Goal: Task Accomplishment & Management: Manage account settings

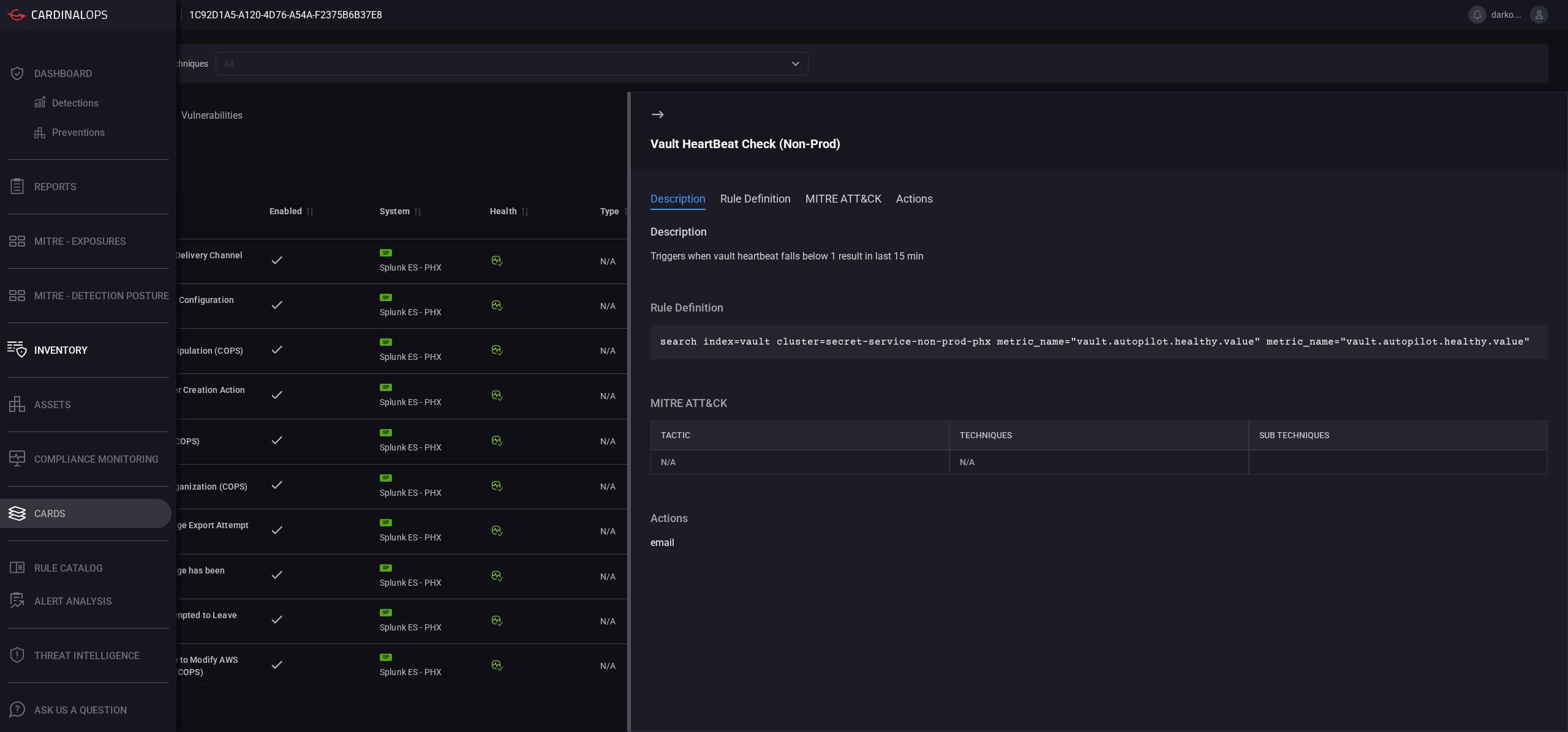
click at [60, 517] on div "Cards" at bounding box center [50, 513] width 32 height 11
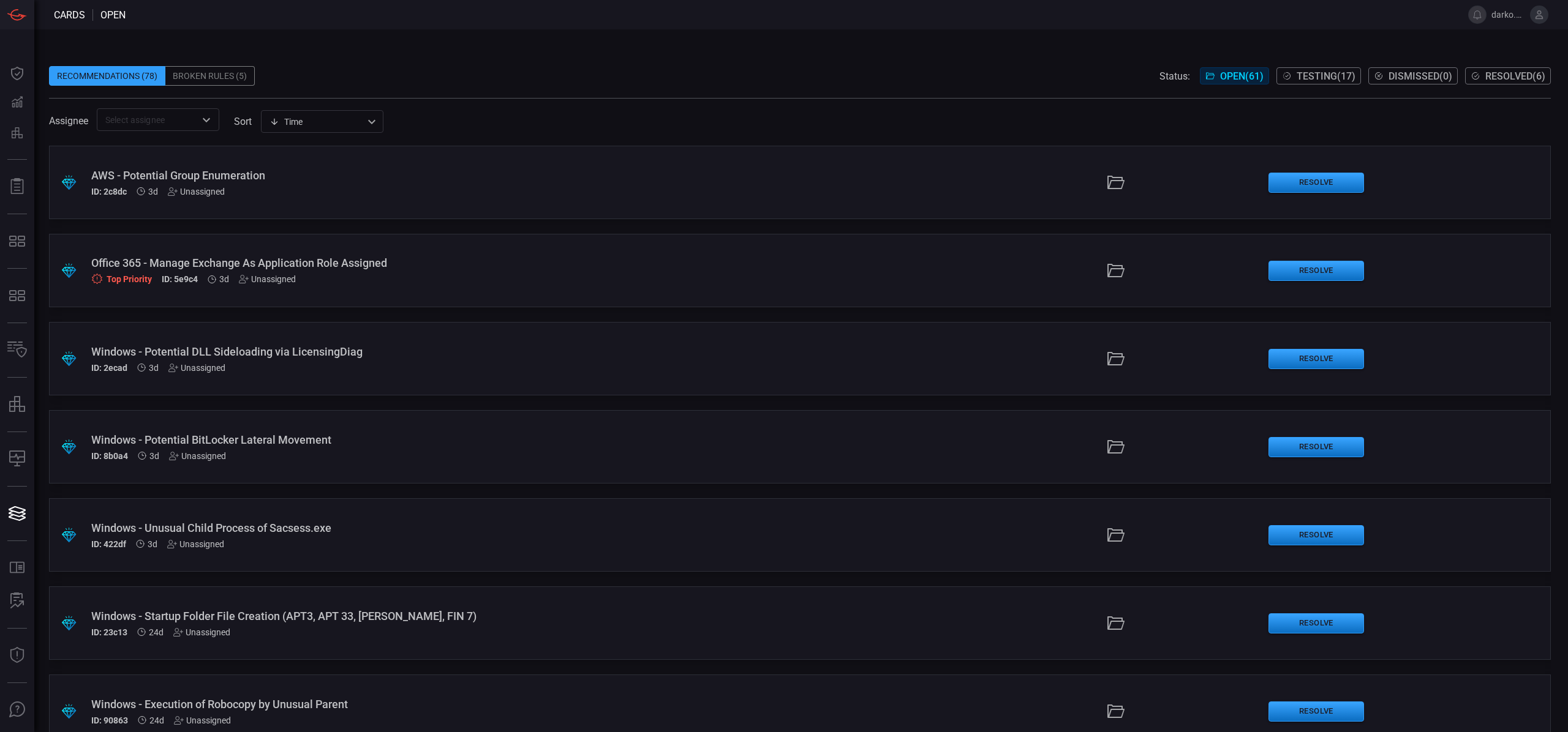
click at [222, 84] on div "Broken Rules (5)" at bounding box center [210, 76] width 89 height 19
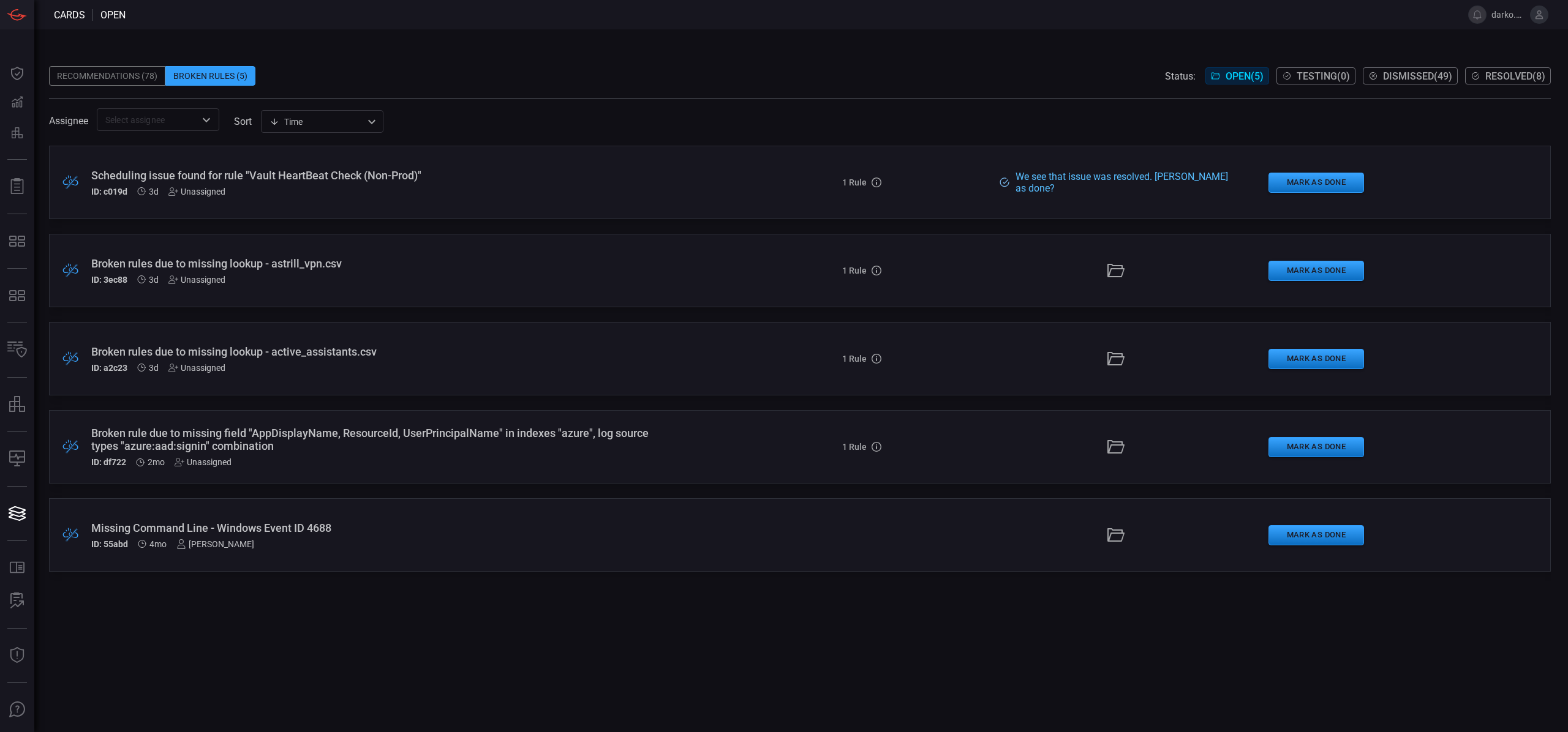
click at [545, 455] on div "Broken rule due to missing field "AppDisplayName, ResourceId, UserPrincipalName…" at bounding box center [384, 447] width 585 height 40
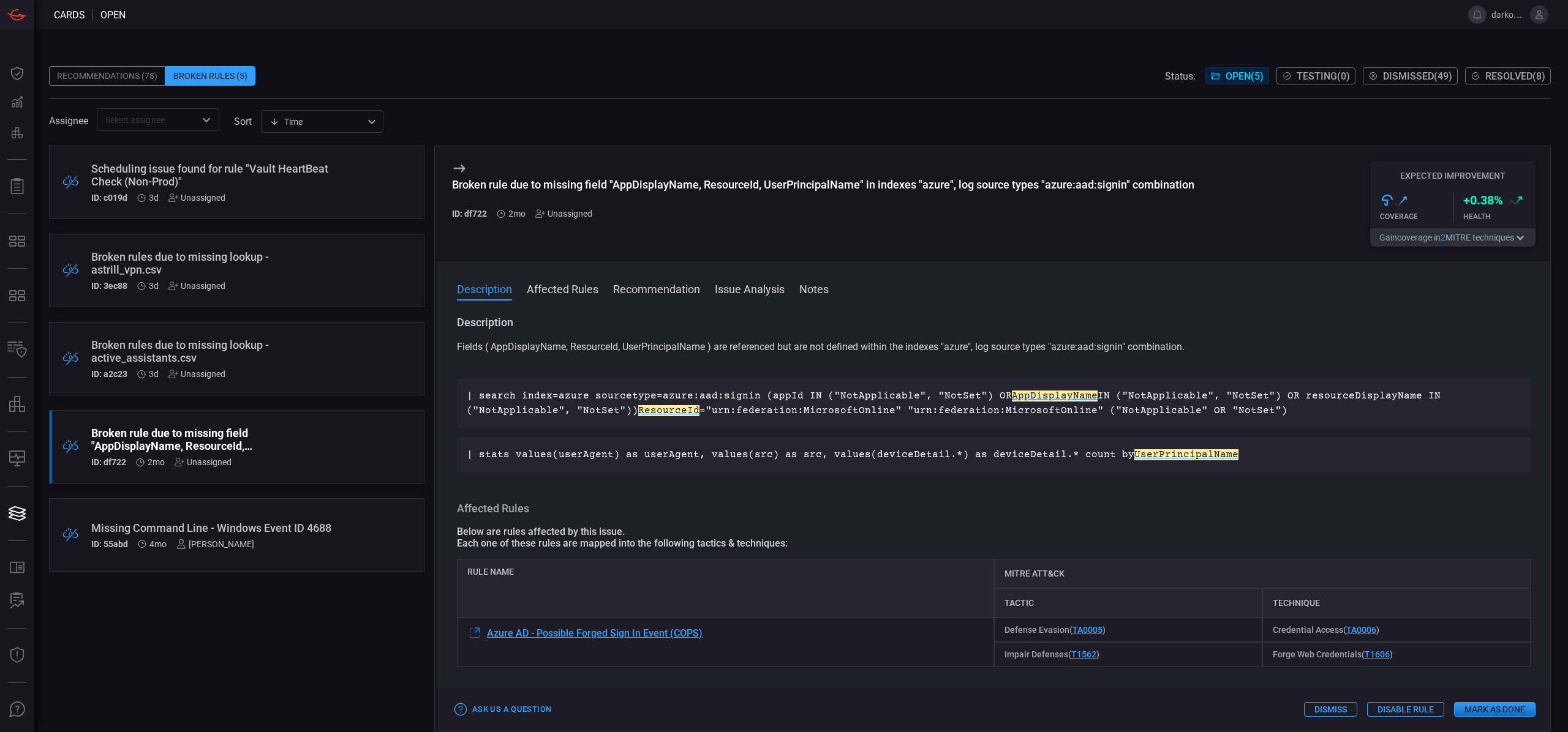
click at [559, 221] on div "Broken rule due to missing field "AppDisplayName, ResourceId, UserPrincipalName…" at bounding box center [823, 204] width 742 height 86
click at [559, 217] on div "Unassigned" at bounding box center [563, 213] width 57 height 10
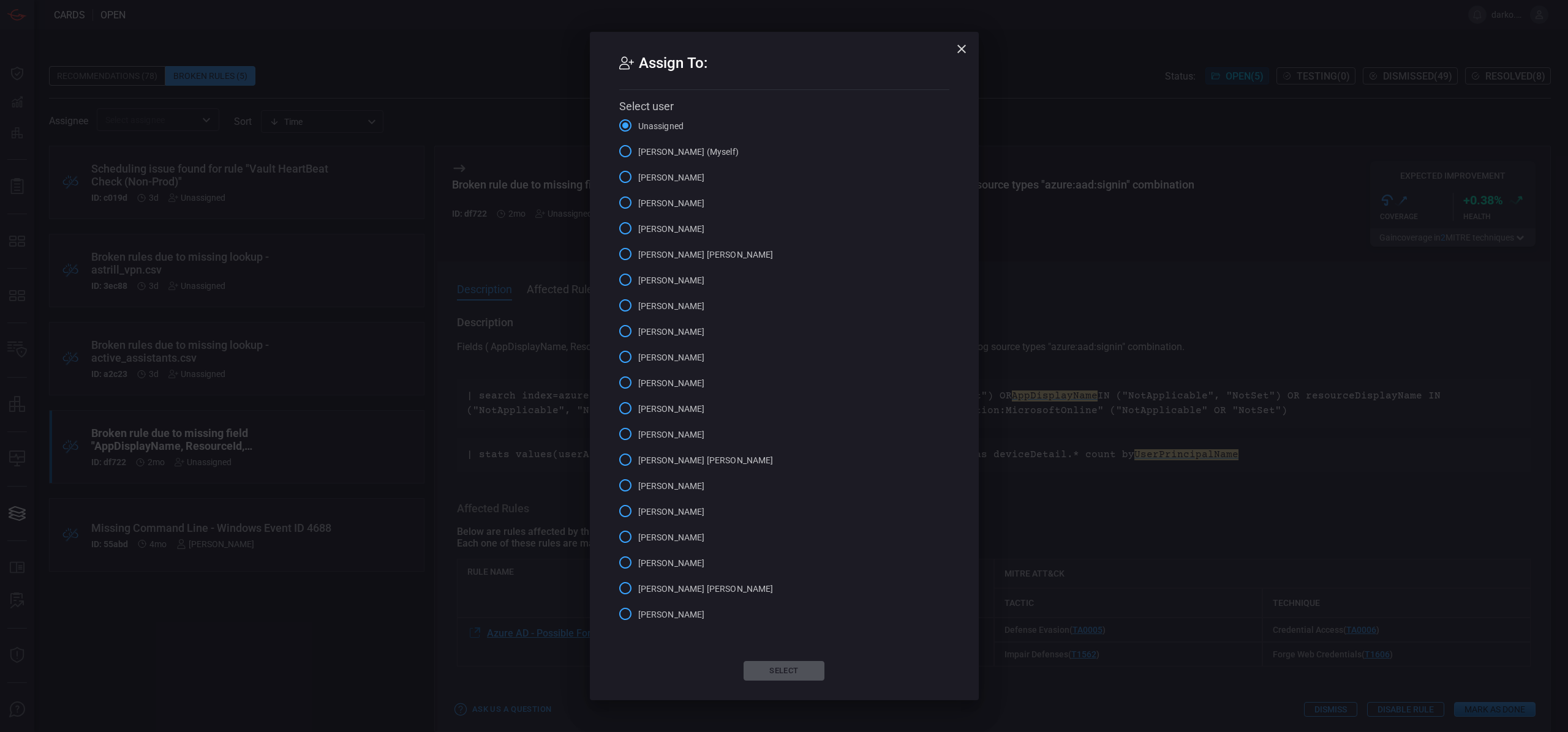
click at [691, 154] on span "[PERSON_NAME] (Myself)" at bounding box center [689, 151] width 101 height 13
click at [638, 154] on input "[PERSON_NAME] (Myself)" at bounding box center [625, 151] width 25 height 25
click at [789, 670] on button "Select" at bounding box center [784, 670] width 81 height 19
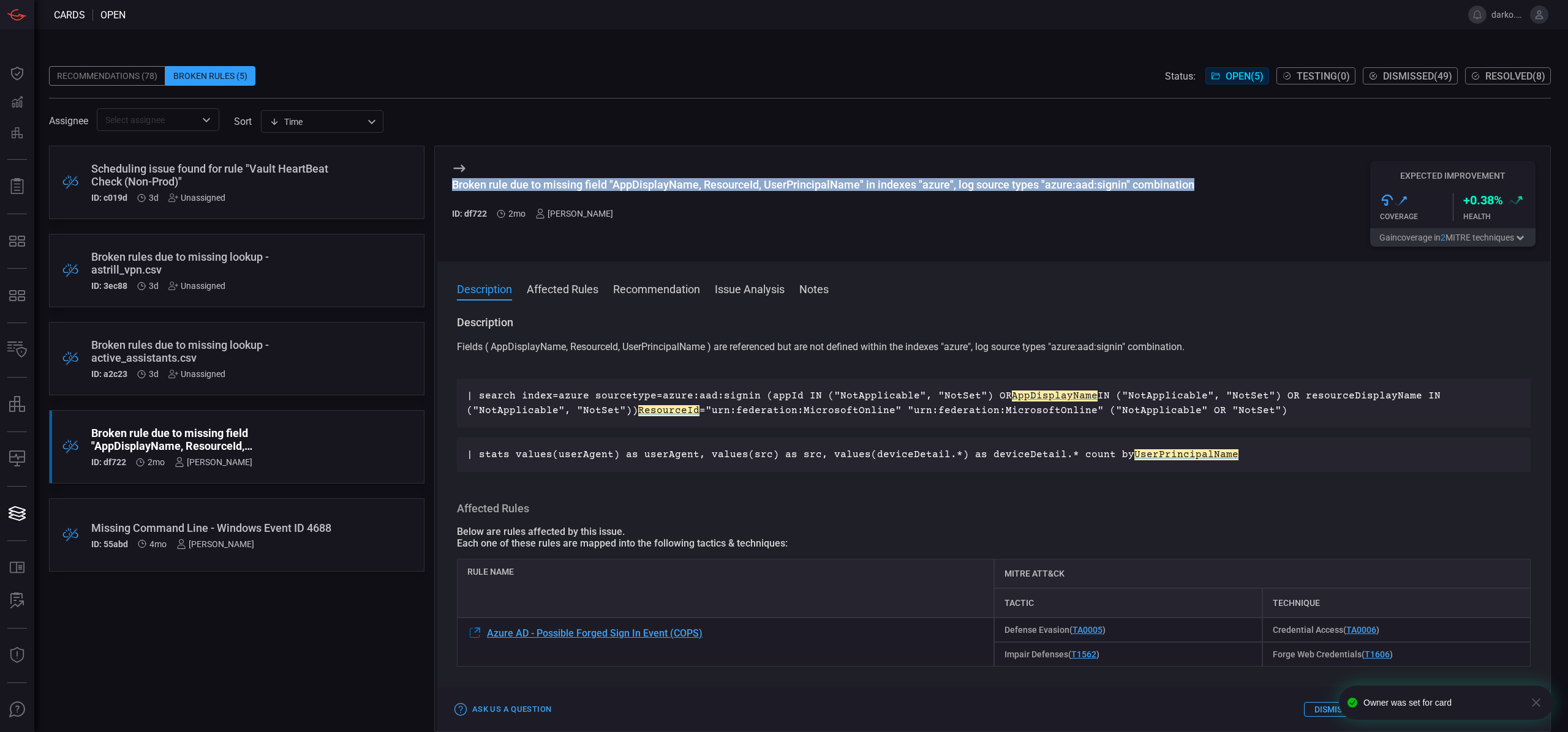
drag, startPoint x: 1184, startPoint y: 186, endPoint x: 455, endPoint y: 188, distance: 729.0
click at [453, 188] on div "Broken rule due to missing field "AppDisplayName, ResourceId, UserPrincipalName…" at bounding box center [993, 204] width 1113 height 115
copy div "Broken rule due to missing field "AppDisplayName, ResourceId, UserPrincipalName…"
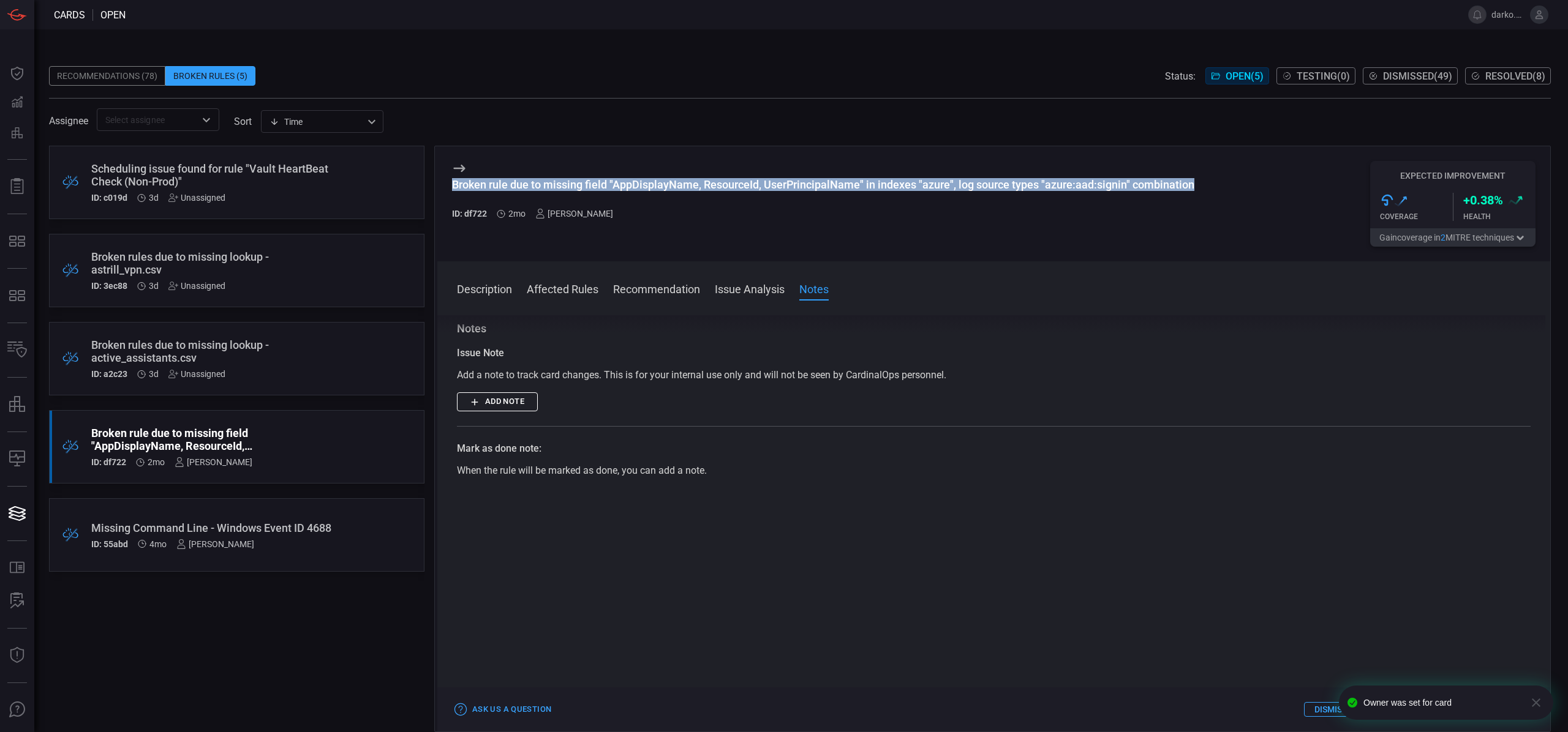
scroll to position [511, 0]
click at [514, 407] on button "Add note" at bounding box center [497, 402] width 81 height 19
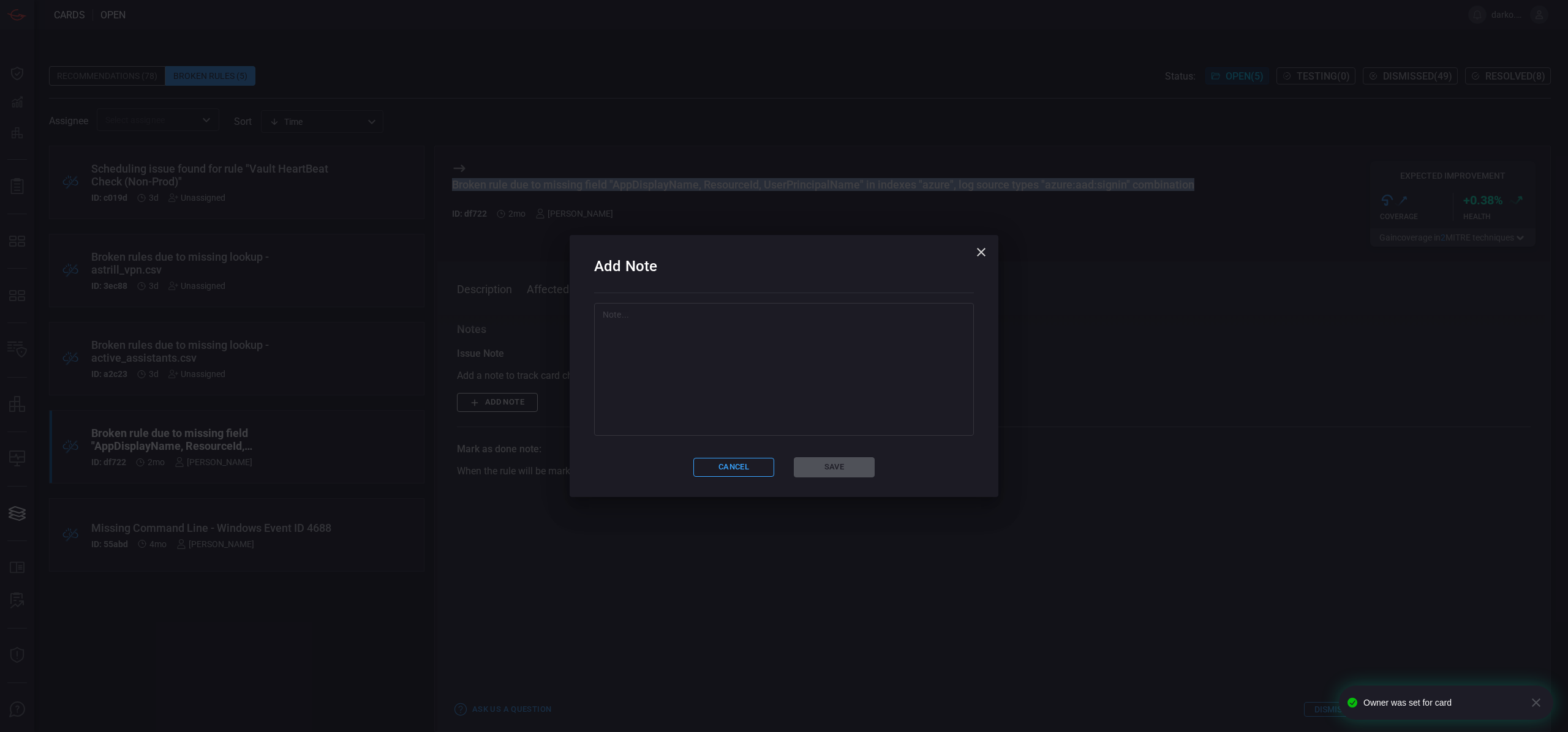
click at [704, 388] on textarea at bounding box center [784, 369] width 363 height 123
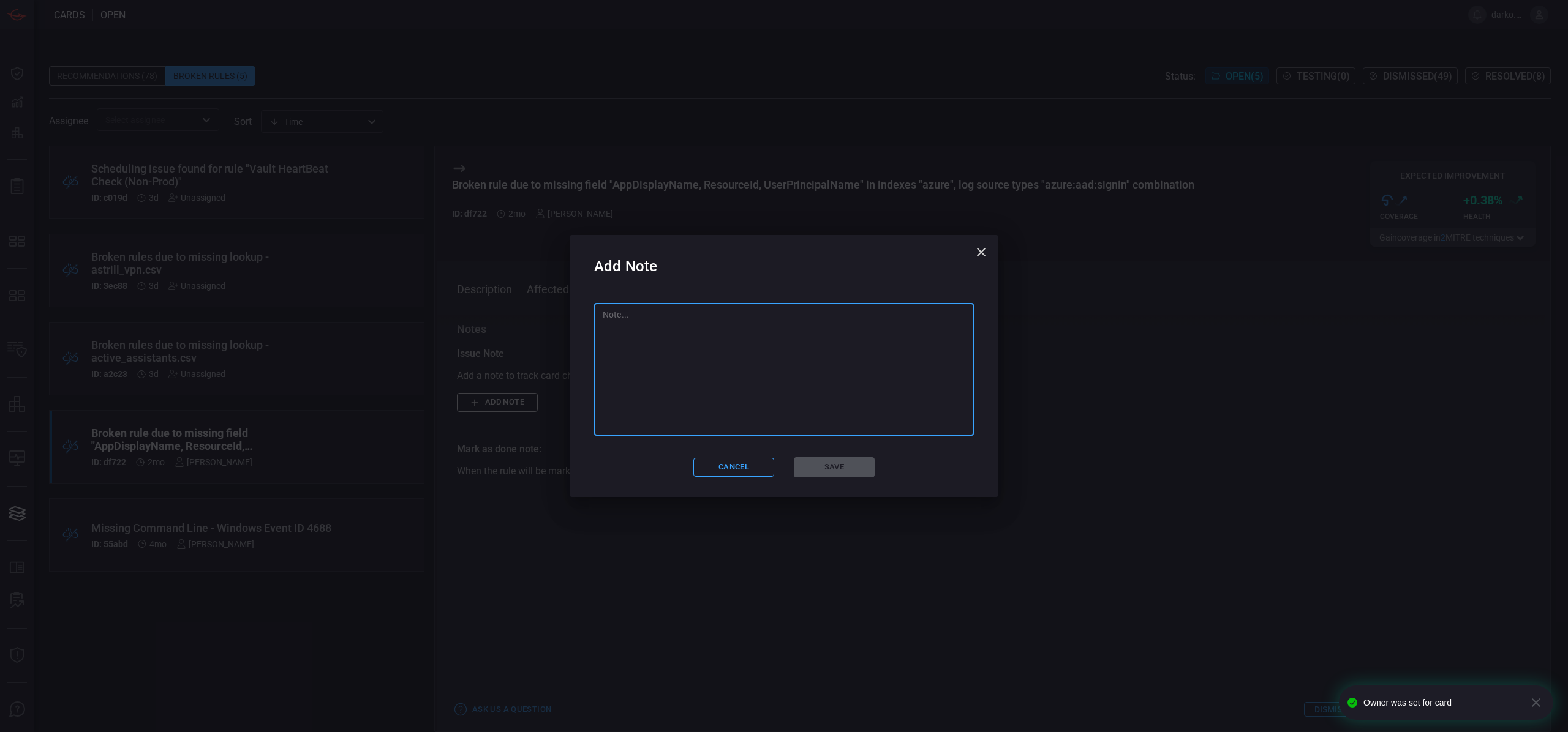
paste textarea "STRY0230707"
type textarea "STRY0230707"
click at [830, 469] on button "Save" at bounding box center [834, 467] width 81 height 20
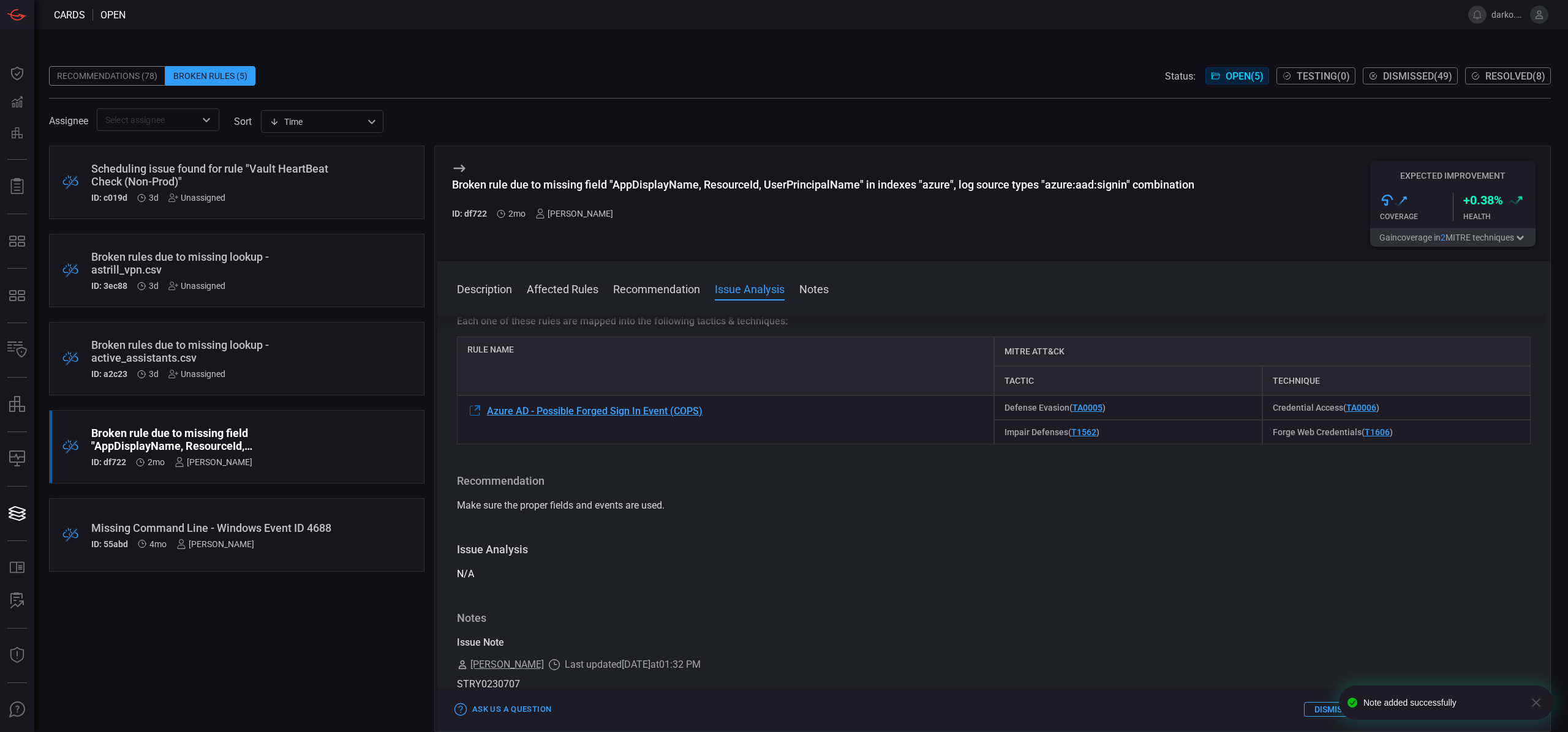
scroll to position [138, 0]
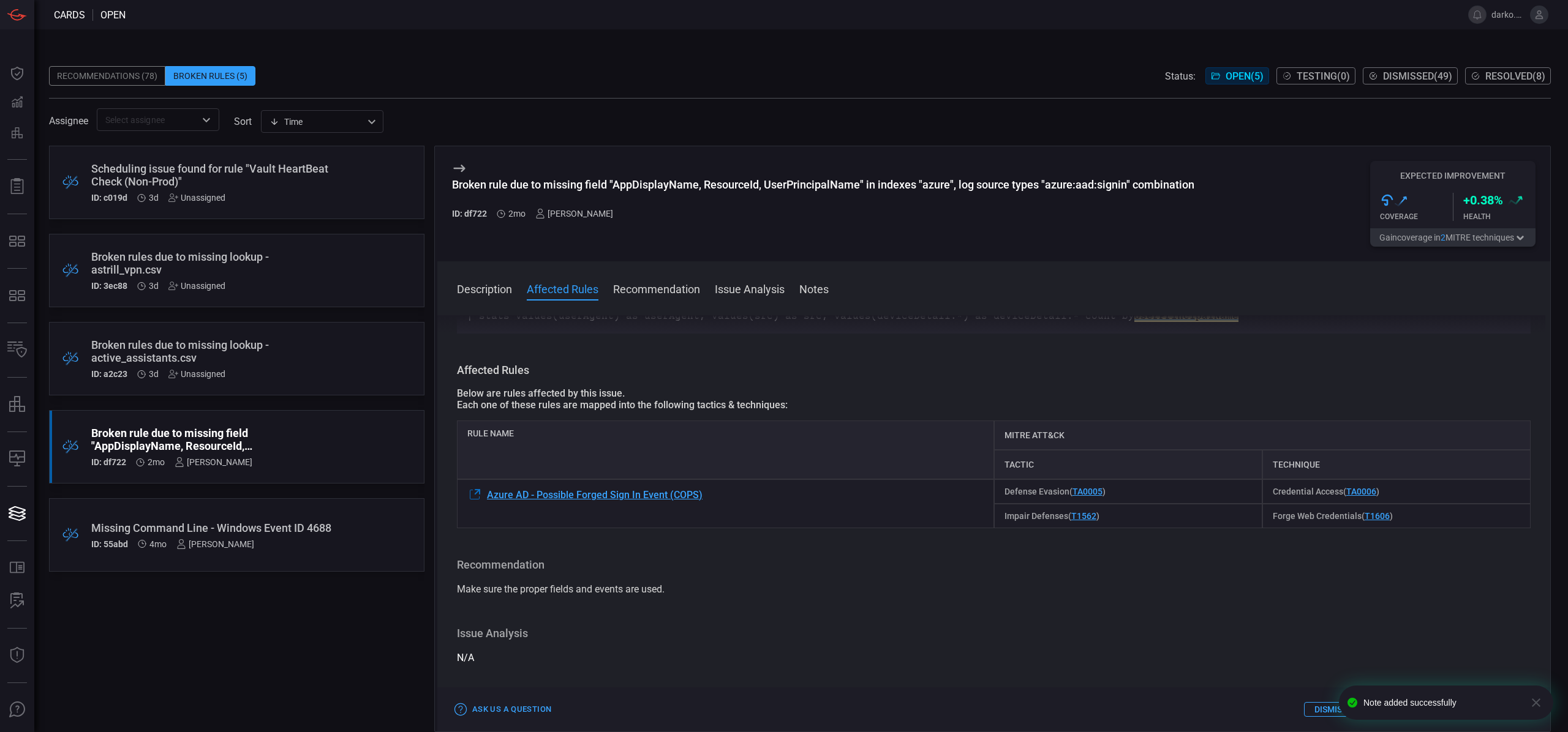
click at [332, 372] on div "ID: a2c23 3d Unassigned" at bounding box center [213, 374] width 244 height 10
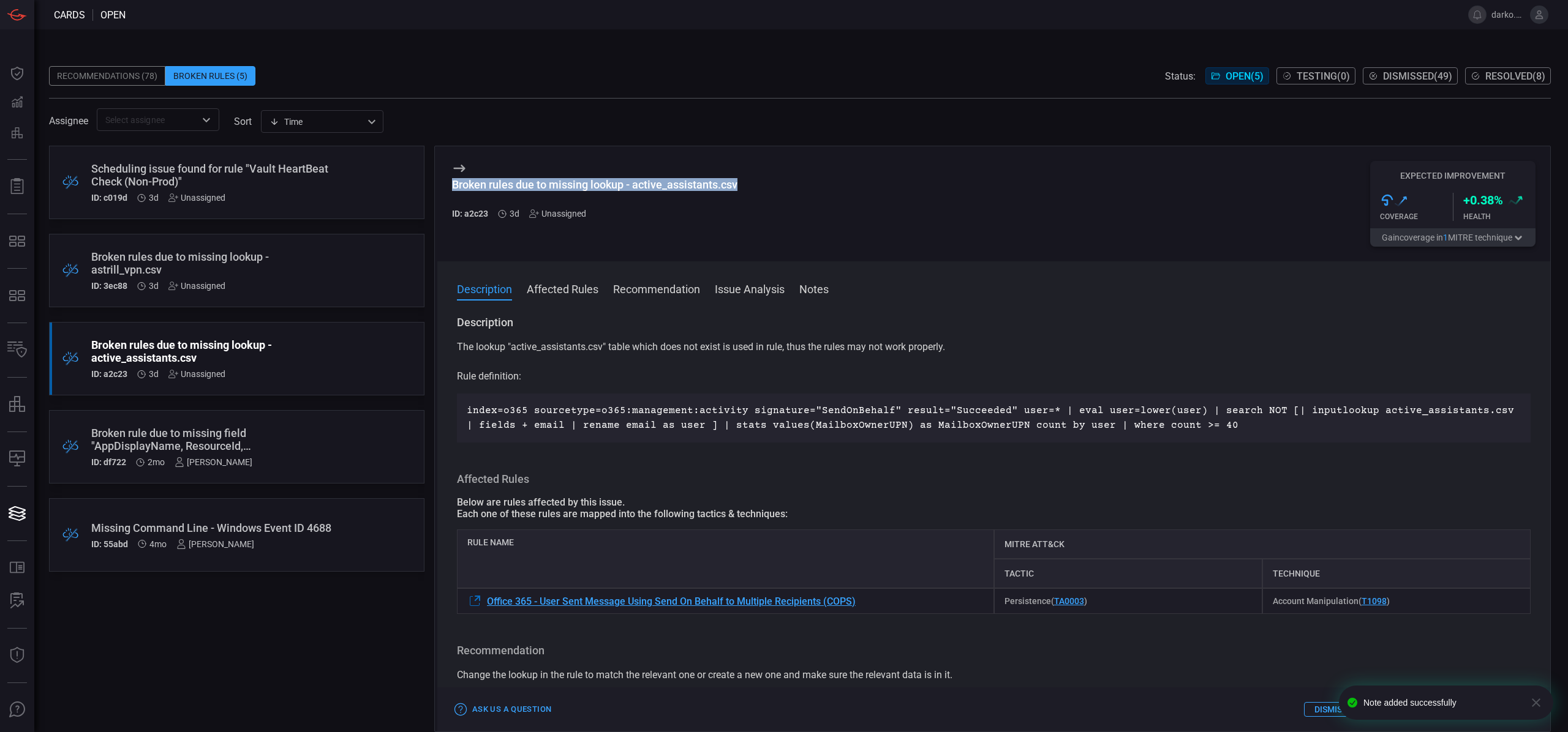
drag, startPoint x: 745, startPoint y: 188, endPoint x: 452, endPoint y: 190, distance: 293.0
click at [452, 190] on div "Broken rules due to missing lookup - active_assistants.csv ID: a2c23 3d Unassig…" at bounding box center [993, 204] width 1113 height 115
copy div "Broken rules due to missing lookup - active_assistants.csv"
click at [565, 212] on div "Unassigned" at bounding box center [557, 213] width 57 height 10
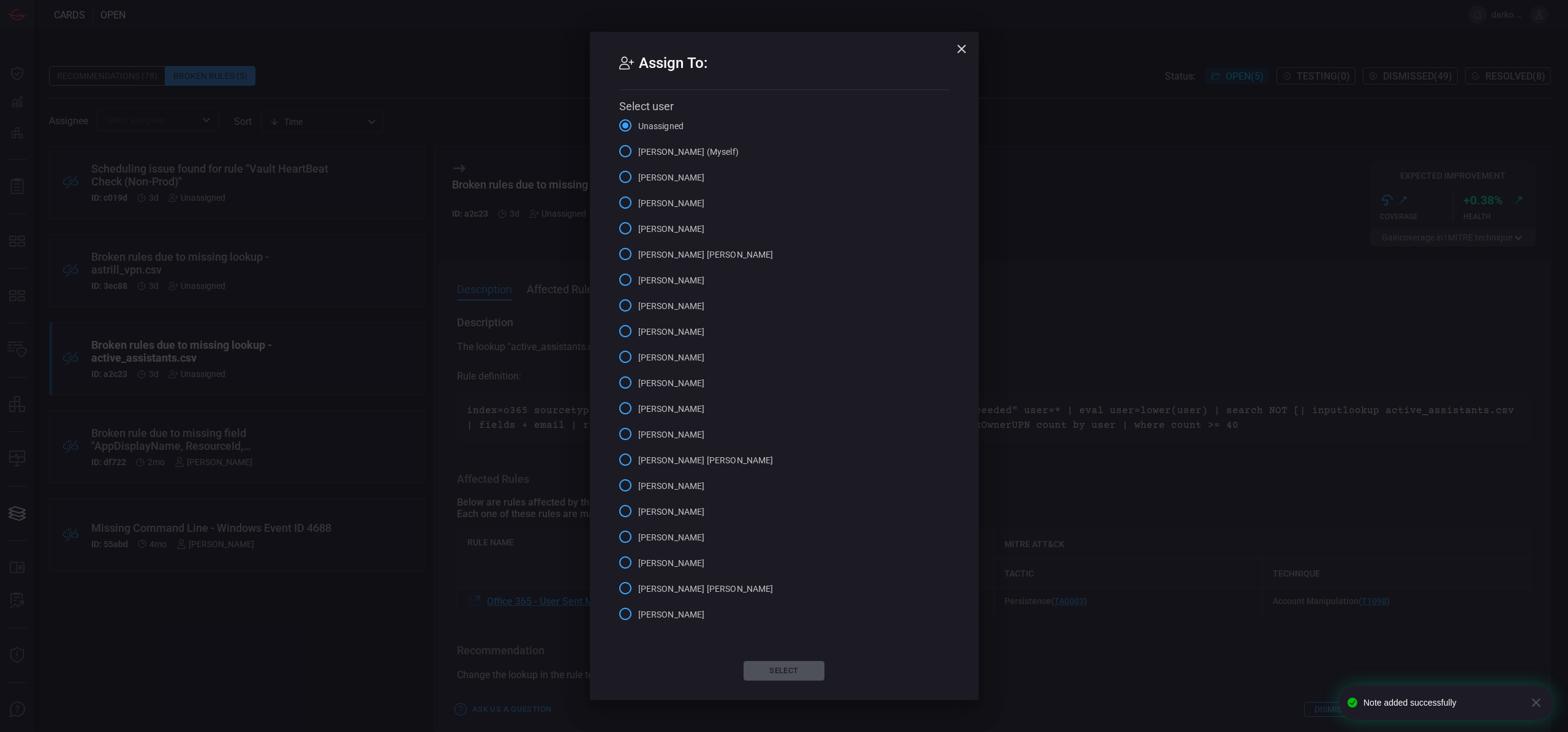
click at [682, 154] on span "[PERSON_NAME] (Myself)" at bounding box center [689, 151] width 101 height 13
click at [638, 154] on input "[PERSON_NAME] (Myself)" at bounding box center [625, 151] width 25 height 25
click at [793, 674] on button "Select" at bounding box center [784, 670] width 81 height 19
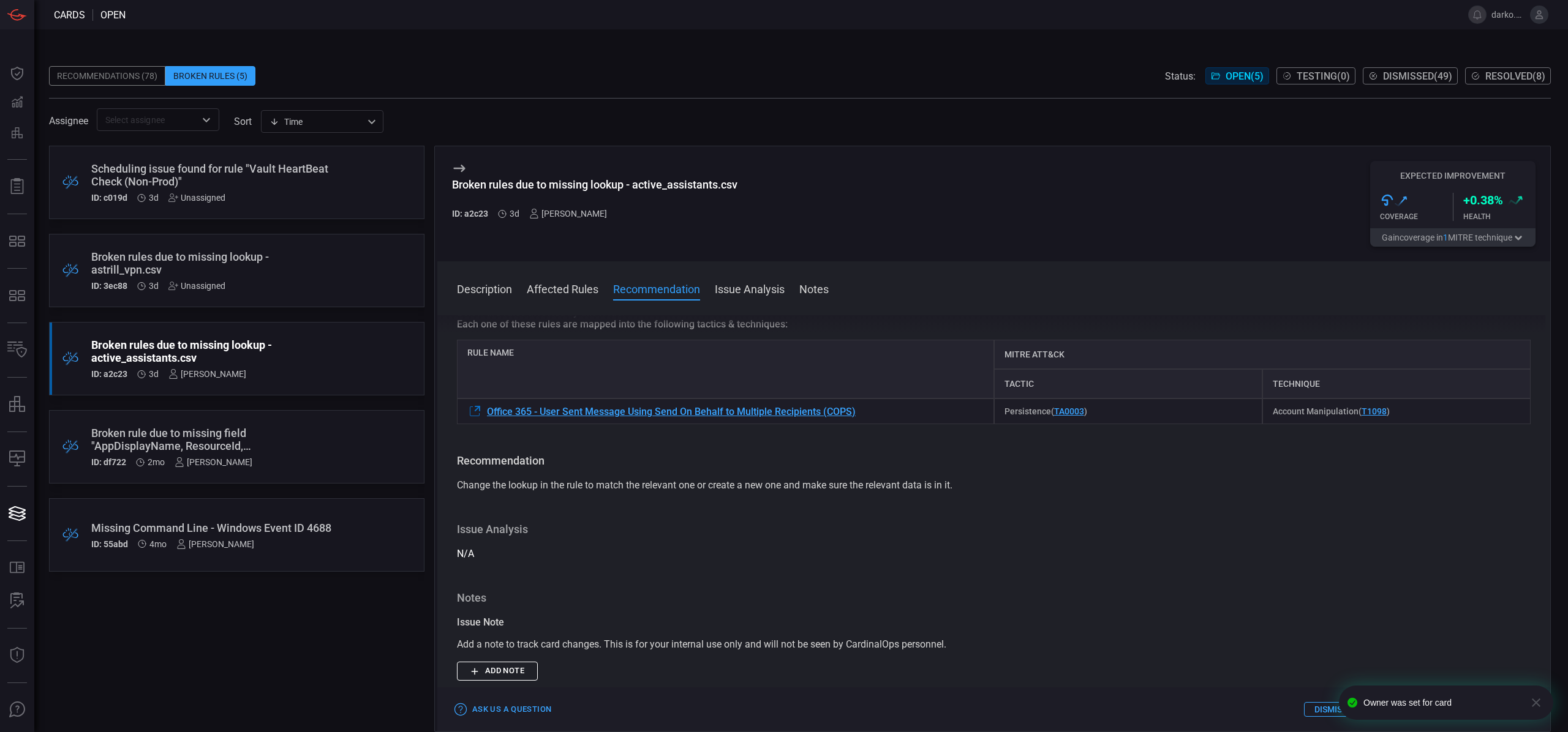
scroll to position [428, 0]
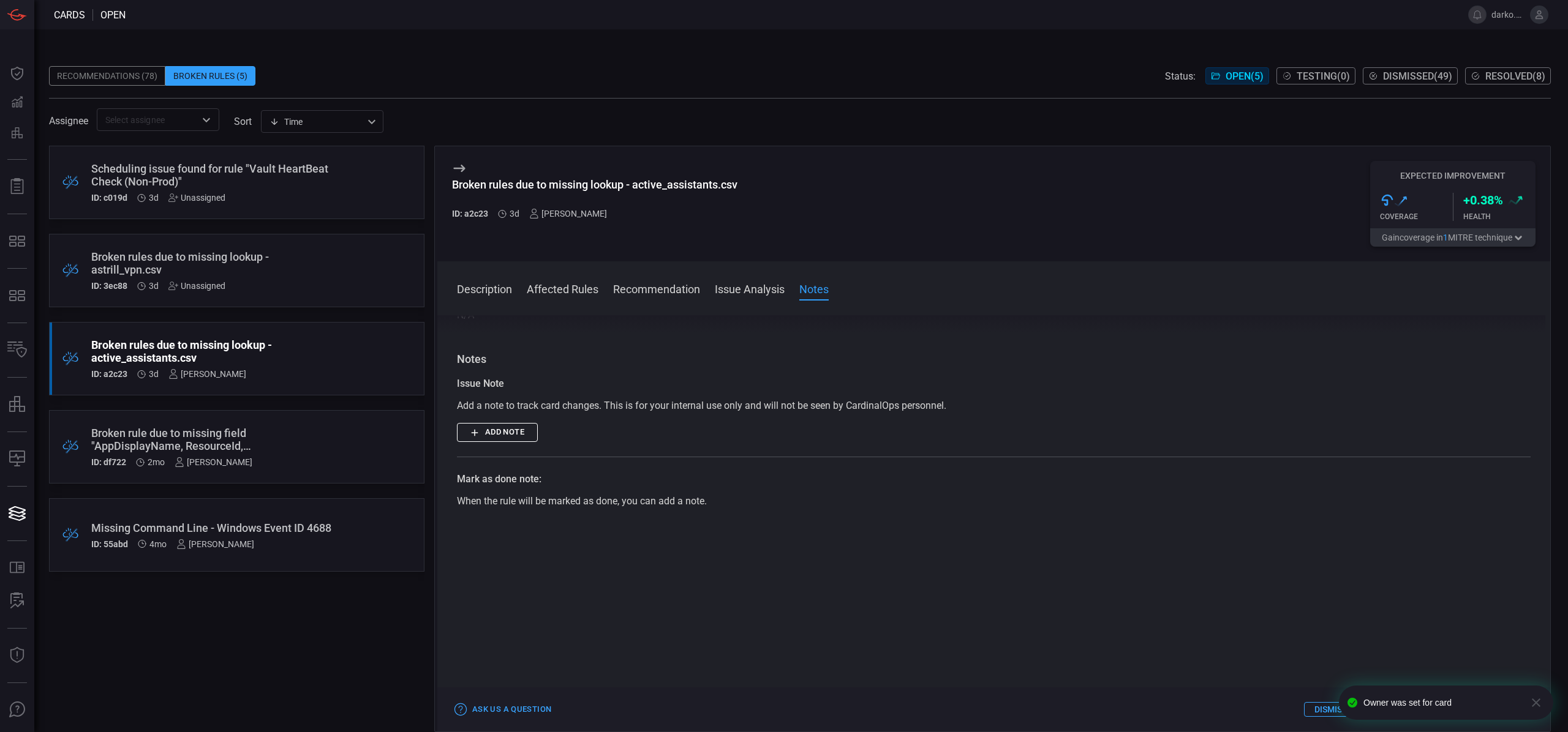
click at [518, 431] on button "Add note" at bounding box center [497, 432] width 81 height 19
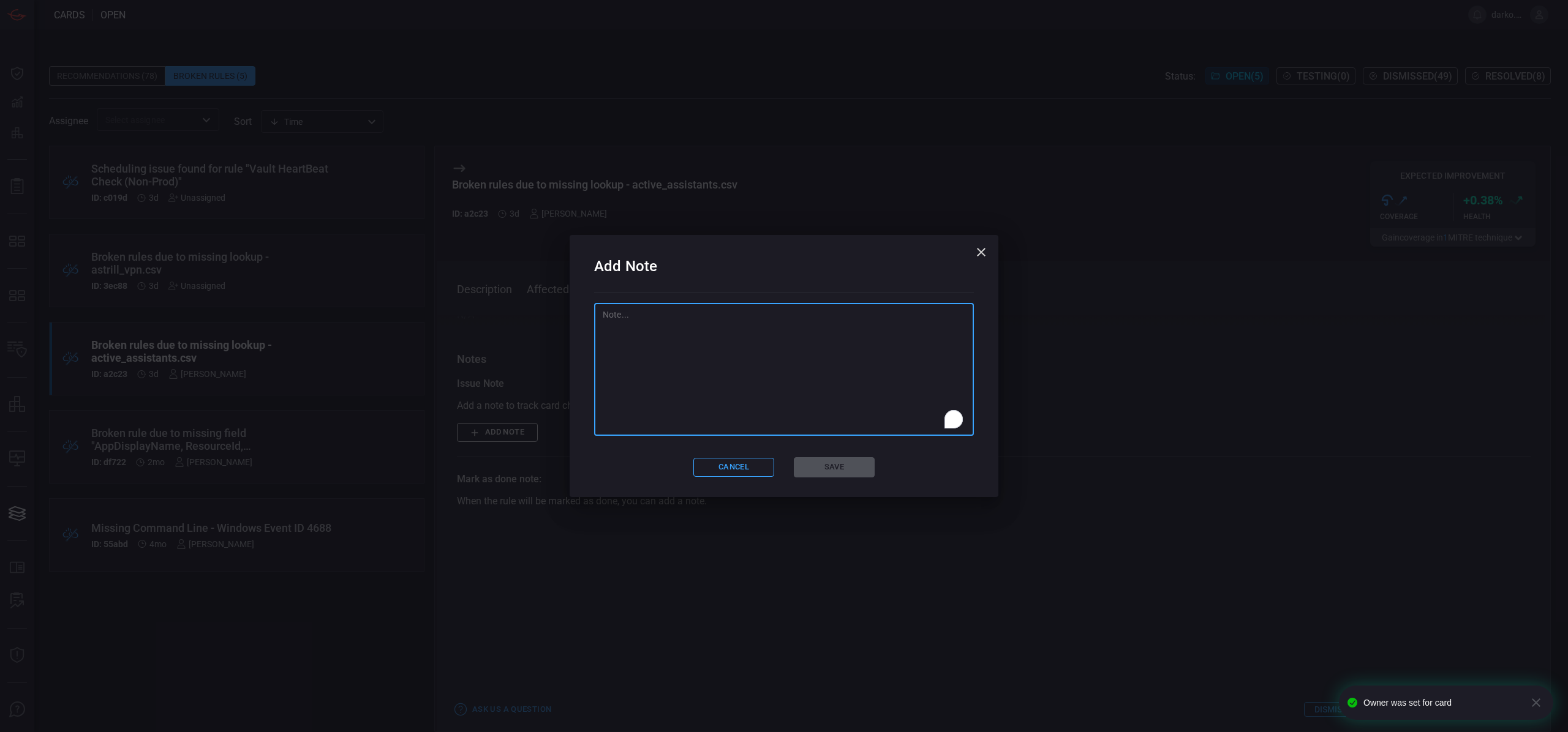
click at [757, 416] on textarea "To enrich screen reader interactions, please activate Accessibility in Grammarl…" at bounding box center [784, 369] width 363 height 123
paste textarea "STRY0230708"
type textarea "STRY0230708"
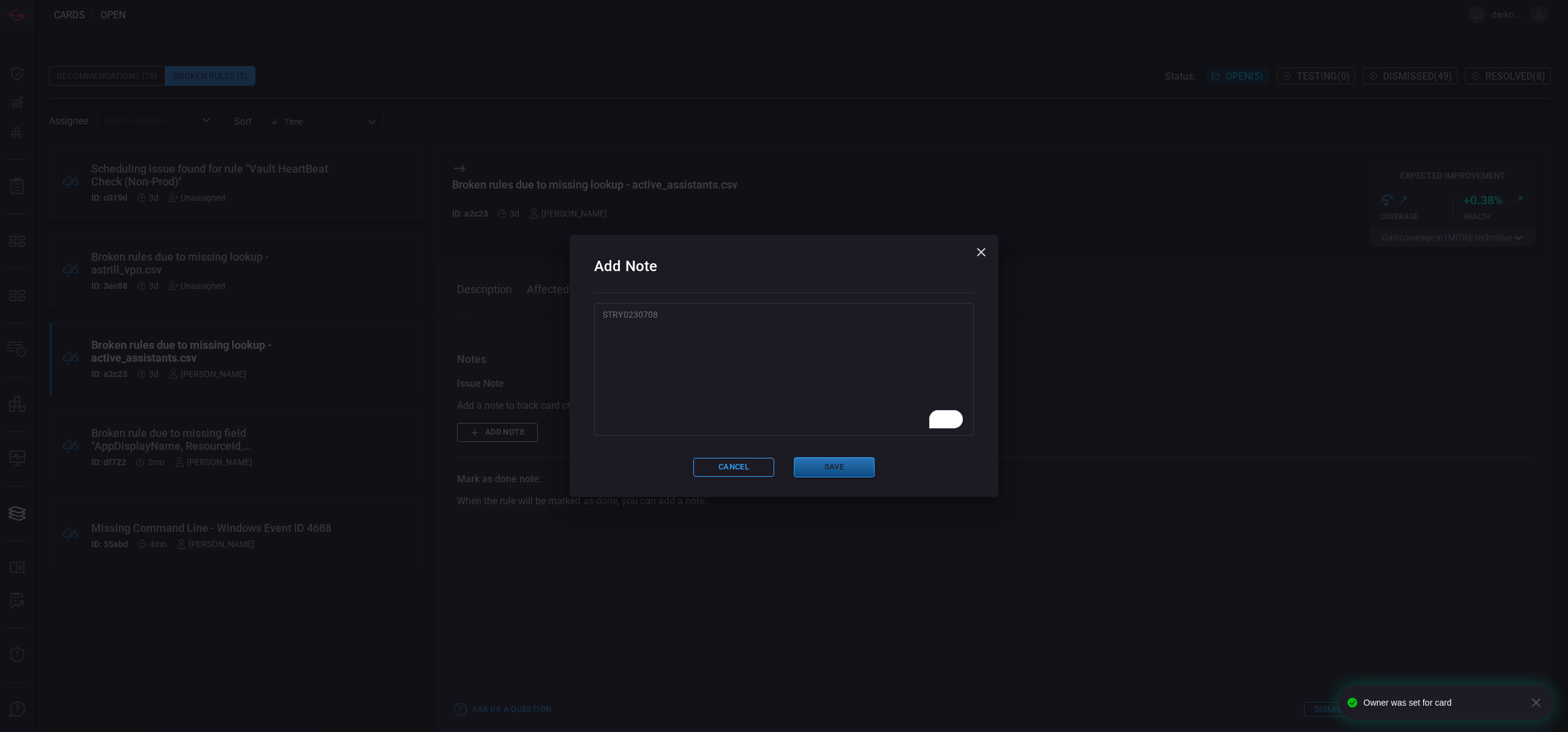
click at [827, 470] on button "Save" at bounding box center [834, 467] width 81 height 20
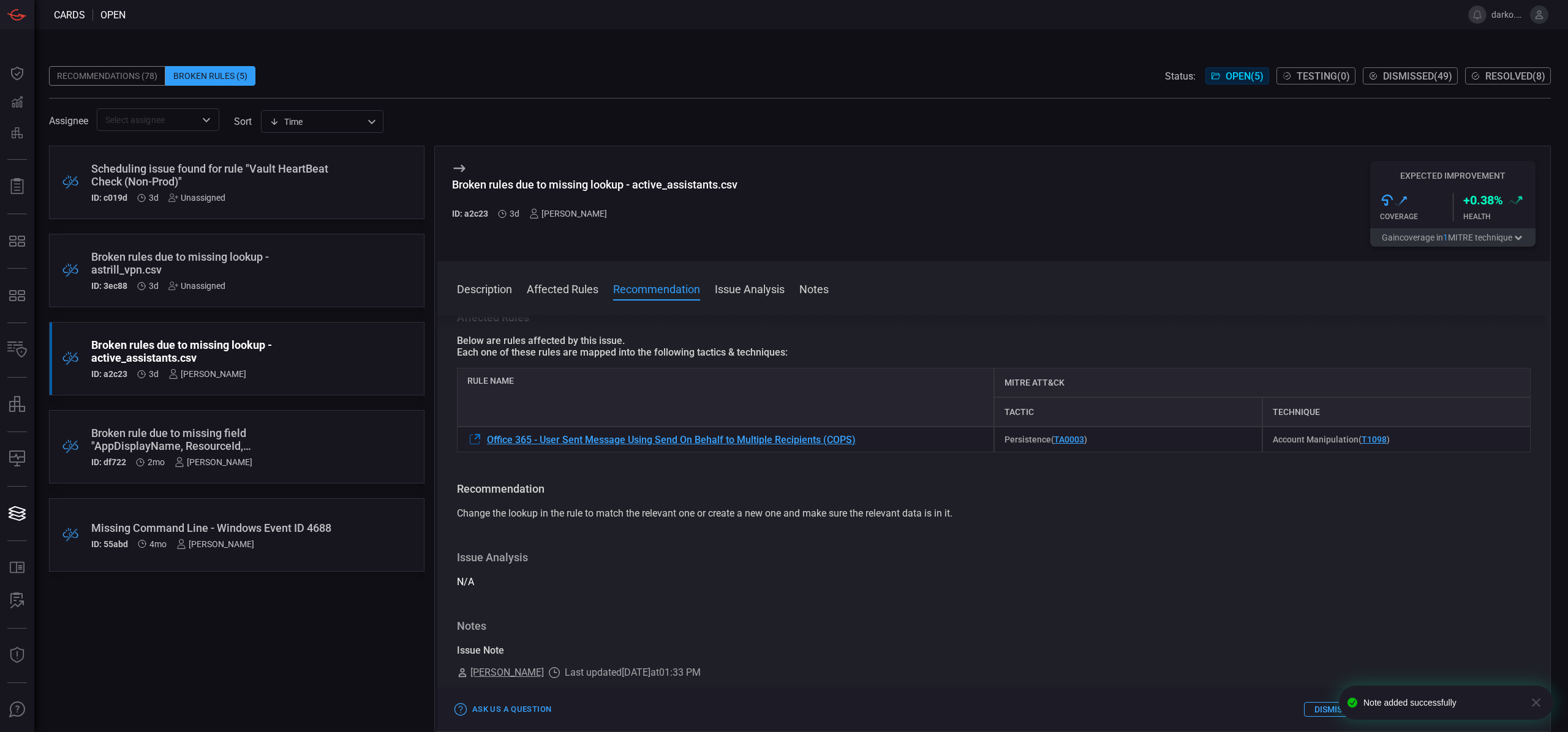
scroll to position [0, 0]
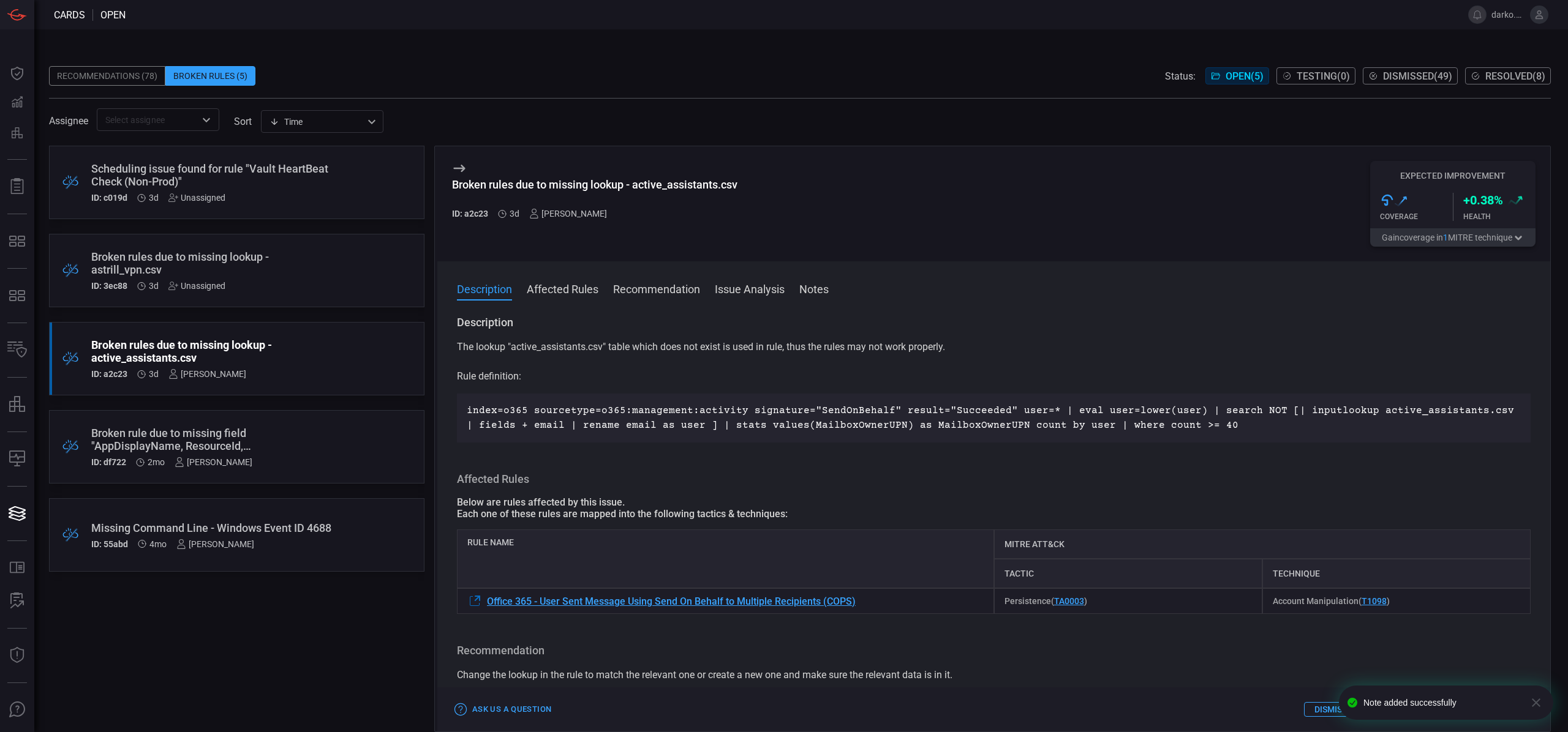
click at [283, 286] on div "ID: 3ec88 3d Unassigned" at bounding box center [213, 286] width 244 height 10
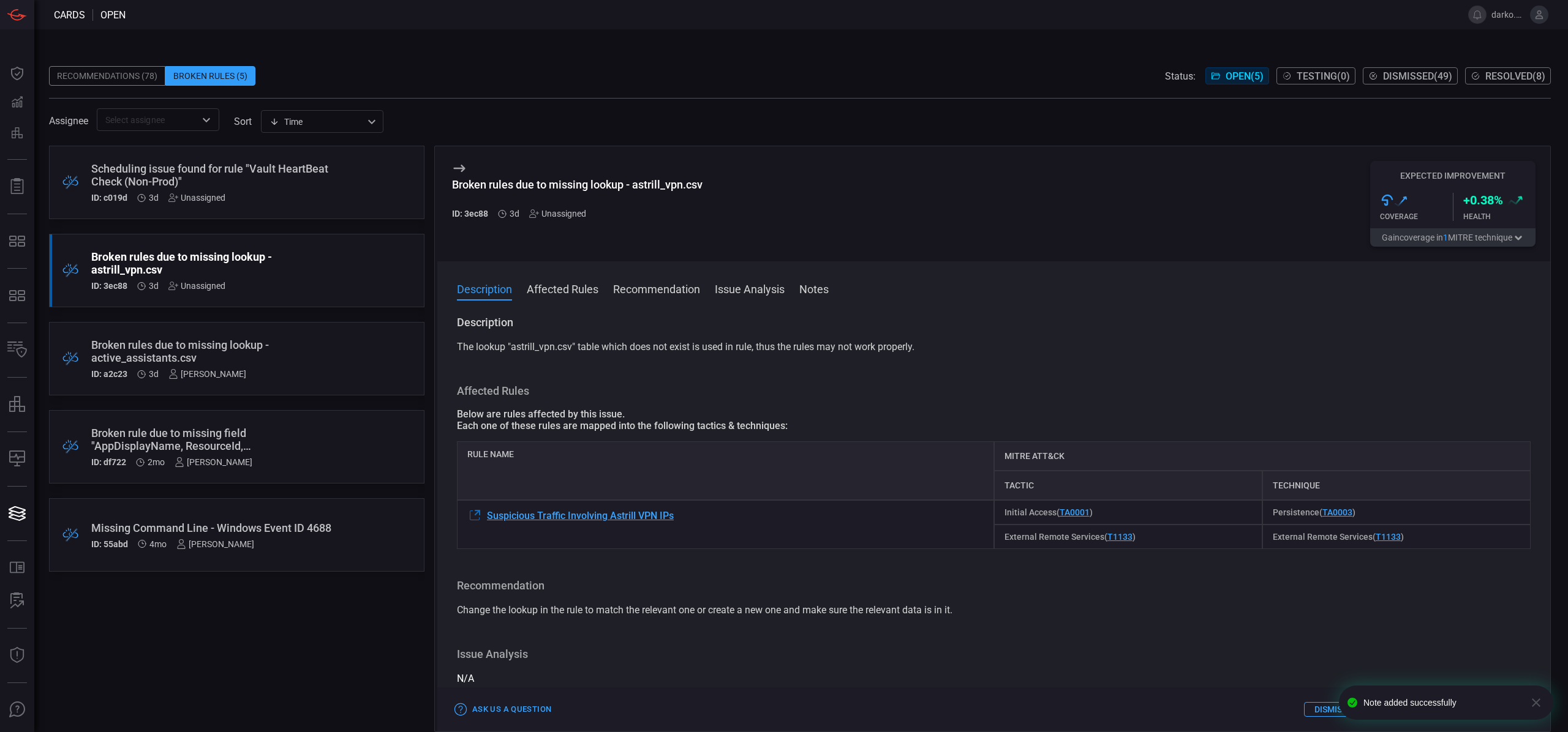
click at [555, 223] on div "Broken rules due to missing lookup - astrill_vpn.csv ID: 3ec88 3d Unassigned" at bounding box center [577, 204] width 251 height 86
click at [554, 216] on div "Unassigned" at bounding box center [557, 213] width 57 height 10
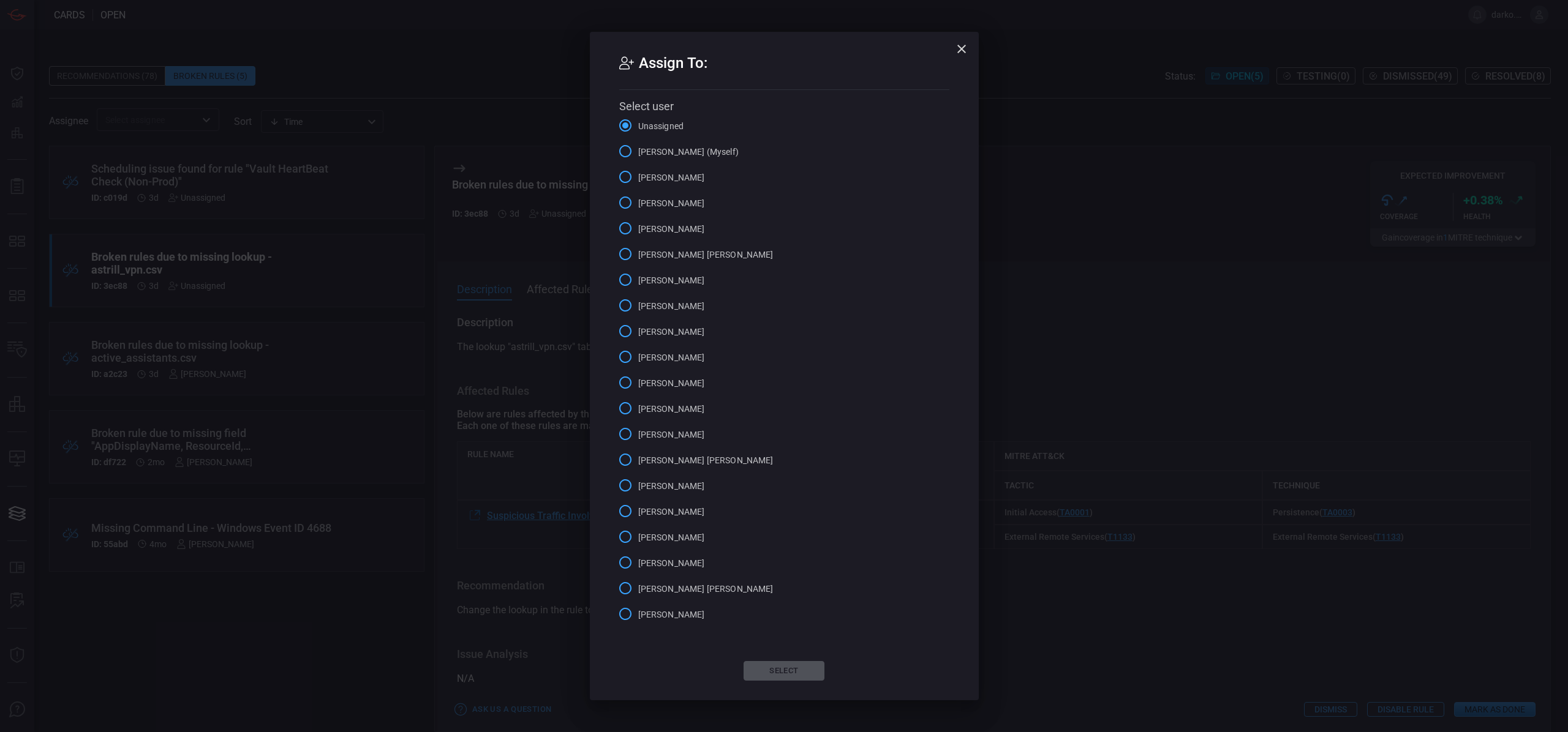
click at [675, 149] on span "[PERSON_NAME] (Myself)" at bounding box center [689, 151] width 101 height 13
click at [638, 149] on input "[PERSON_NAME] (Myself)" at bounding box center [625, 151] width 25 height 25
click at [802, 666] on button "Select" at bounding box center [784, 670] width 81 height 19
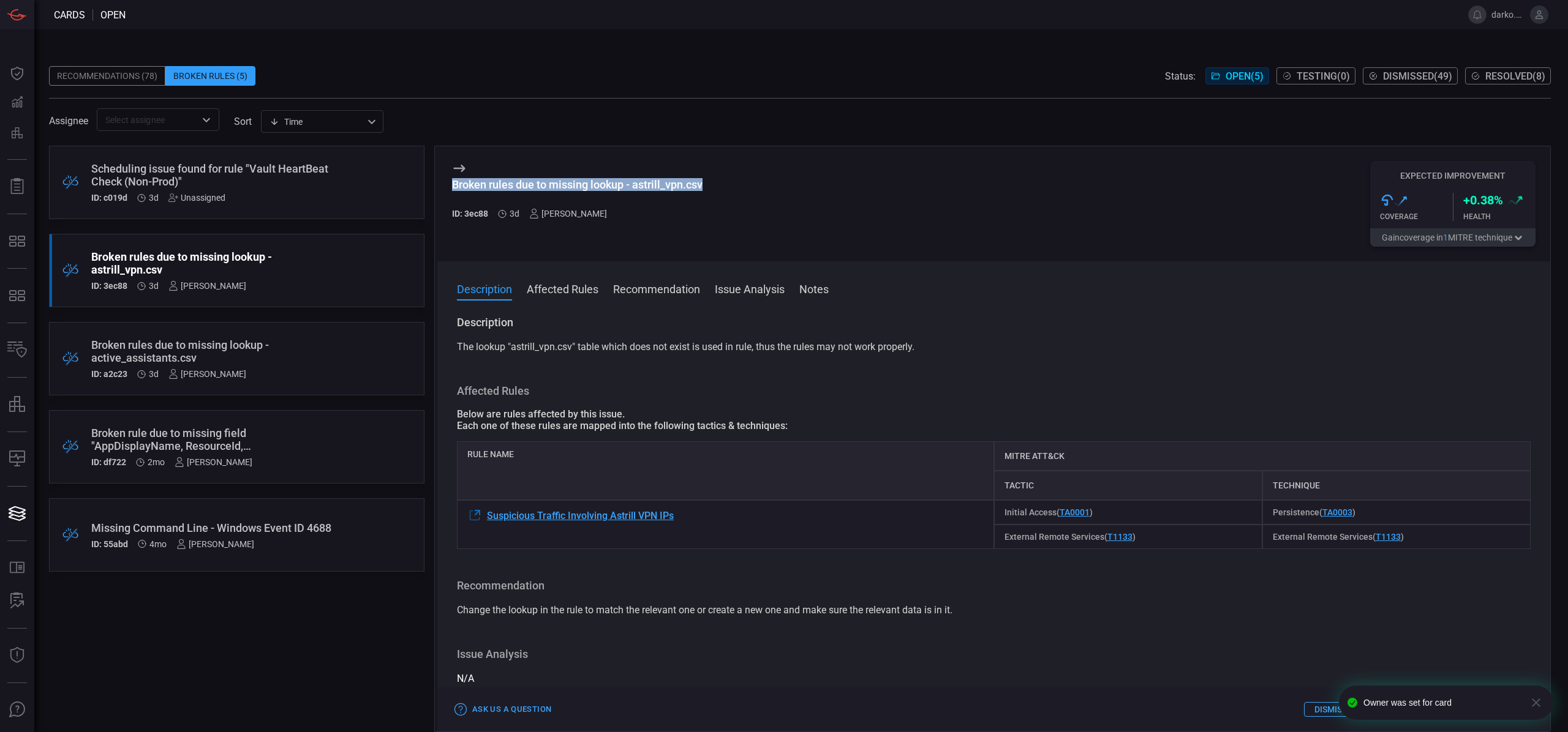
drag, startPoint x: 713, startPoint y: 188, endPoint x: 451, endPoint y: 187, distance: 262.0
click at [451, 187] on div "Broken rules due to missing lookup - astrill_vpn.csv ID: 3ec88 3d [PERSON_NAME]…" at bounding box center [993, 204] width 1113 height 115
copy div "Broken rules due to missing lookup - astrill_vpn.csv"
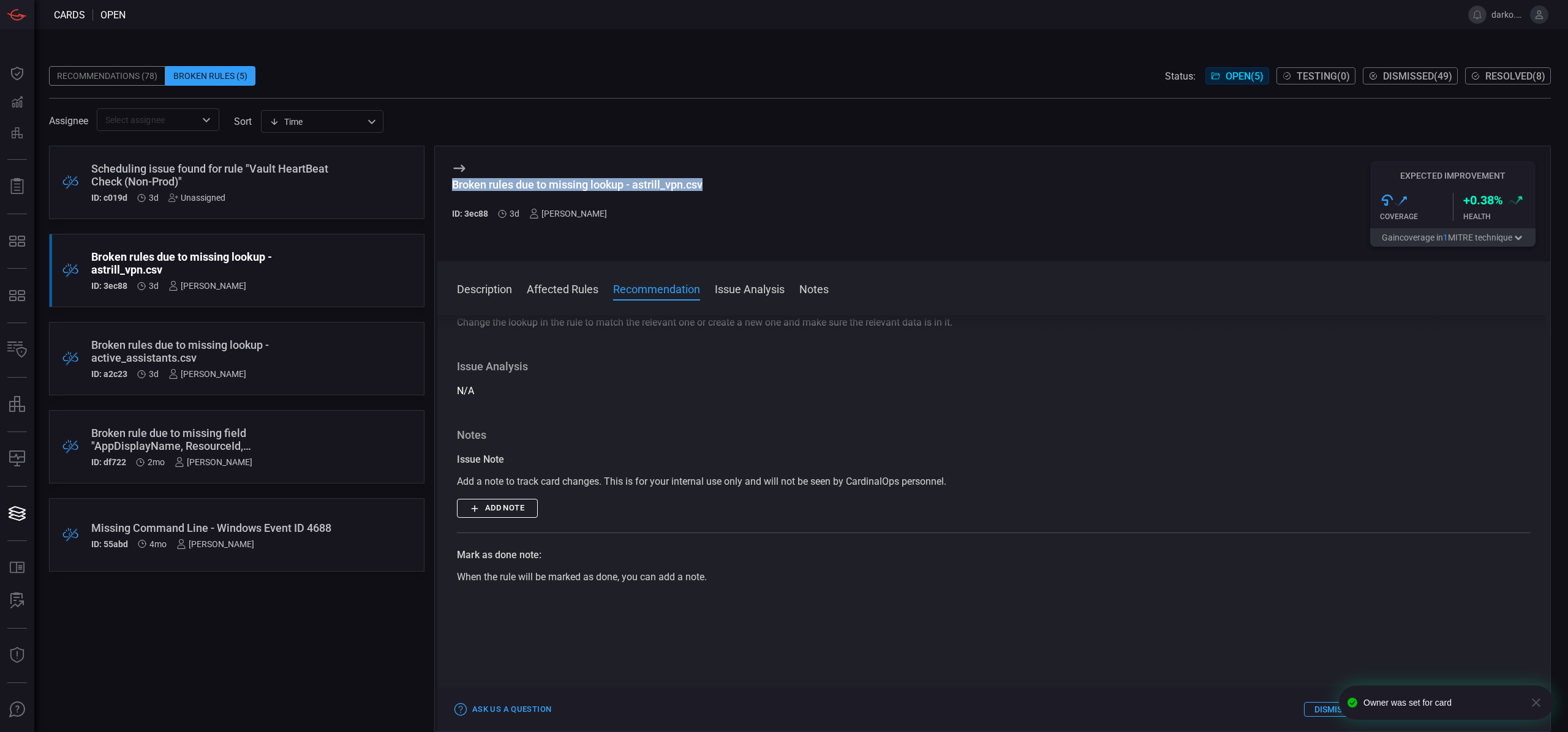
scroll to position [310, 0]
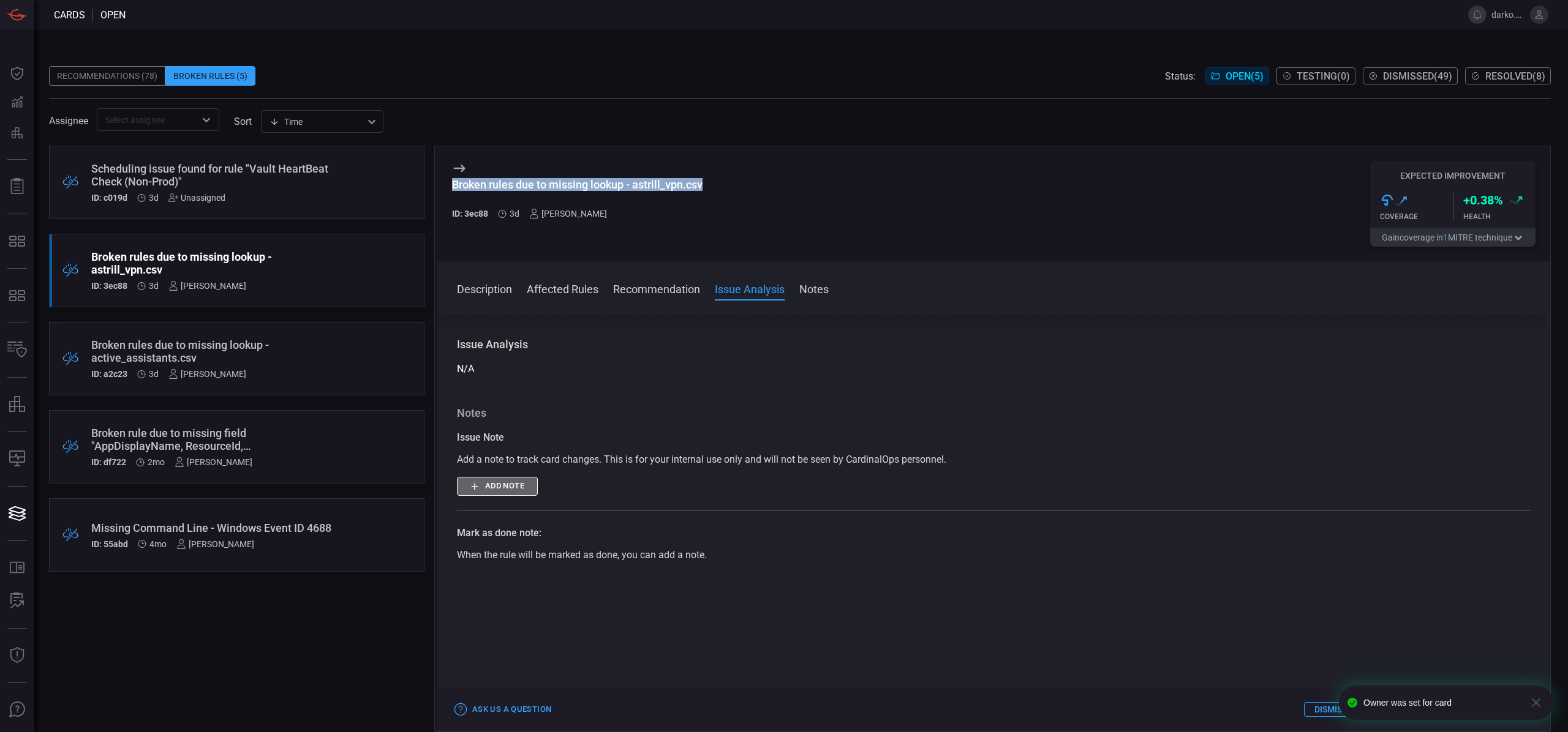
click at [526, 485] on button "Add note" at bounding box center [497, 486] width 81 height 19
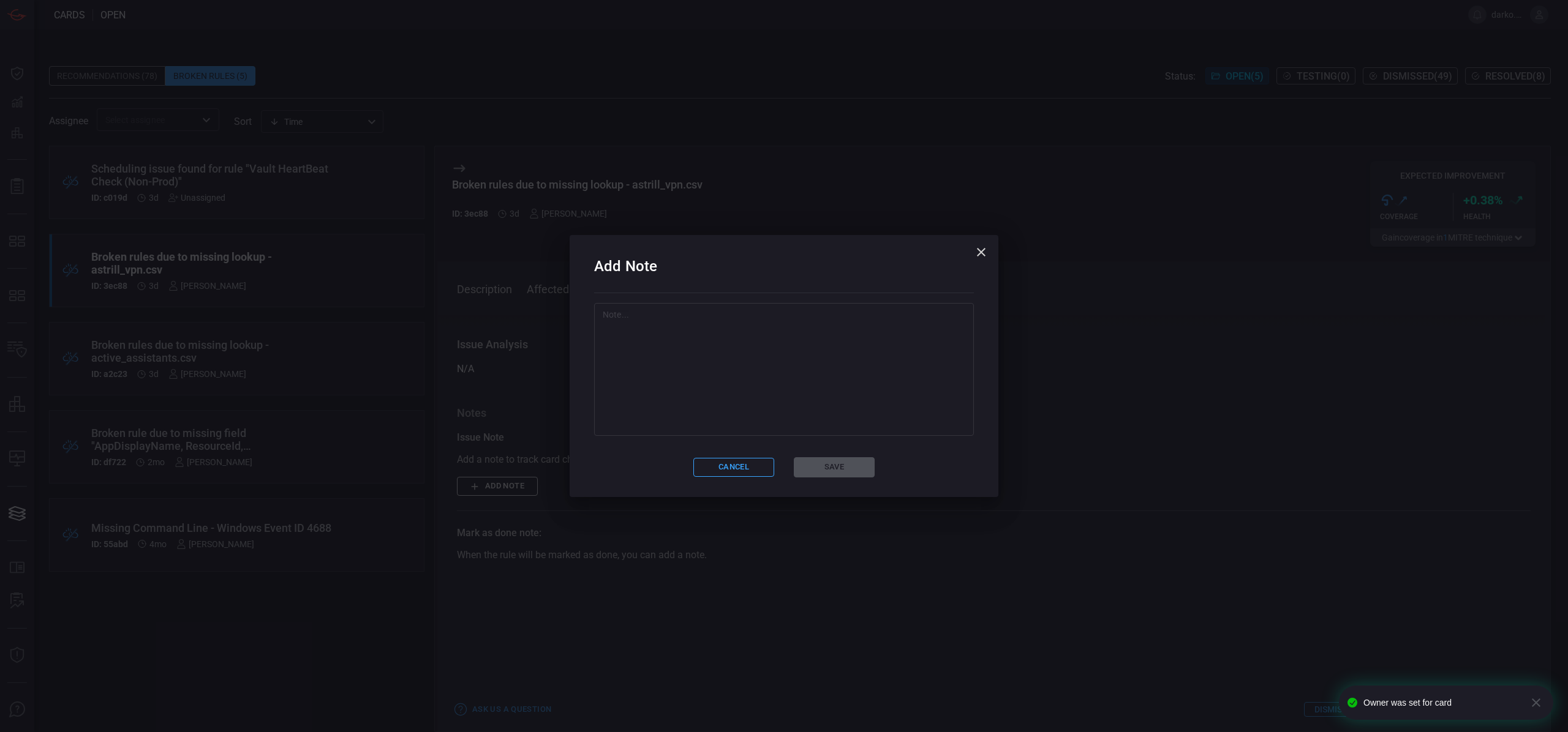
click at [730, 435] on div "x ​" at bounding box center [784, 369] width 380 height 133
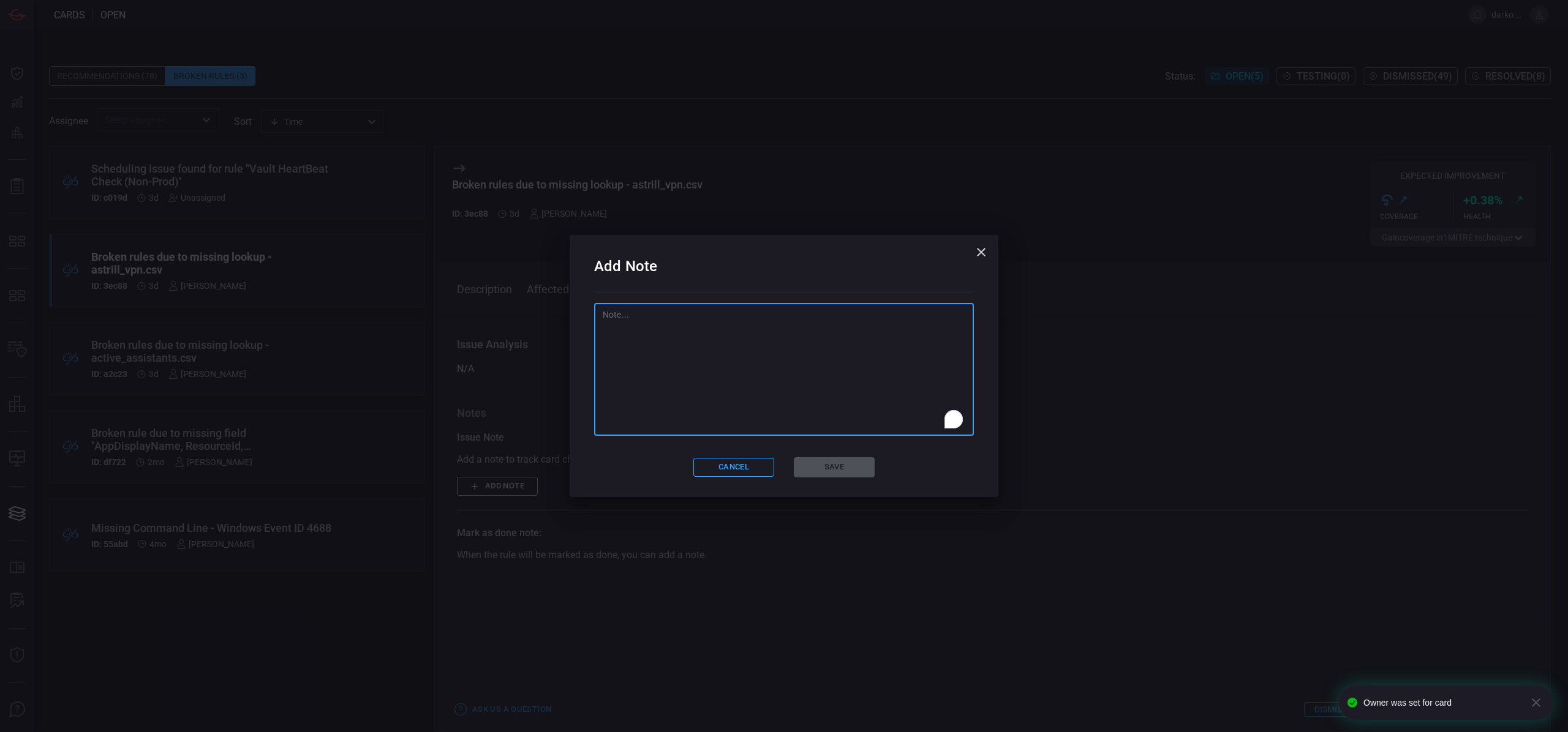
paste textarea "STRY0230709"
type textarea "STRY0230709"
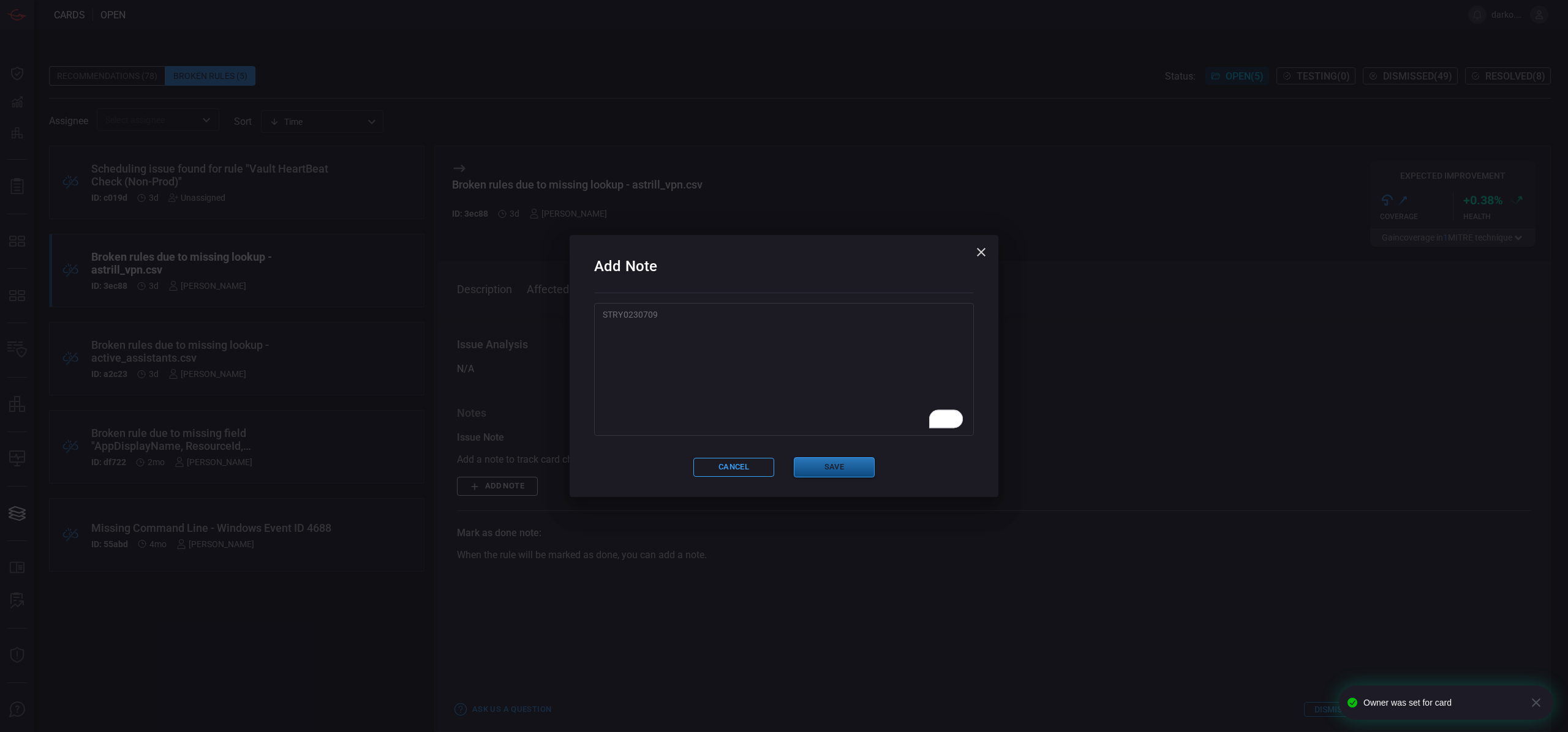
click at [823, 472] on button "Save" at bounding box center [834, 467] width 81 height 20
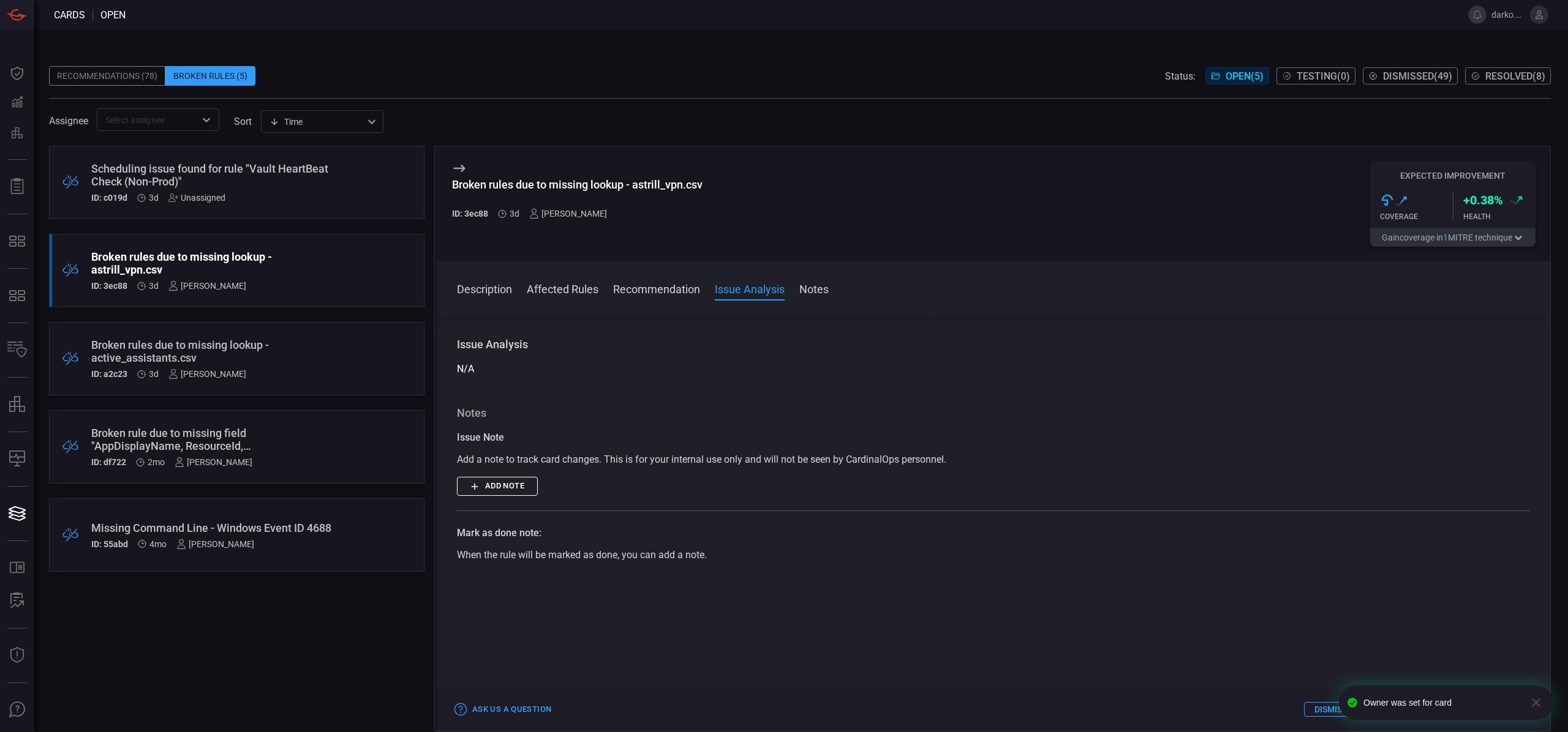
scroll to position [0, 0]
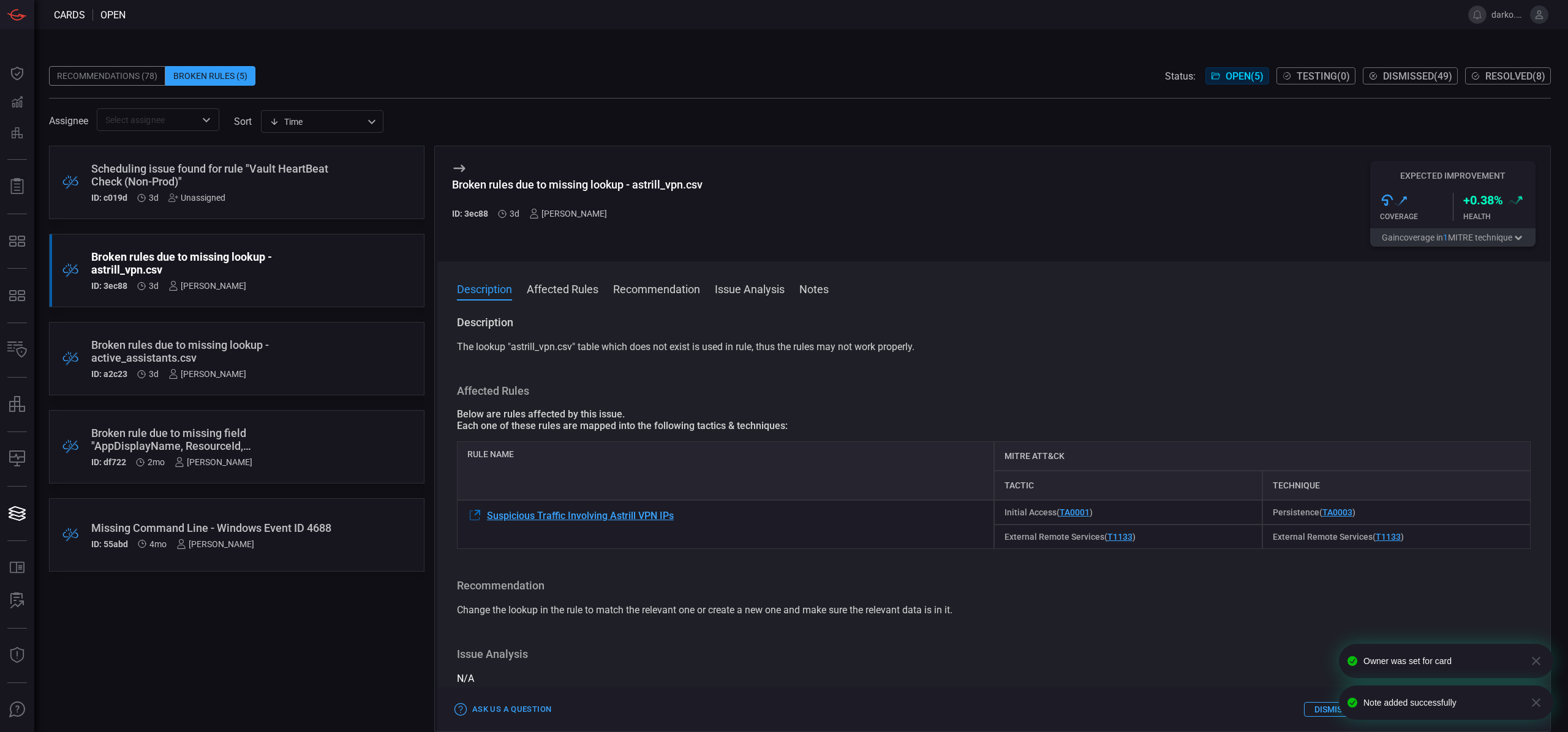
click at [341, 192] on div ".broken_cards_icon_0{fill:#39A4FF;} .broken_cards_icon_1{fill:none;stroke:#1918…" at bounding box center [237, 182] width 376 height 74
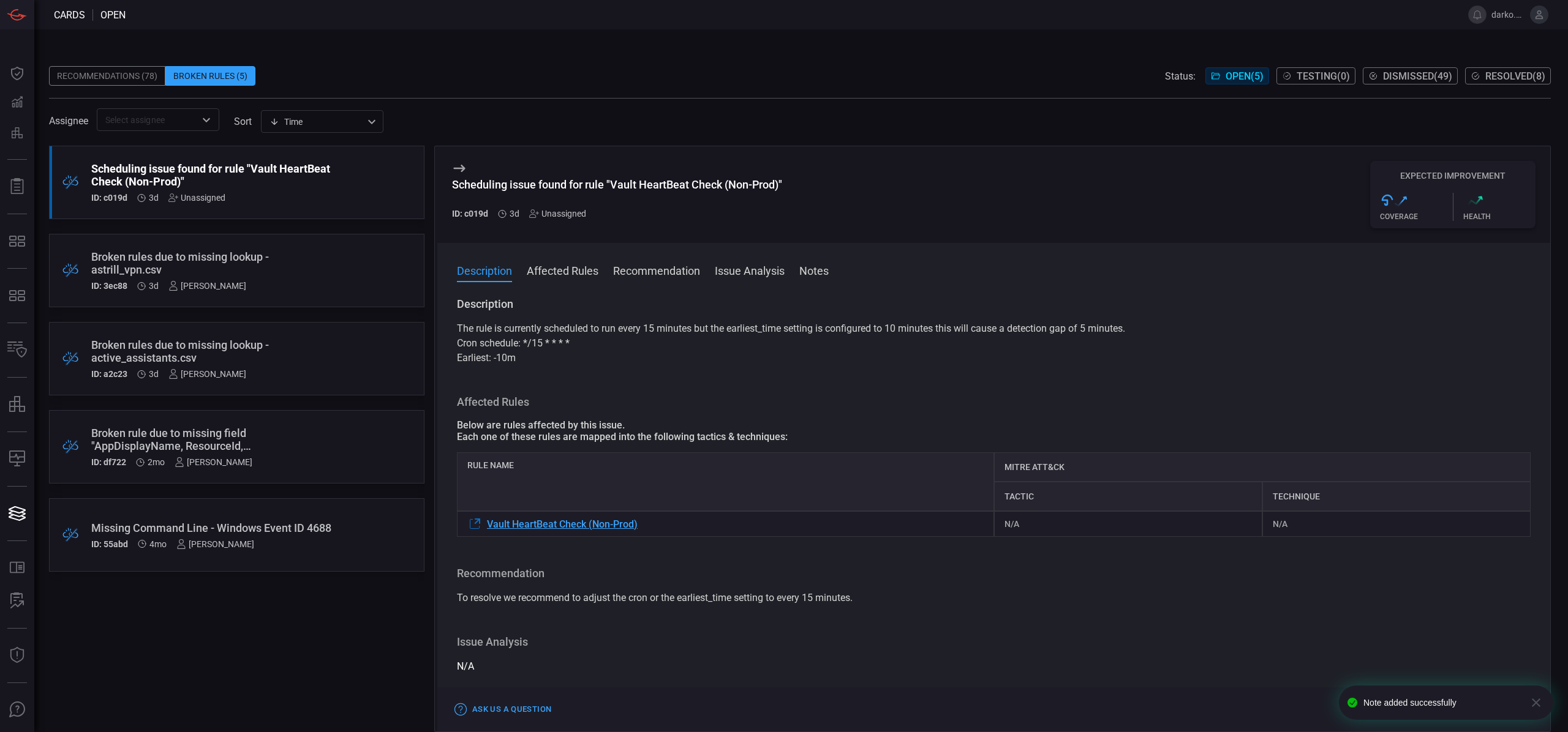
click at [579, 215] on div "Unassigned" at bounding box center [557, 213] width 57 height 10
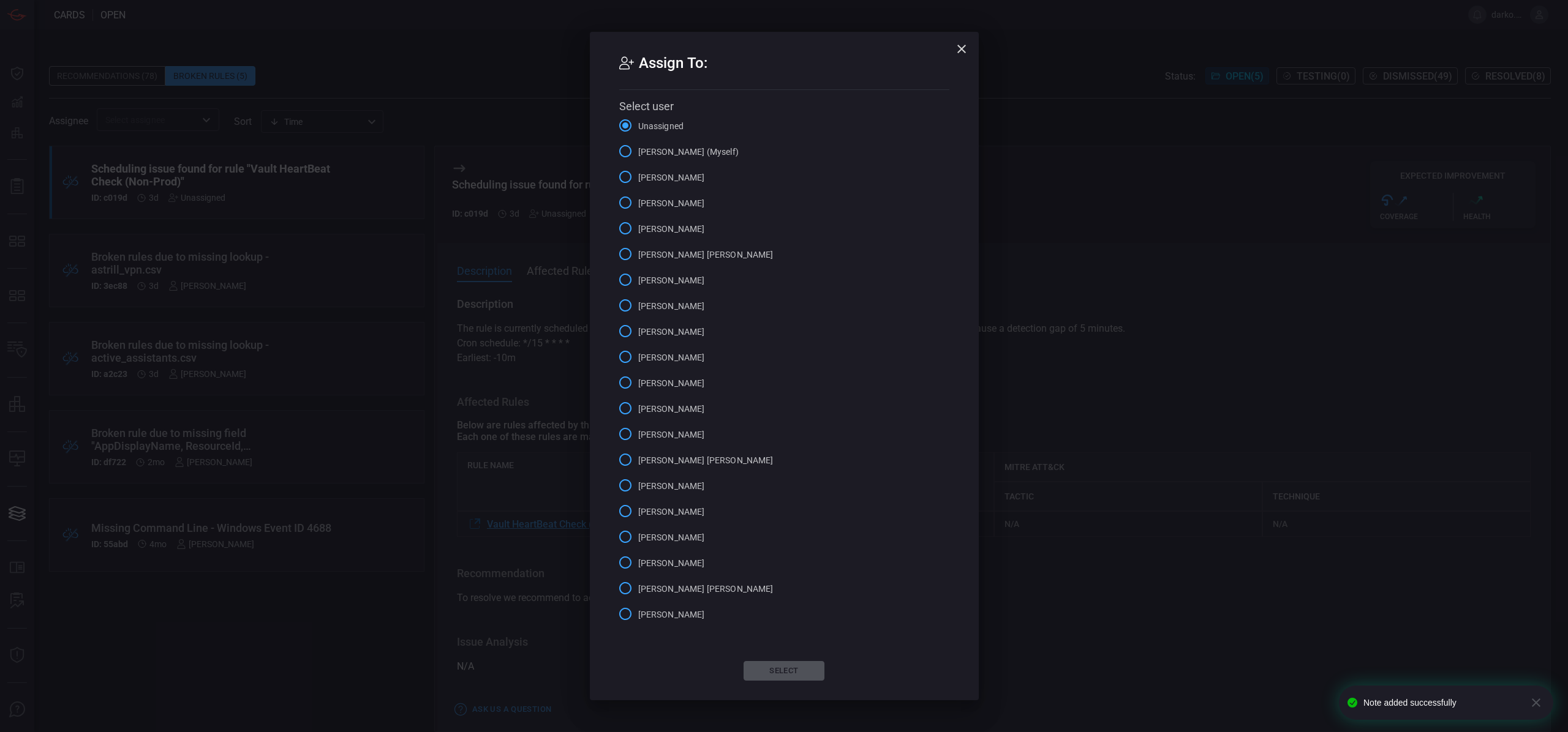
click at [663, 151] on span "[PERSON_NAME] (Myself)" at bounding box center [689, 151] width 101 height 13
click at [638, 151] on input "[PERSON_NAME] (Myself)" at bounding box center [625, 151] width 25 height 25
click at [814, 670] on button "Select" at bounding box center [784, 670] width 81 height 19
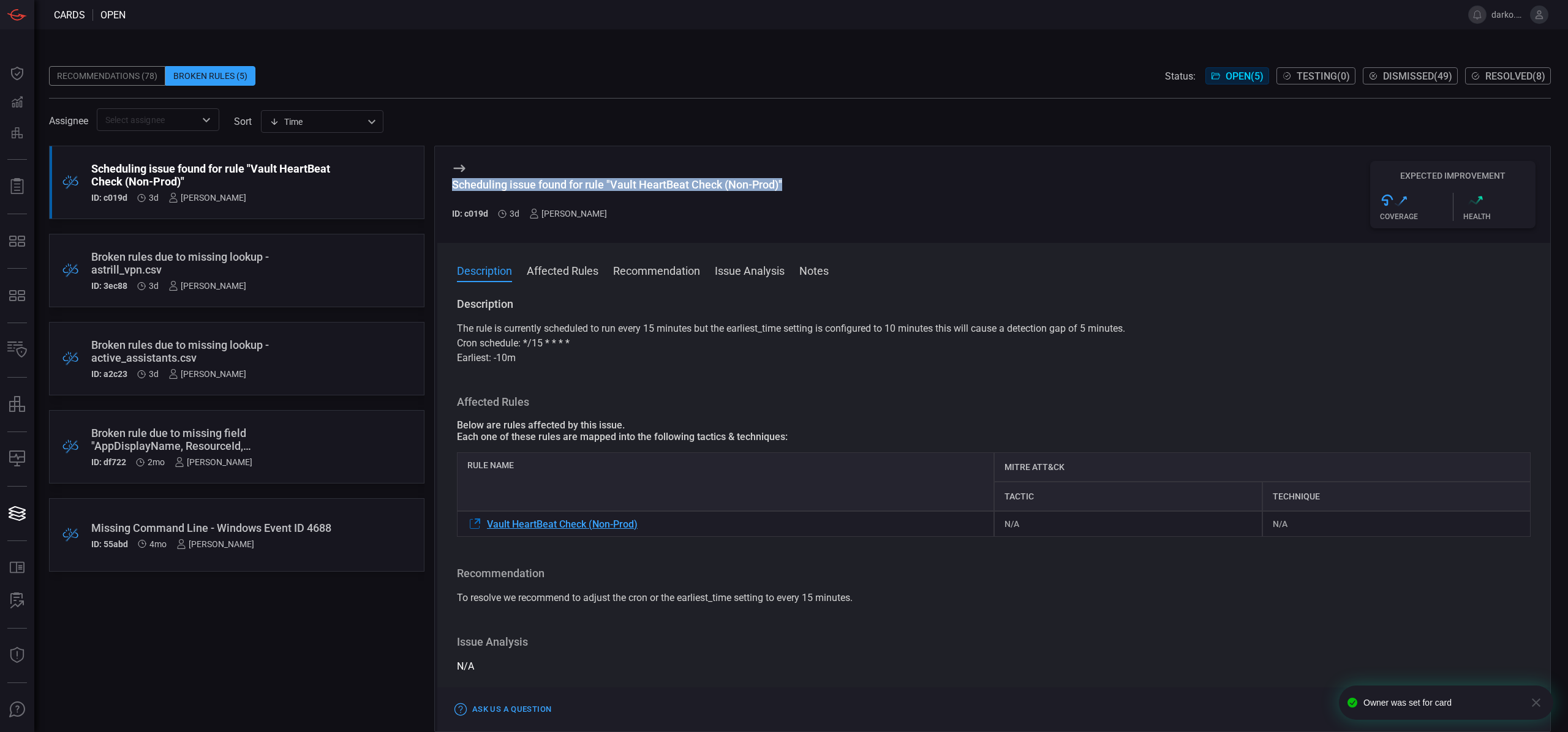
drag, startPoint x: 730, startPoint y: 183, endPoint x: 453, endPoint y: 182, distance: 277.0
click at [452, 182] on div "Scheduling issue found for rule "Vault HeartBeat Check (Non-Prod)" ID: c019d 3d…" at bounding box center [993, 194] width 1113 height 97
copy div "Scheduling issue found for rule "Vault HeartBeat Check (Non-Prod)""
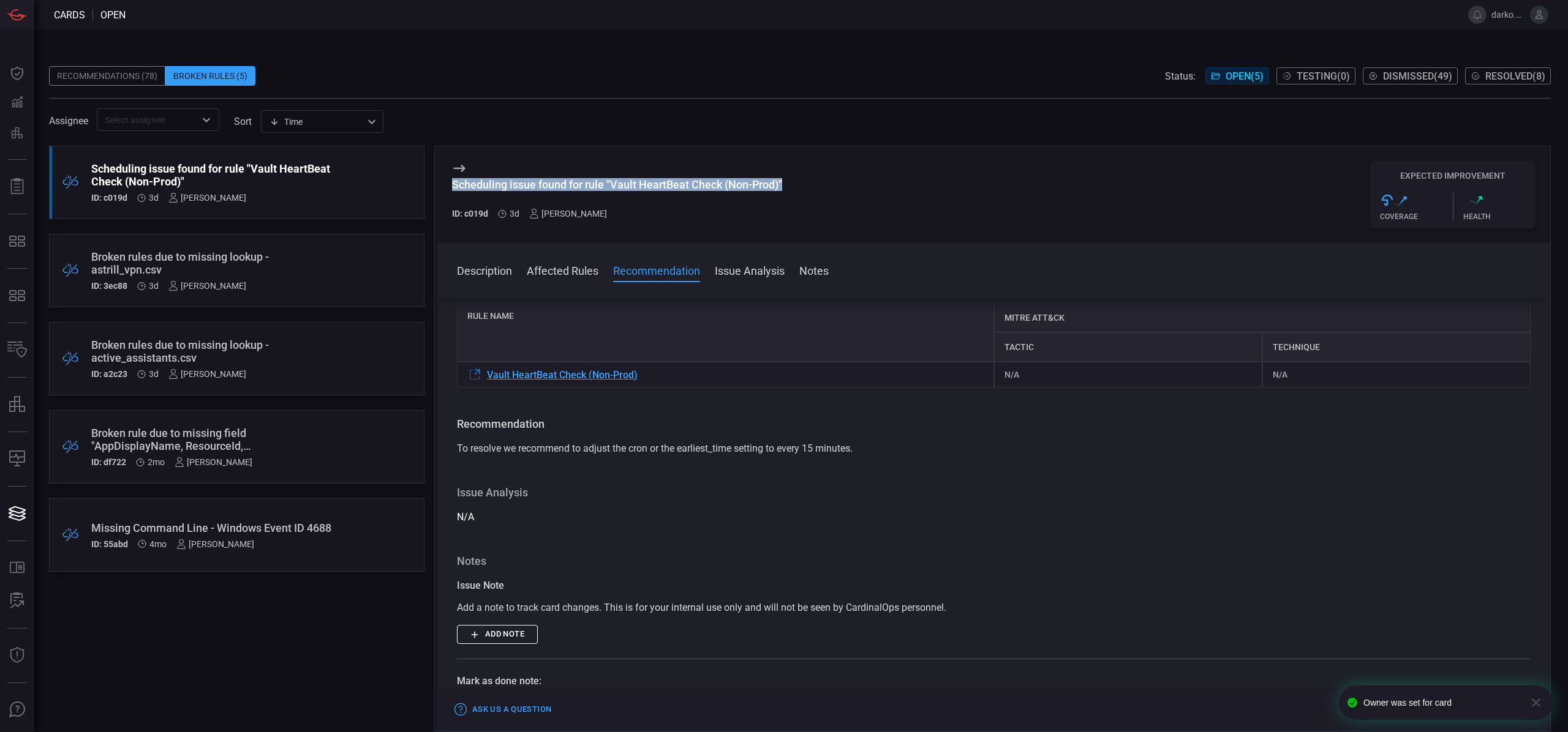
scroll to position [238, 0]
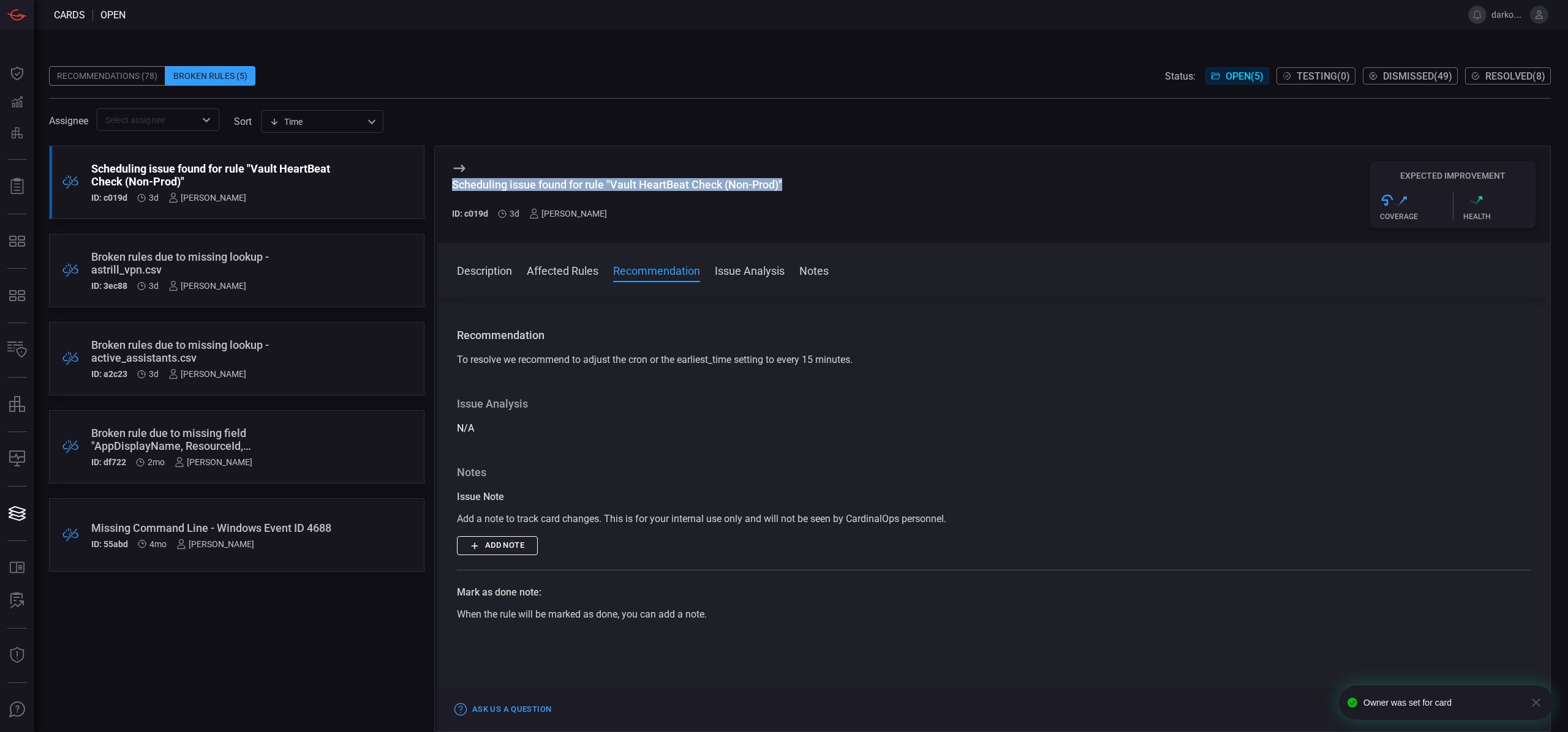
click at [526, 545] on button "Add note" at bounding box center [497, 546] width 81 height 19
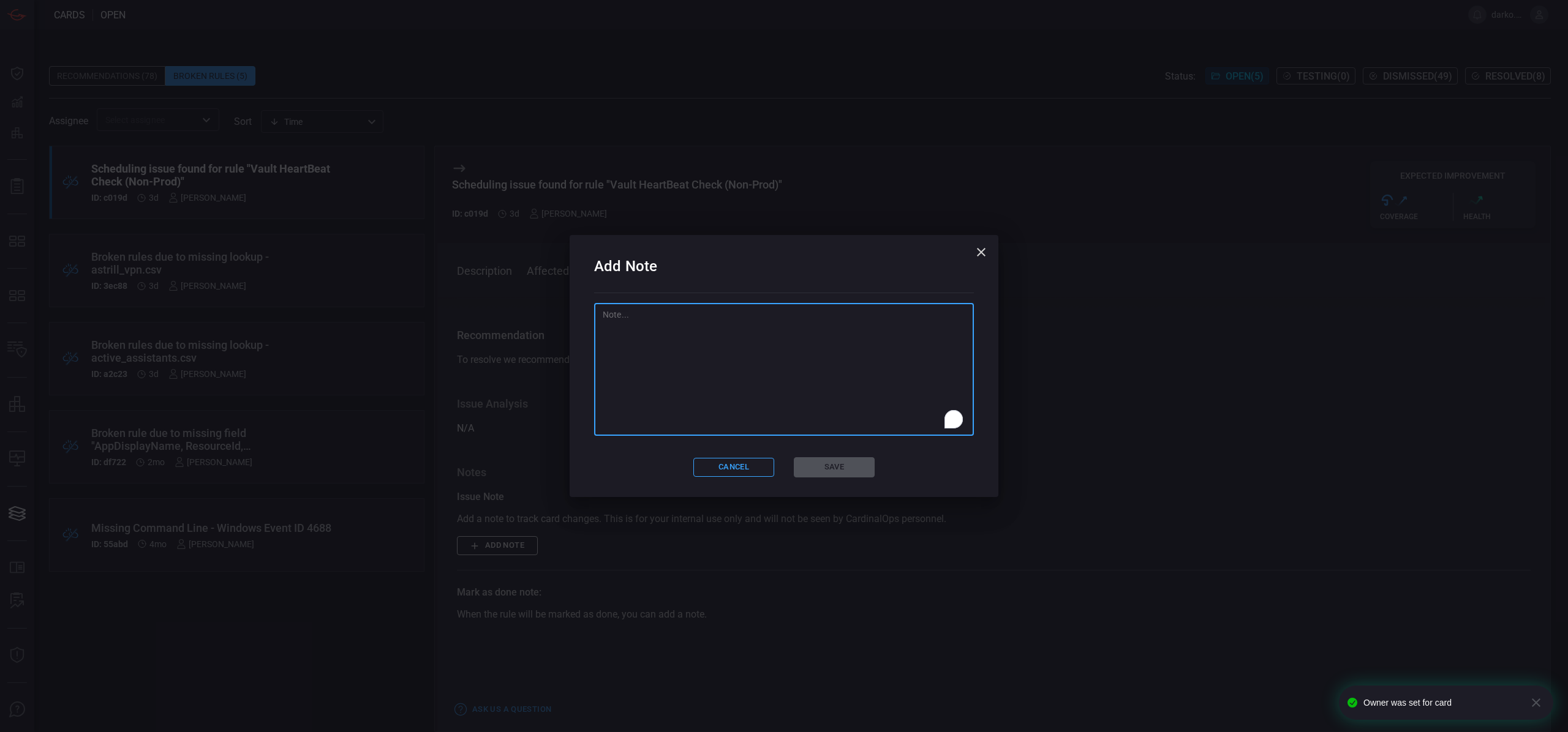
click at [796, 395] on textarea "To enrich screen reader interactions, please activate Accessibility in Grammarl…" at bounding box center [784, 369] width 363 height 123
paste textarea "STRY0230710"
type textarea "STRY0230710"
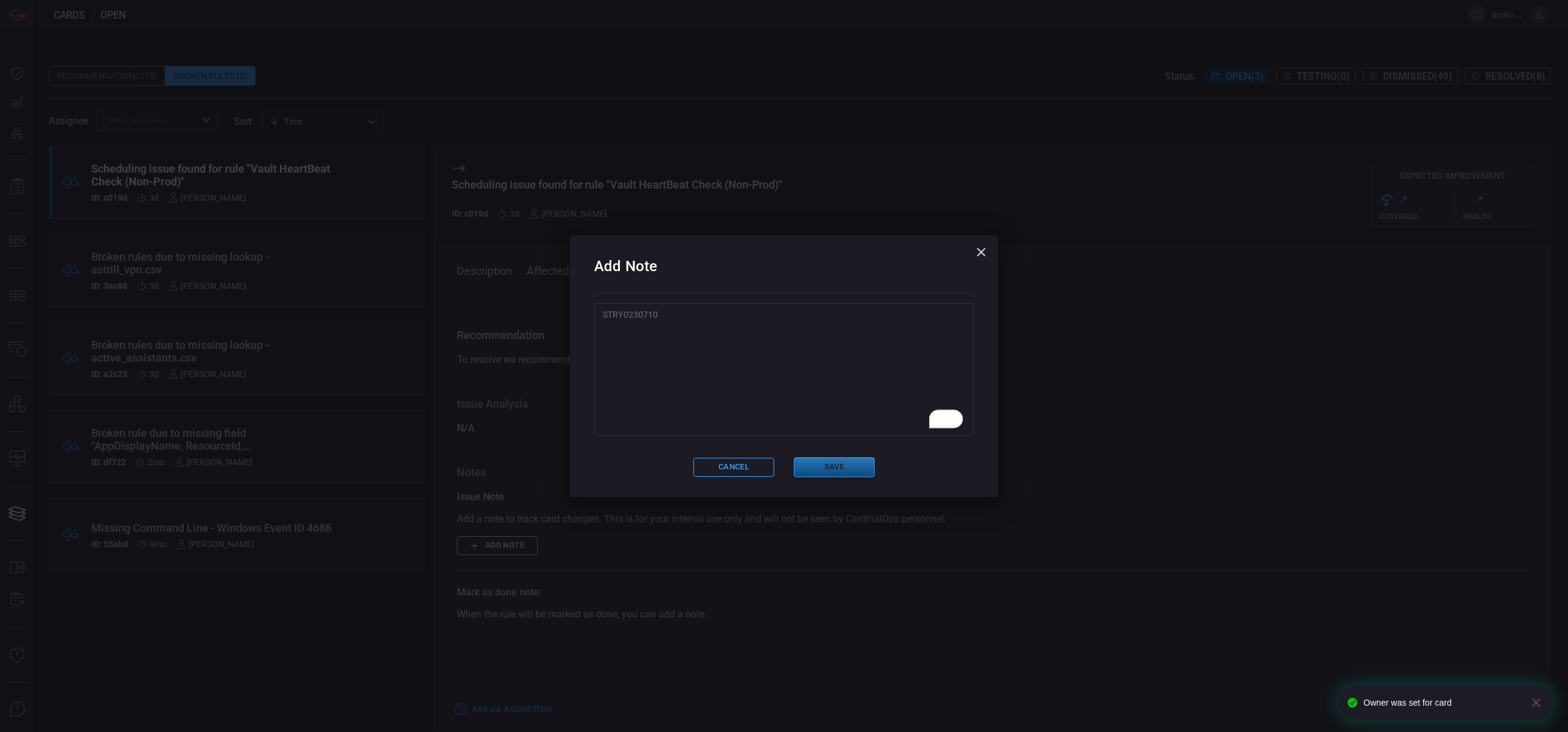
click at [821, 463] on button "Save" at bounding box center [834, 467] width 81 height 20
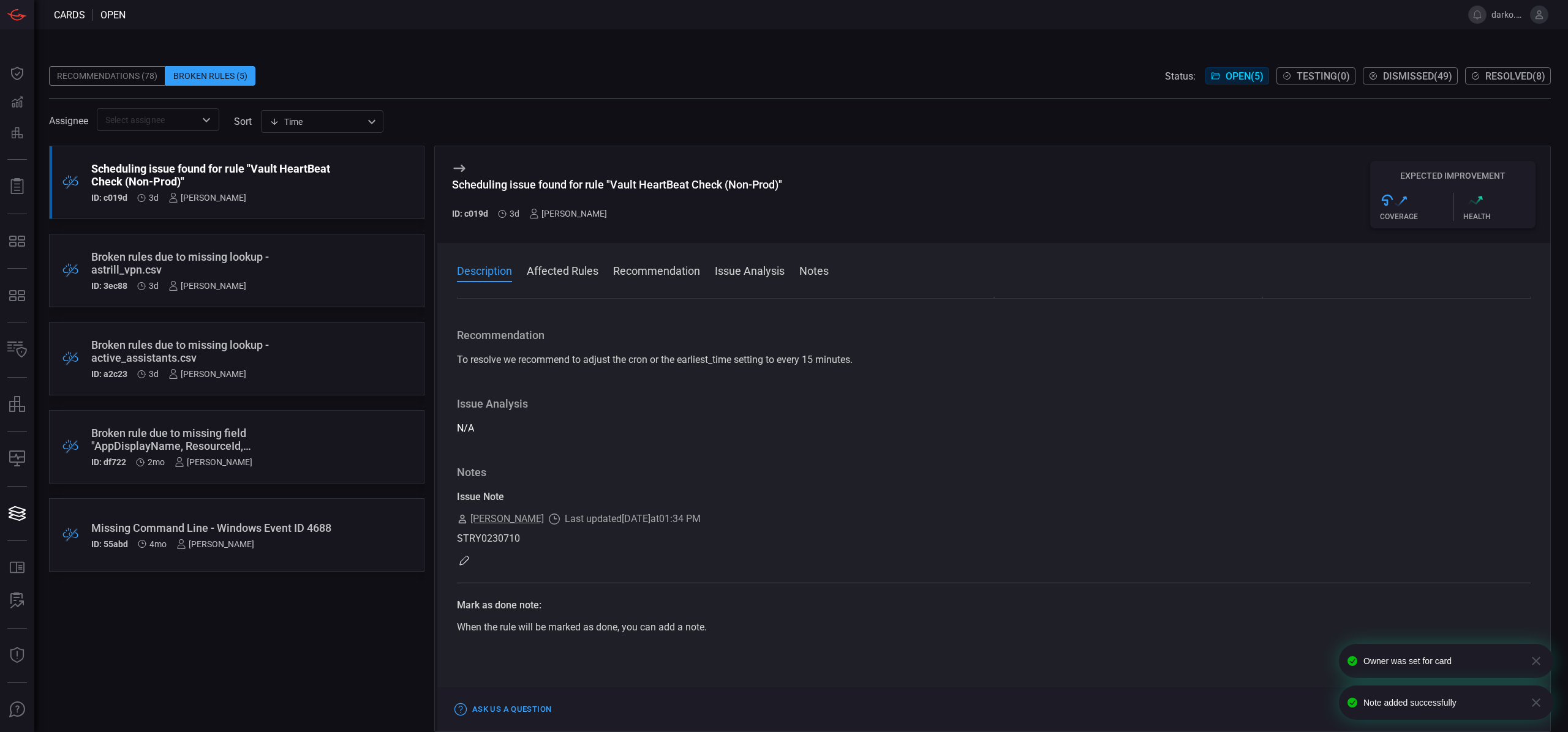
scroll to position [0, 0]
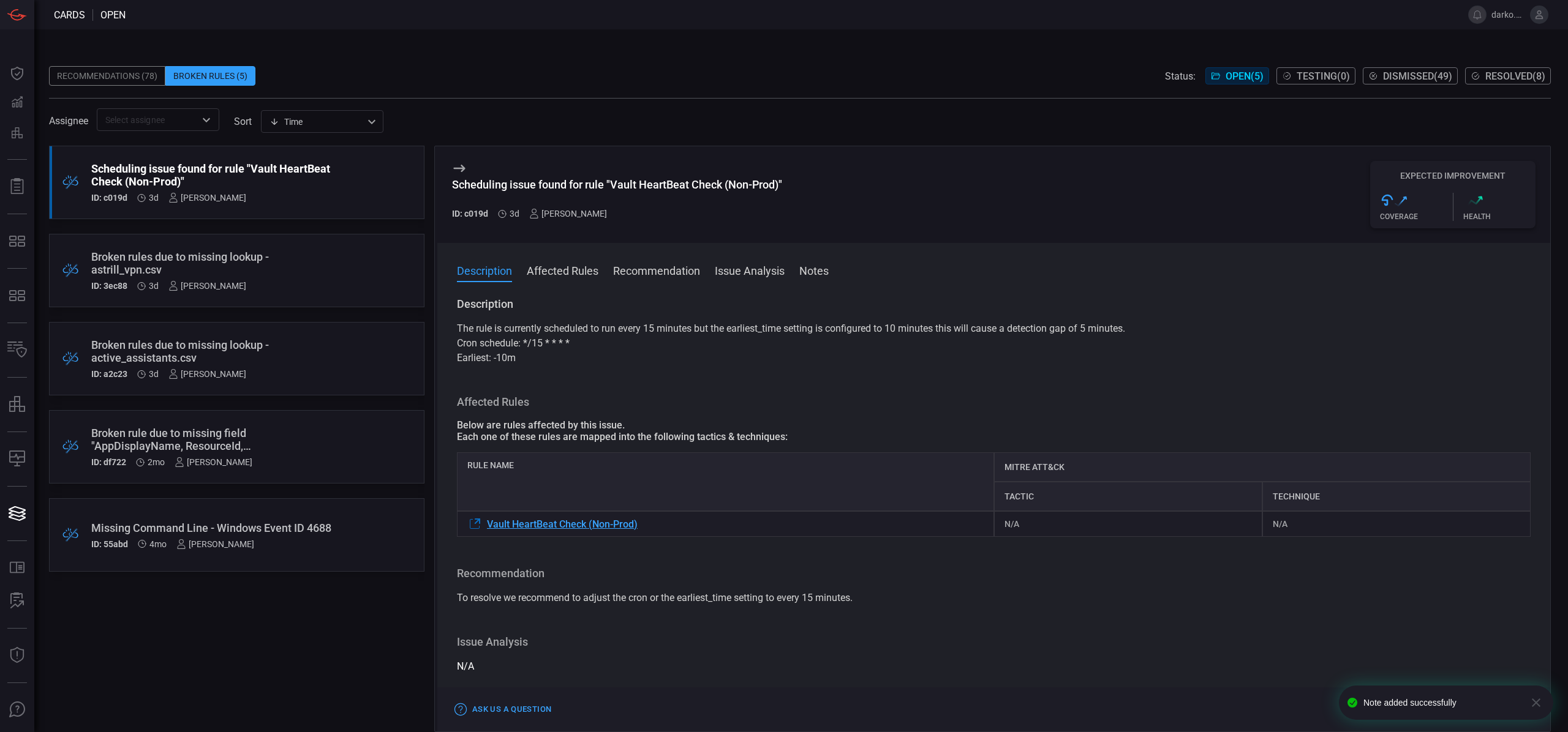
click at [322, 445] on div "Broken rule due to missing field "AppDisplayName, ResourceId, UserPrincipalName…" at bounding box center [213, 440] width 244 height 25
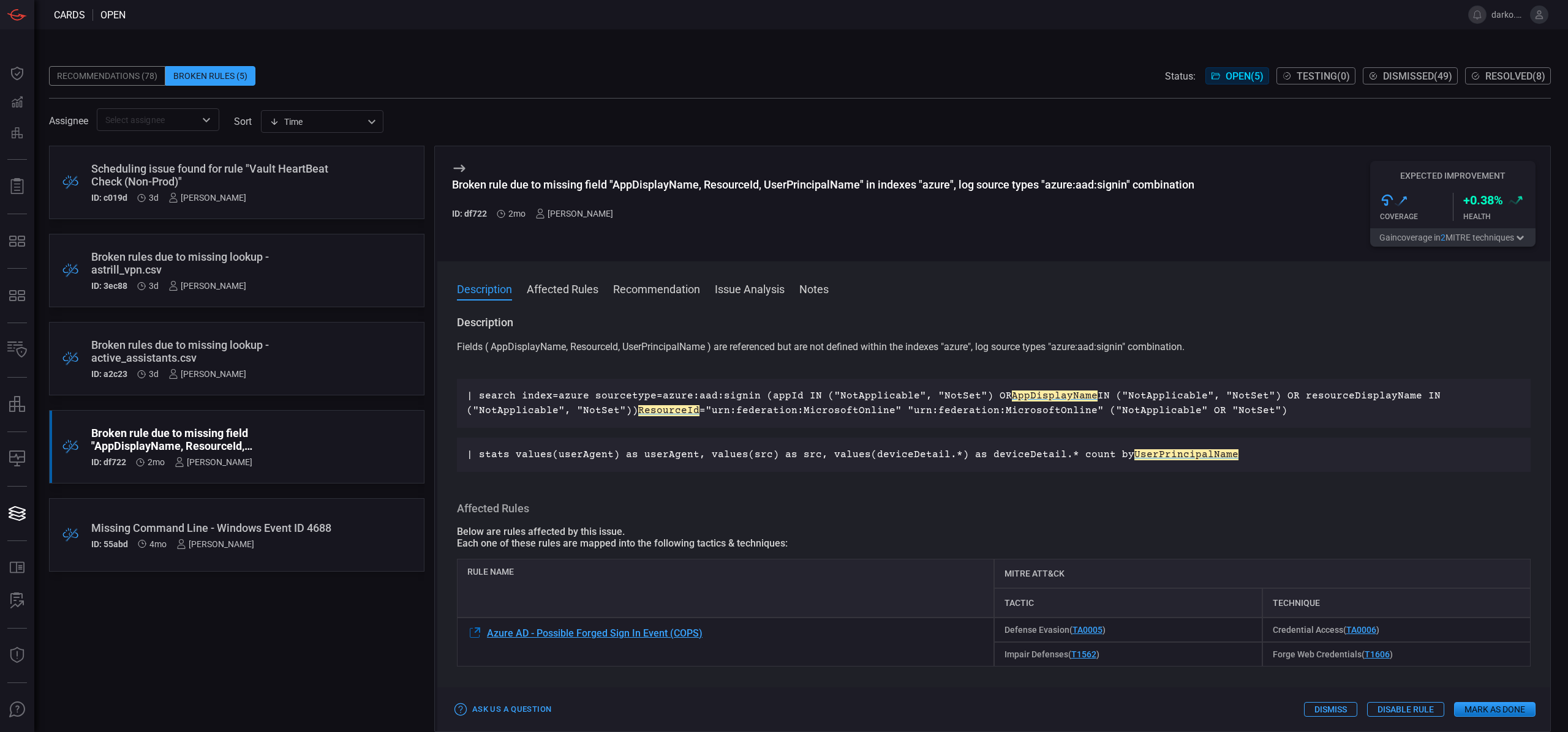
drag, startPoint x: 1024, startPoint y: 483, endPoint x: 1263, endPoint y: 459, distance: 240.2
click at [1035, 481] on div "Description Fields ( AppDisplayName, ResourceId, UserPrincipalName ) are refere…" at bounding box center [993, 521] width 1113 height 412
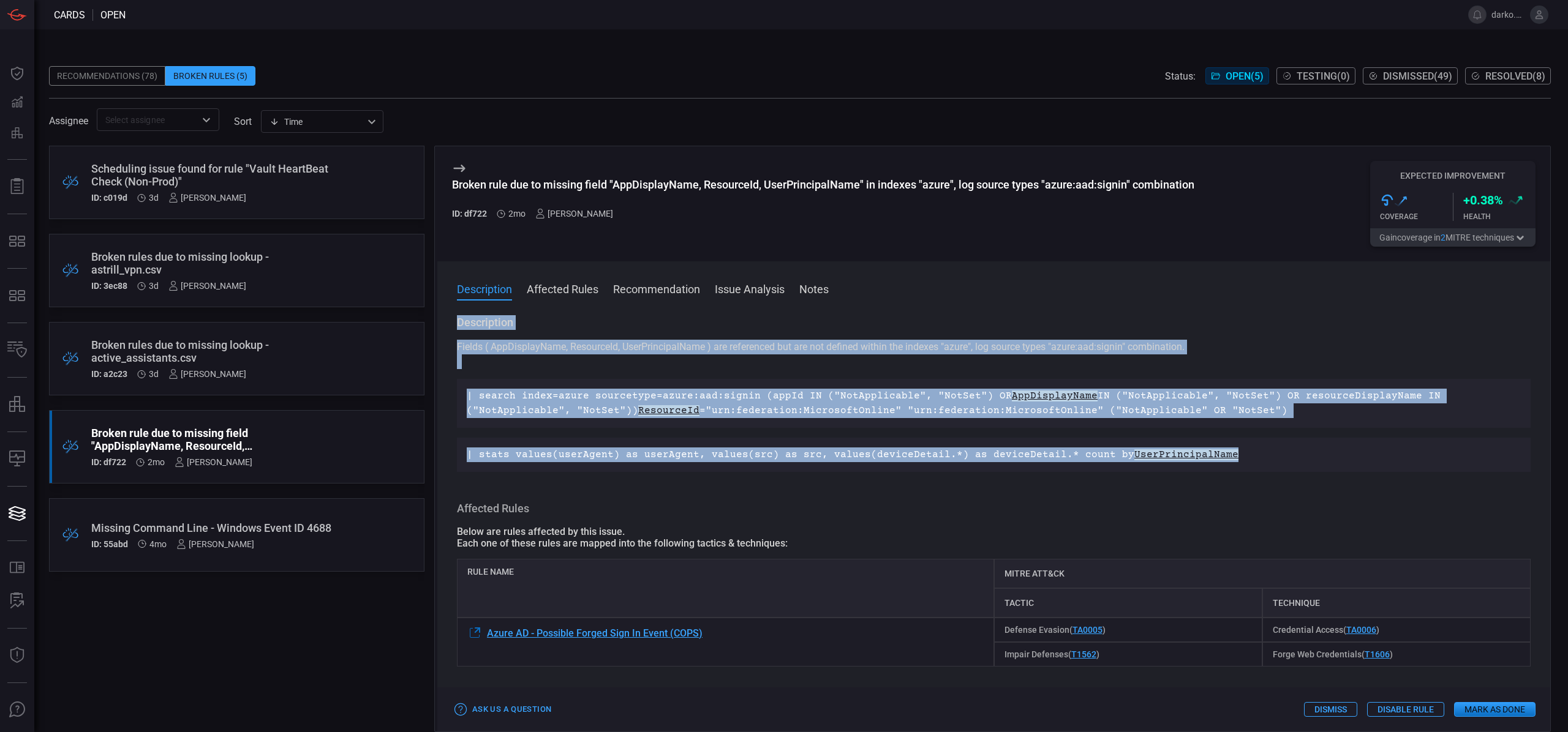
drag, startPoint x: 1258, startPoint y: 452, endPoint x: 466, endPoint y: 314, distance: 803.9
click at [463, 313] on div "Description Affected Rules Recommendation Issue Analysis Notes Description Fiel…" at bounding box center [993, 496] width 1113 height 470
copy div "Description Fields ( AppDisplayName, ResourceId, UserPrincipalName ) are refere…"
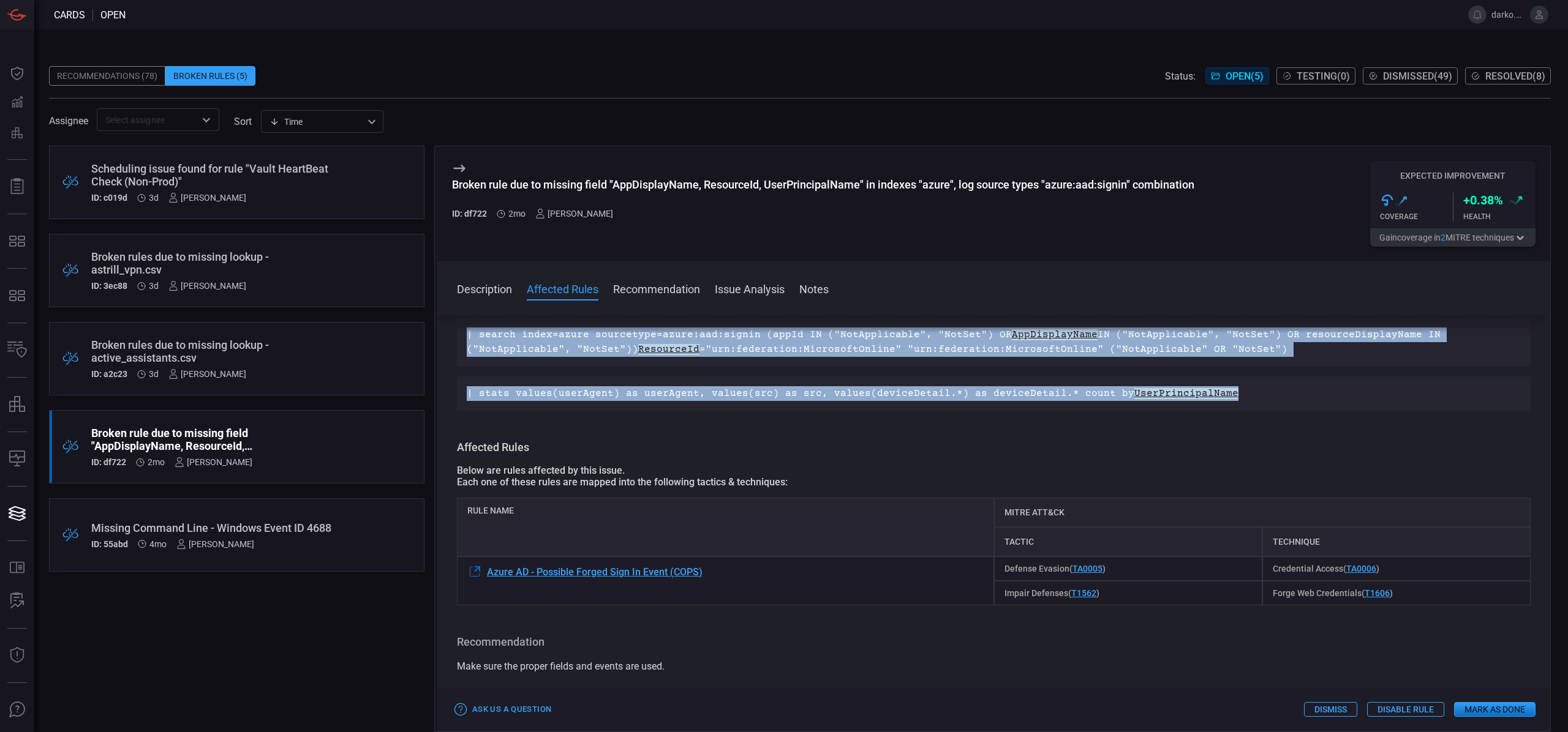
scroll to position [95, 0]
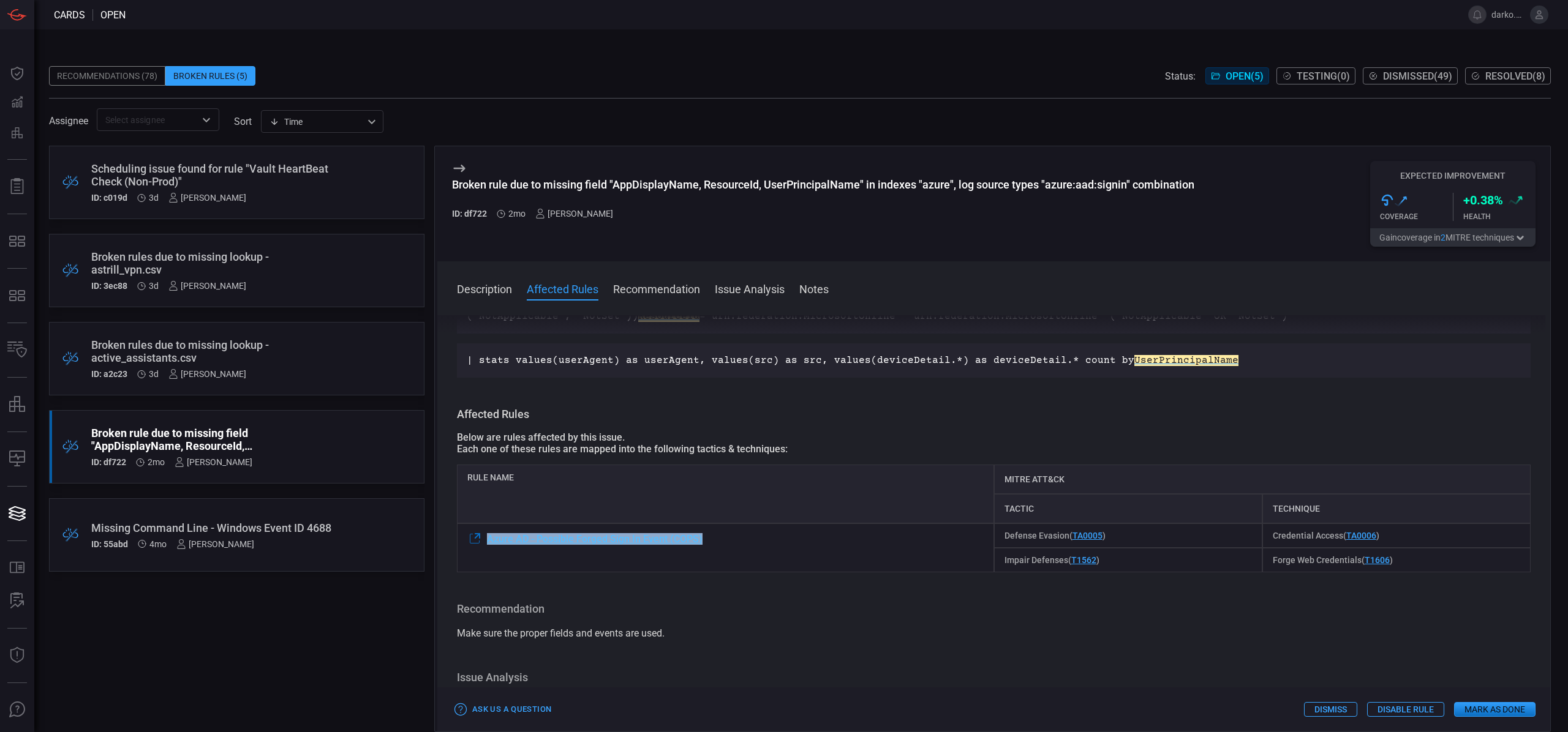
drag, startPoint x: 746, startPoint y: 541, endPoint x: 487, endPoint y: 543, distance: 259.0
click at [487, 543] on div "Azure AD - Possible Forged Sign In Event (COPS)" at bounding box center [725, 548] width 537 height 49
copy span "Azure AD - Possible Forged Sign In Event (COPS)"
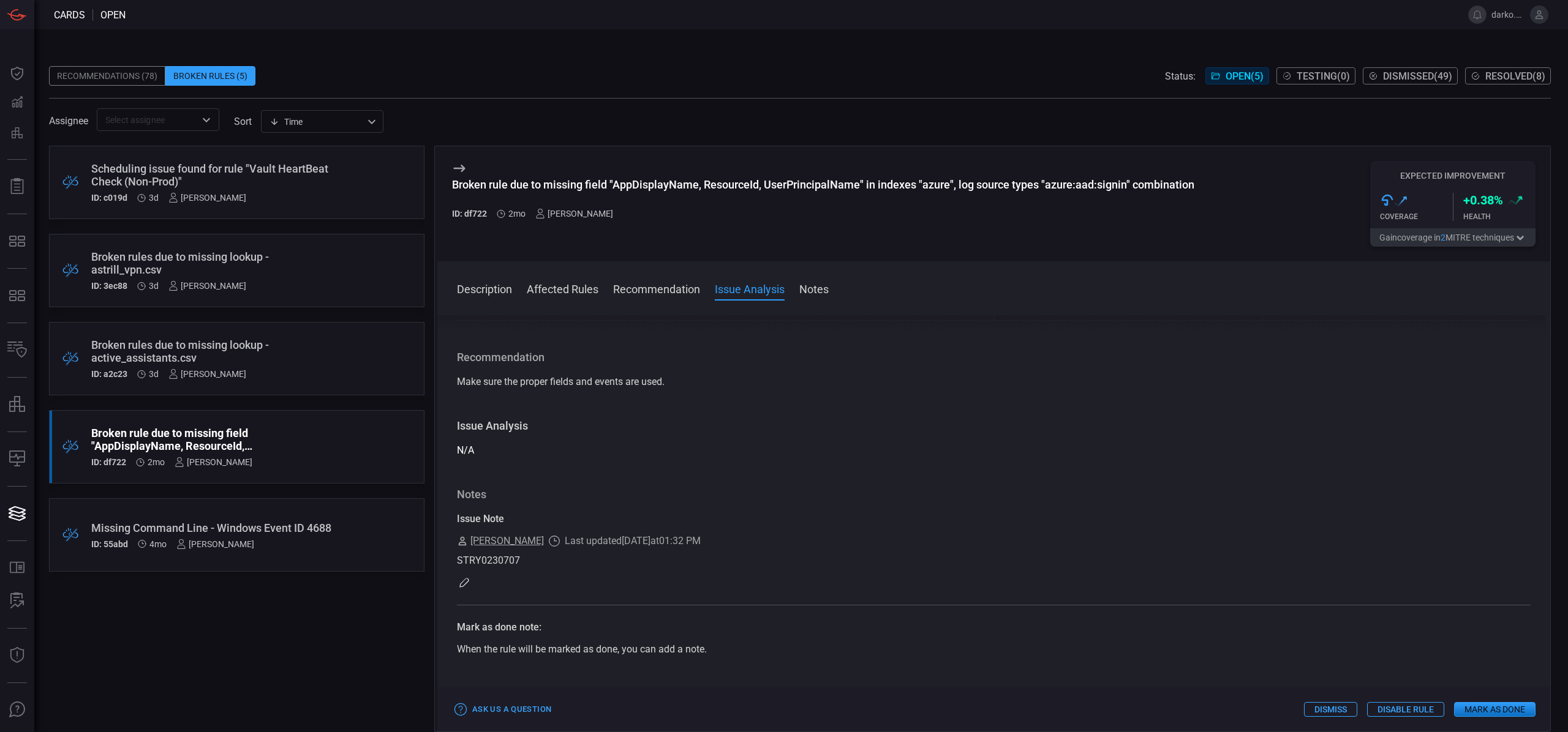
scroll to position [328, 0]
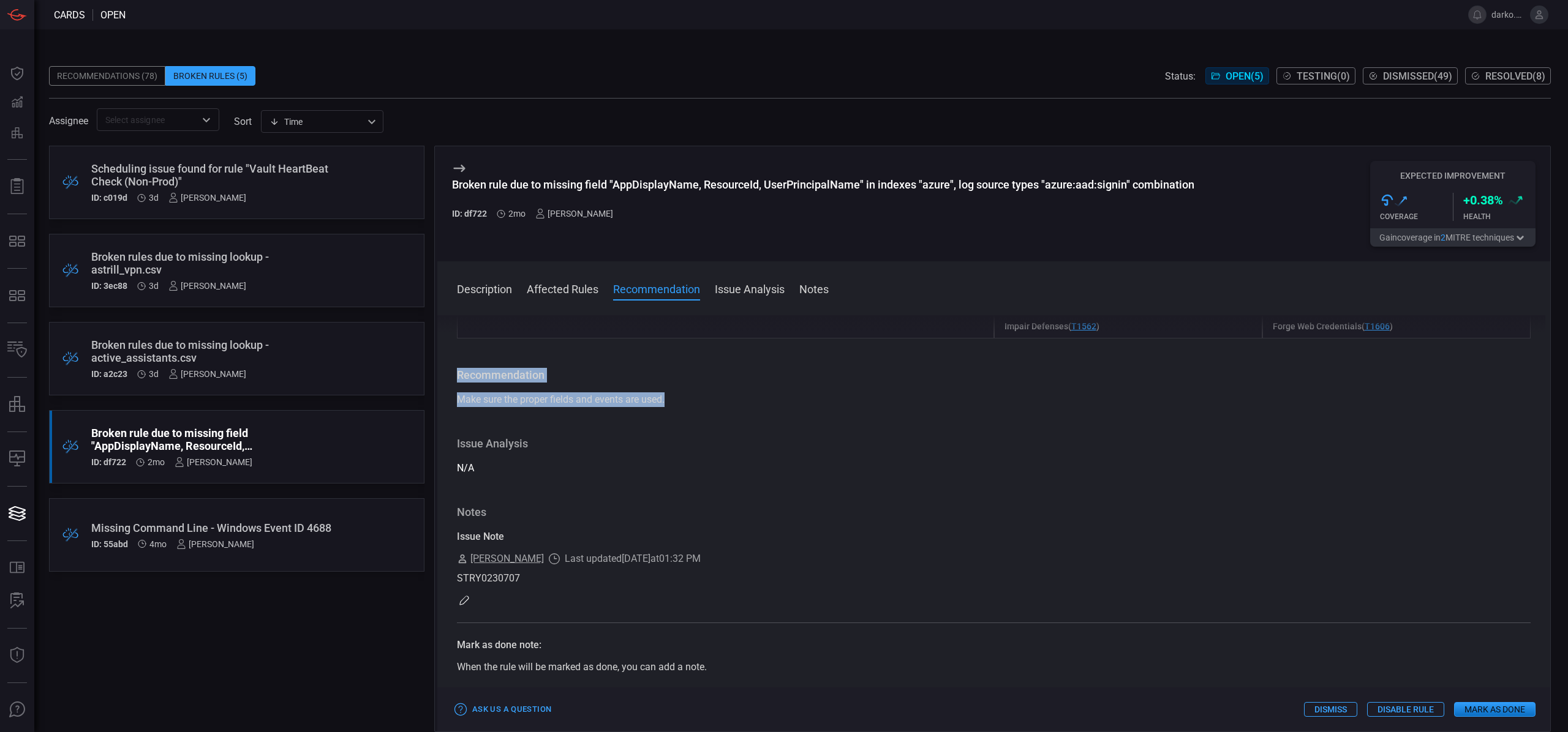
drag, startPoint x: 601, startPoint y: 400, endPoint x: 453, endPoint y: 366, distance: 151.9
click at [451, 366] on div "Description Fields ( AppDisplayName, ResourceId, UserPrincipalName ) are refere…" at bounding box center [993, 521] width 1113 height 412
copy div "Recommendation Make sure the proper fields and events are used."
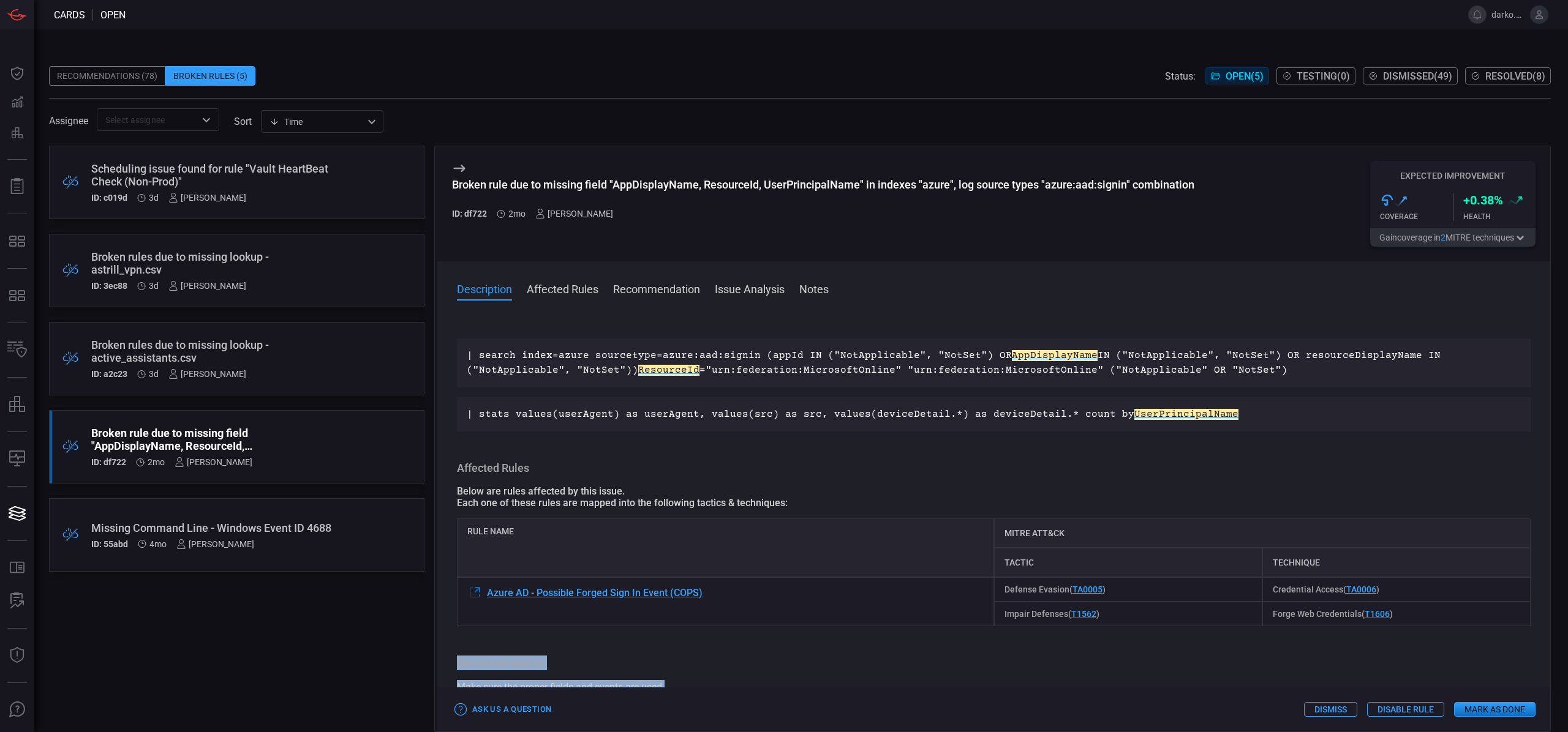
scroll to position [0, 0]
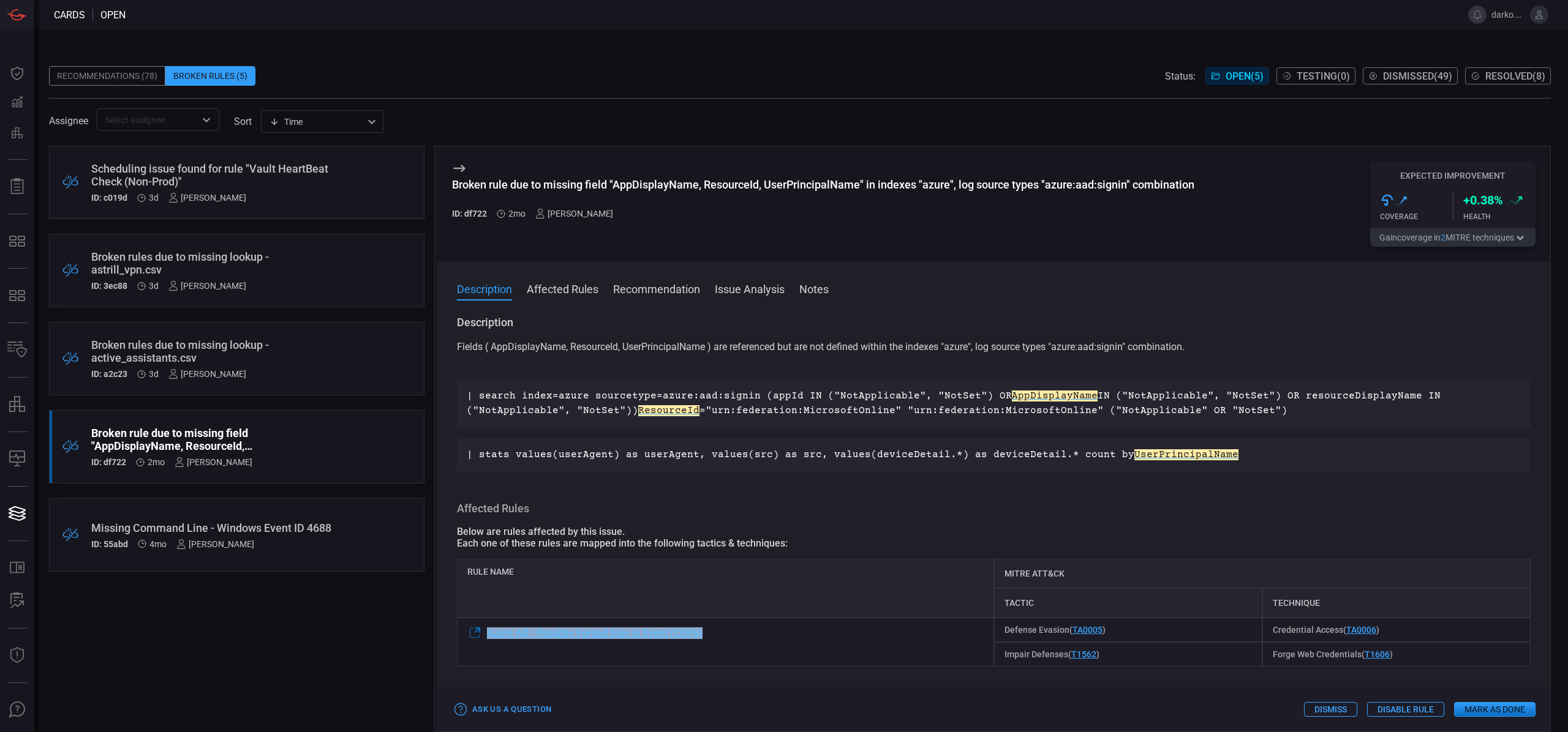
drag, startPoint x: 722, startPoint y: 637, endPoint x: 489, endPoint y: 633, distance: 233.0
click at [489, 633] on div "Azure AD - Possible Forged Sign In Event (COPS)" at bounding box center [725, 642] width 537 height 49
copy span "Azure AD - Possible Forged Sign In Event (COPS)"
click at [981, 512] on h3 "Affected Rules" at bounding box center [993, 509] width 1074 height 15
click at [959, 499] on div "Description Fields ( AppDisplayName, ResourceId, UserPrincipalName ) are refere…" at bounding box center [993, 521] width 1113 height 412
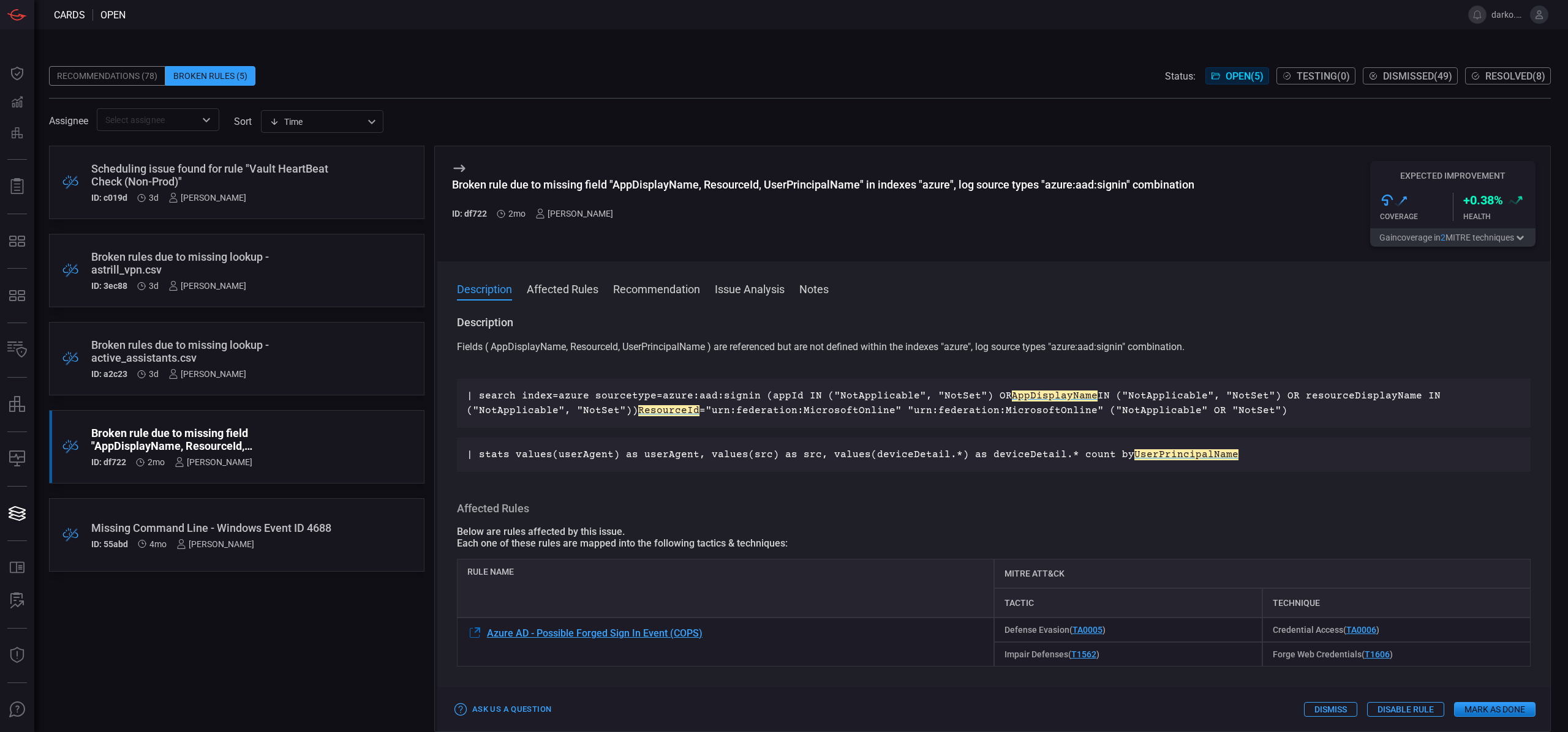
click at [523, 345] on p "Fields ( AppDisplayName, ResourceId, UserPrincipalName ) are referenced but are…" at bounding box center [993, 355] width 1074 height 29
drag, startPoint x: 523, startPoint y: 345, endPoint x: 529, endPoint y: 346, distance: 6.1
click at [525, 345] on p "Fields ( AppDisplayName, ResourceId, UserPrincipalName ) are referenced but are…" at bounding box center [993, 355] width 1074 height 29
copy p "AppDisplayName"
click at [604, 350] on p "Fields ( AppDisplayName, ResourceId, UserPrincipalName ) are referenced but are…" at bounding box center [993, 355] width 1074 height 29
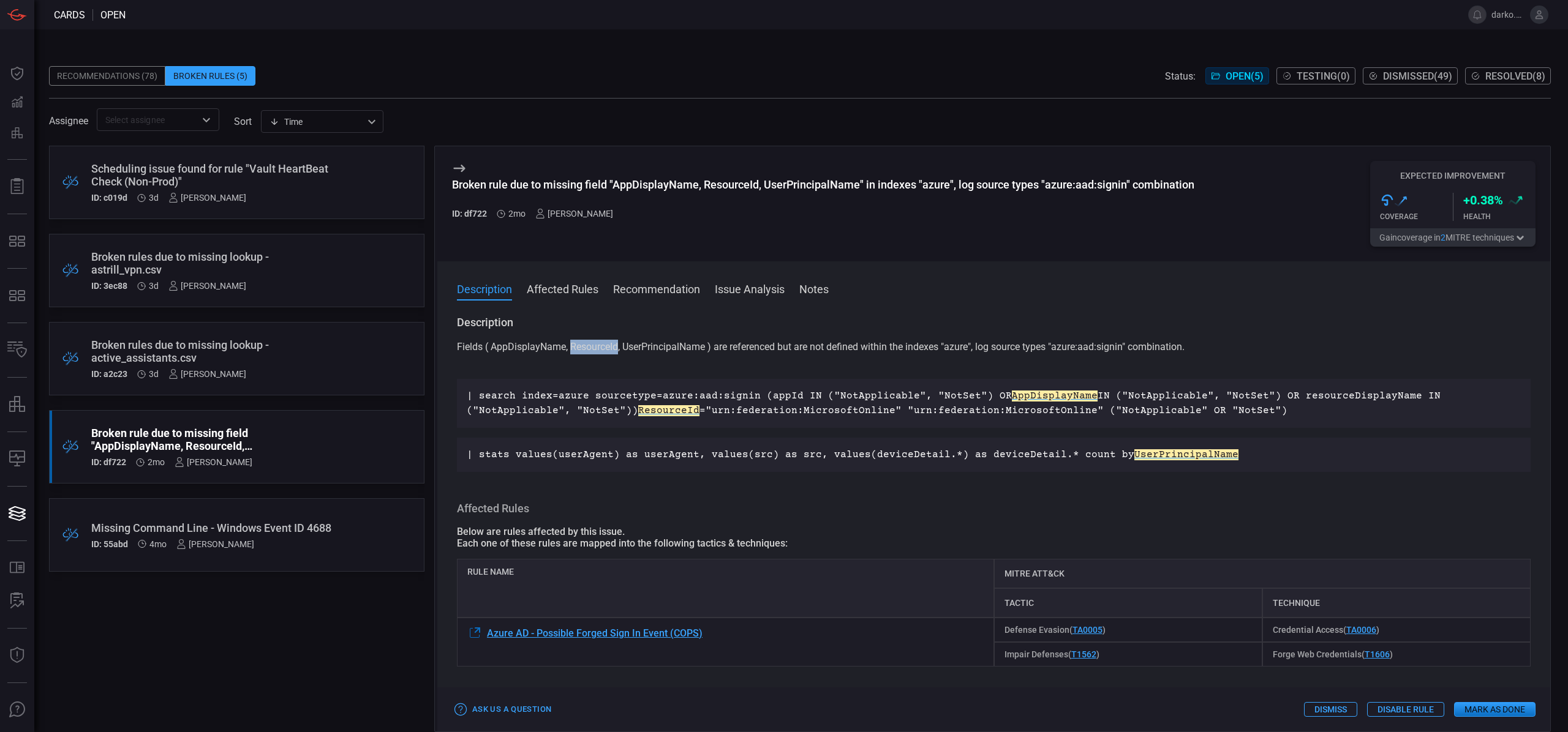
click at [604, 350] on p "Fields ( AppDisplayName, ResourceId, UserPrincipalName ) are referenced but are…" at bounding box center [993, 355] width 1074 height 29
copy p "ResourceId"
click at [671, 348] on p "Fields ( AppDisplayName, ResourceId, UserPrincipalName ) are referenced but are…" at bounding box center [993, 355] width 1074 height 29
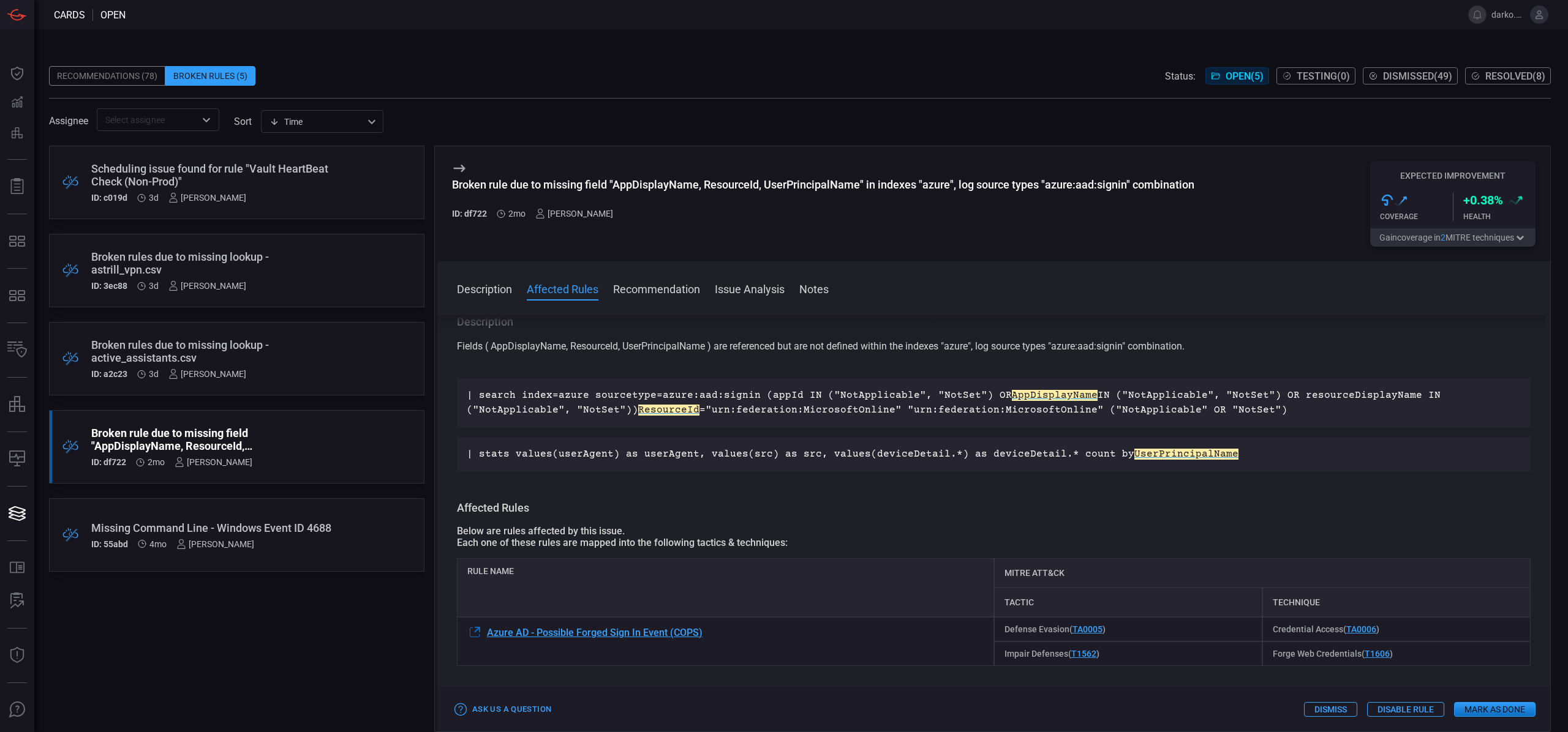
click at [1040, 397] on em "AppDisplayName" at bounding box center [1055, 395] width 86 height 11
click at [661, 409] on em "ResourceId" at bounding box center [669, 410] width 61 height 11
click at [1151, 460] on p "| stats values(userAgent) as userAgent, values(src) as src, values(deviceDetail…" at bounding box center [994, 454] width 1054 height 15
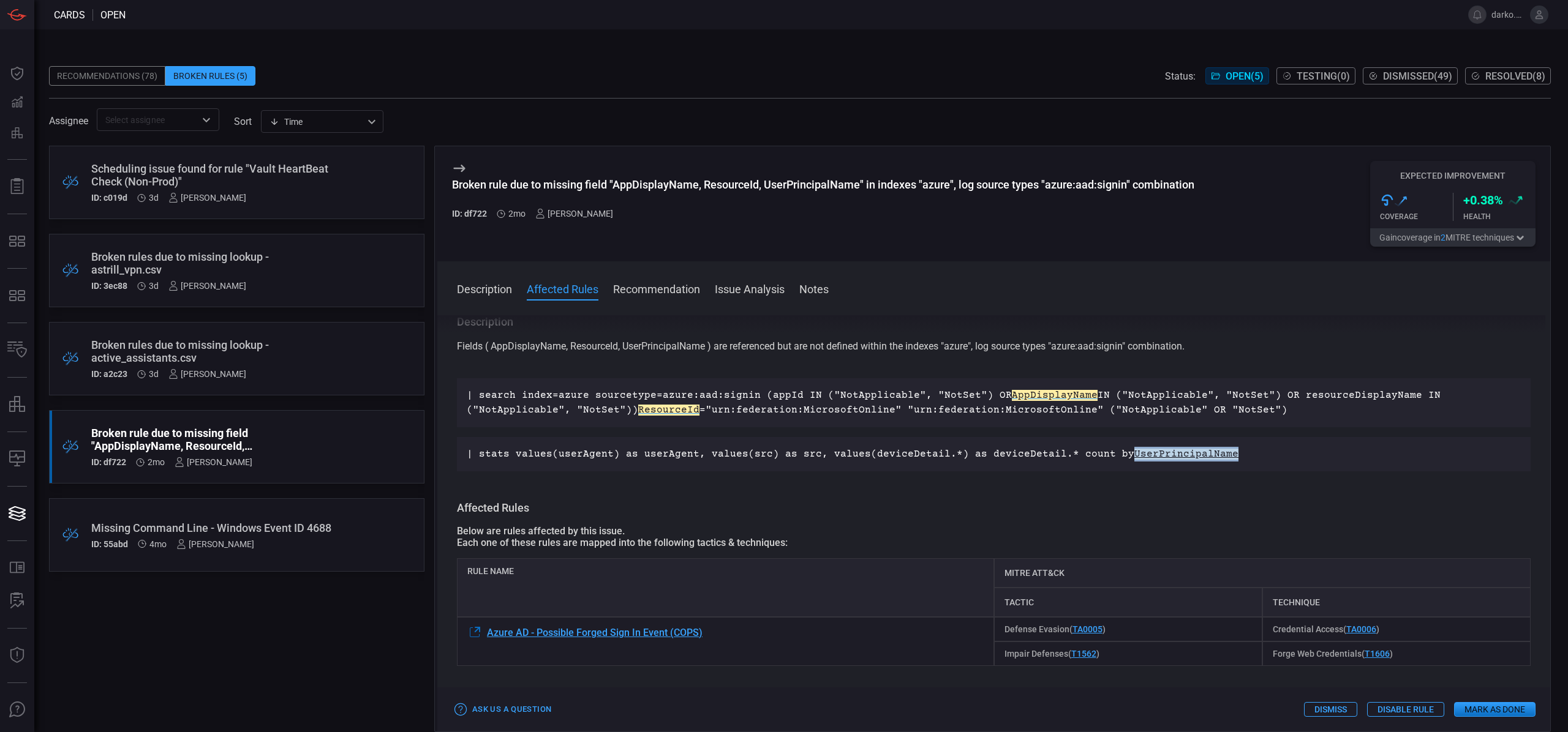
click at [1151, 460] on p "| stats values(userAgent) as userAgent, values(src) as src, values(deviceDetail…" at bounding box center [994, 454] width 1054 height 15
click at [1153, 455] on em "UserPrincipalName" at bounding box center [1186, 454] width 104 height 11
drag, startPoint x: 1153, startPoint y: 455, endPoint x: 1133, endPoint y: 452, distance: 20.2
click at [1153, 455] on em "UserPrincipalName" at bounding box center [1186, 454] width 104 height 11
click at [1137, 450] on em "UserPrincipalName" at bounding box center [1186, 454] width 104 height 11
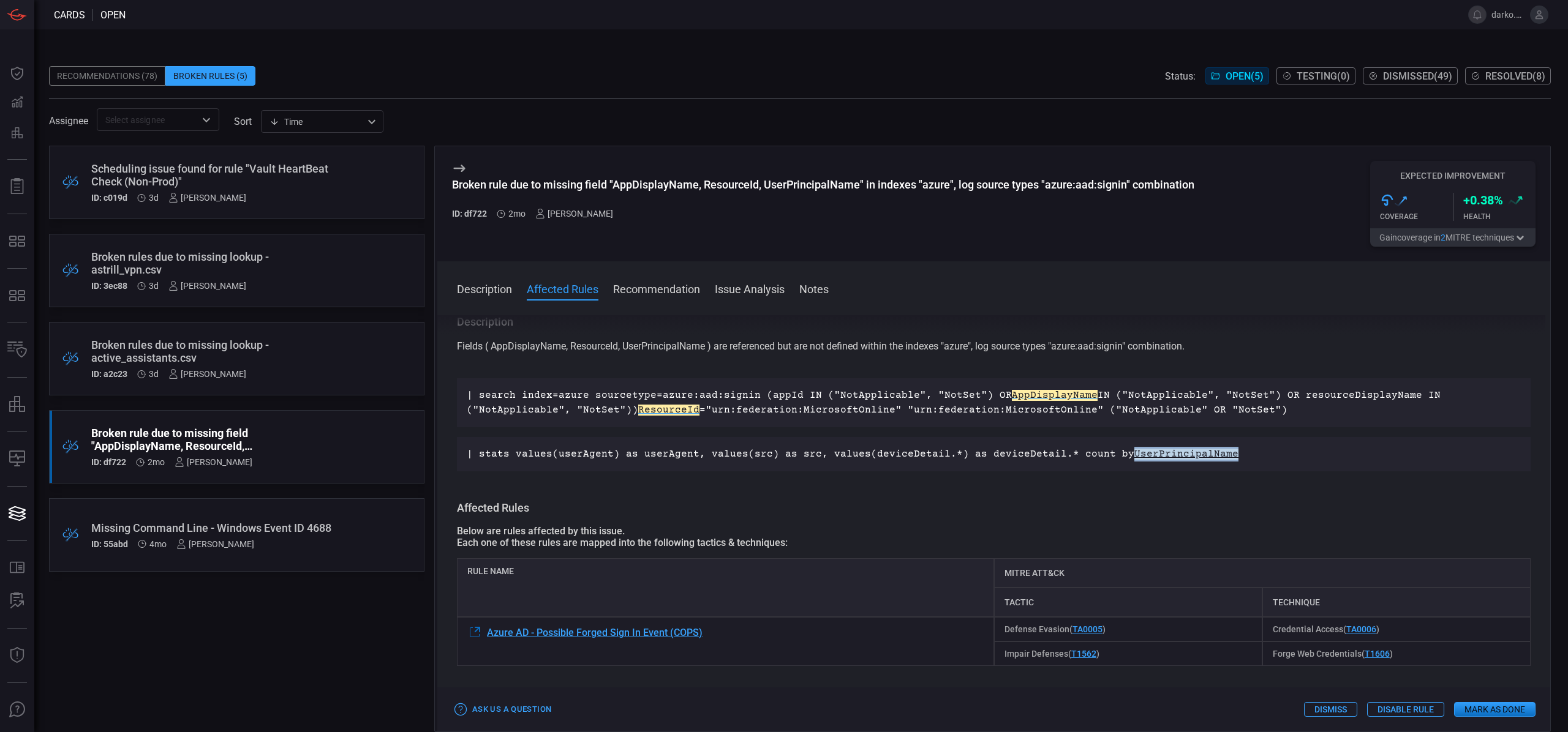
click at [1137, 450] on em "UserPrincipalName" at bounding box center [1186, 454] width 104 height 11
click at [573, 311] on span at bounding box center [993, 305] width 1113 height 19
click at [526, 345] on p "Fields ( AppDisplayName, ResourceId, UserPrincipalName ) are referenced but are…" at bounding box center [993, 354] width 1074 height 29
click at [586, 345] on p "Fields ( AppDisplayName, ResourceId, UserPrincipalName ) are referenced but are…" at bounding box center [993, 354] width 1074 height 29
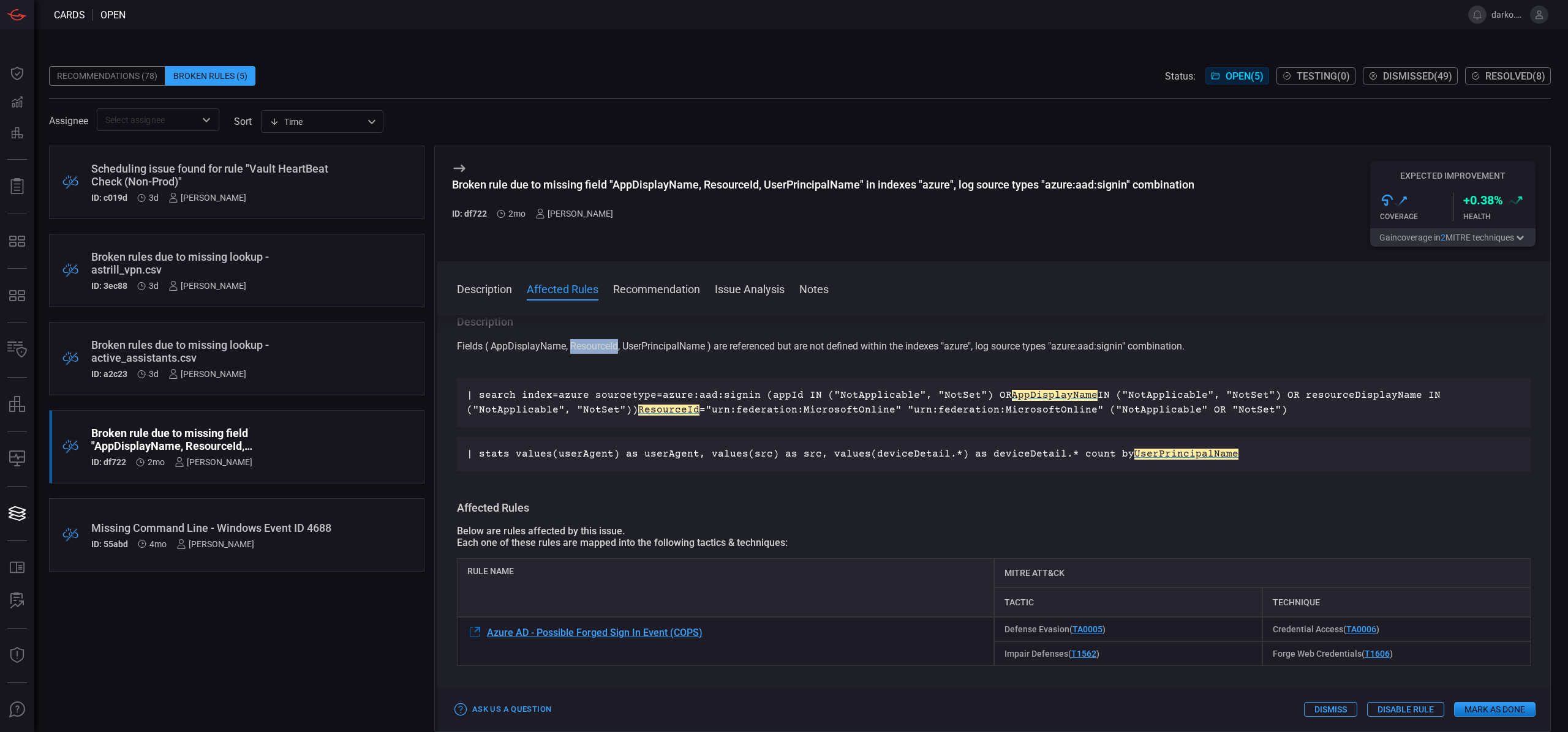
click at [586, 345] on p "Fields ( AppDisplayName, ResourceId, UserPrincipalName ) are referenced but are…" at bounding box center [993, 354] width 1074 height 29
click at [663, 348] on p "Fields ( AppDisplayName, ResourceId, UserPrincipalName ) are referenced but are…" at bounding box center [993, 354] width 1074 height 29
drag, startPoint x: 714, startPoint y: 632, endPoint x: 488, endPoint y: 637, distance: 226.1
click at [488, 637] on div "Azure AD - Possible Forged Sign In Event (COPS)" at bounding box center [725, 642] width 537 height 49
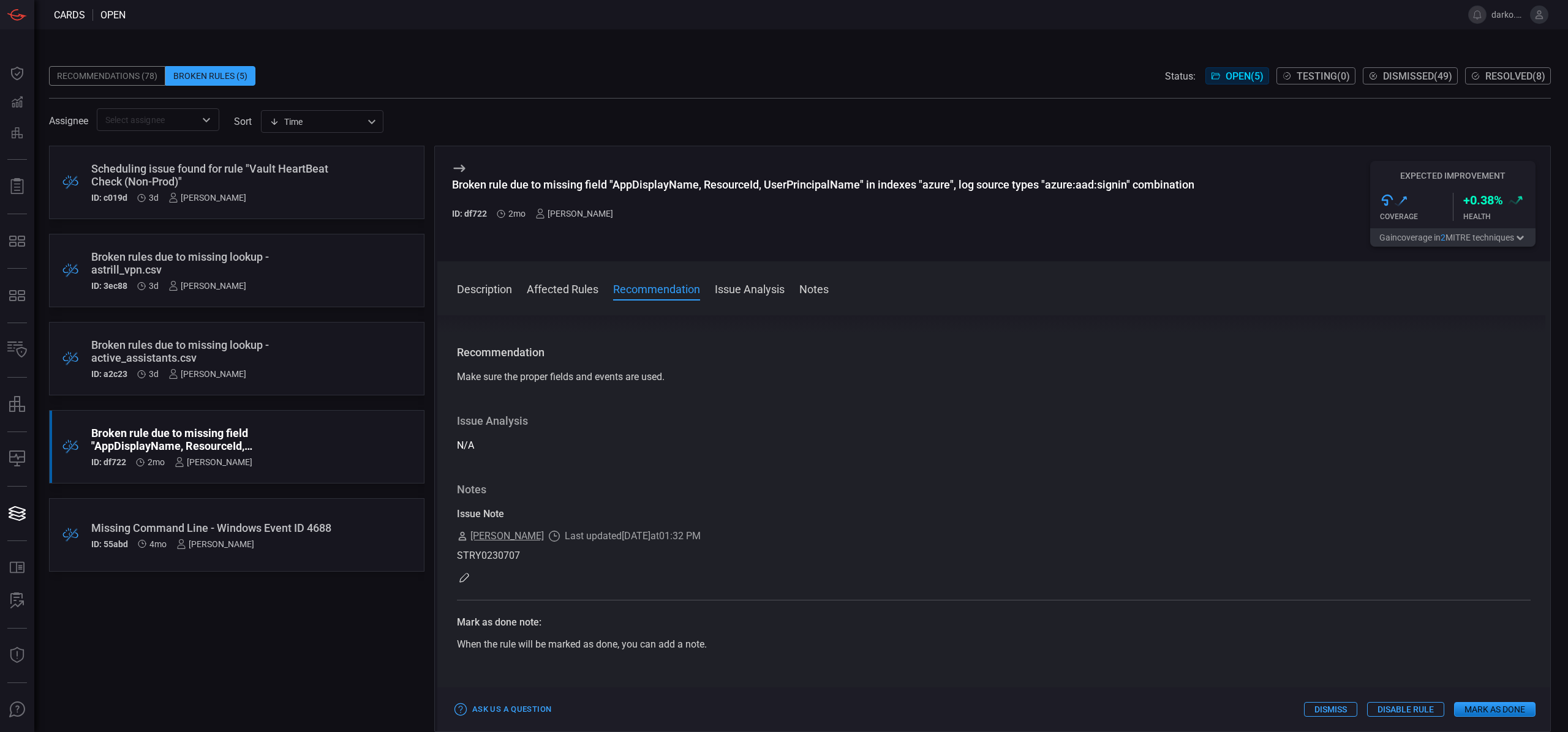
scroll to position [352, 0]
click at [1495, 715] on button "Mark as Done" at bounding box center [1494, 710] width 81 height 15
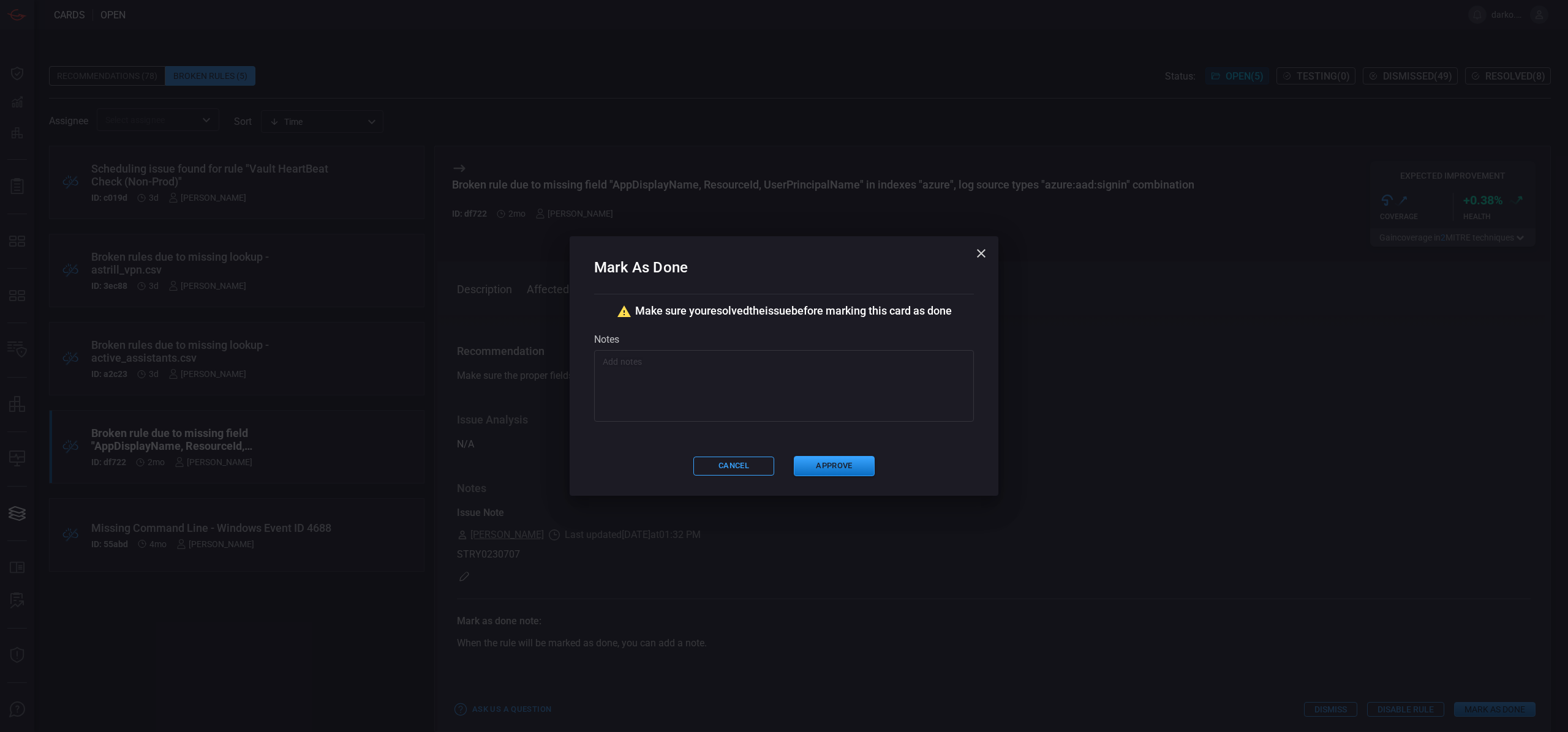
click at [759, 398] on textarea at bounding box center [784, 386] width 363 height 61
paste textarea "STRY0230707"
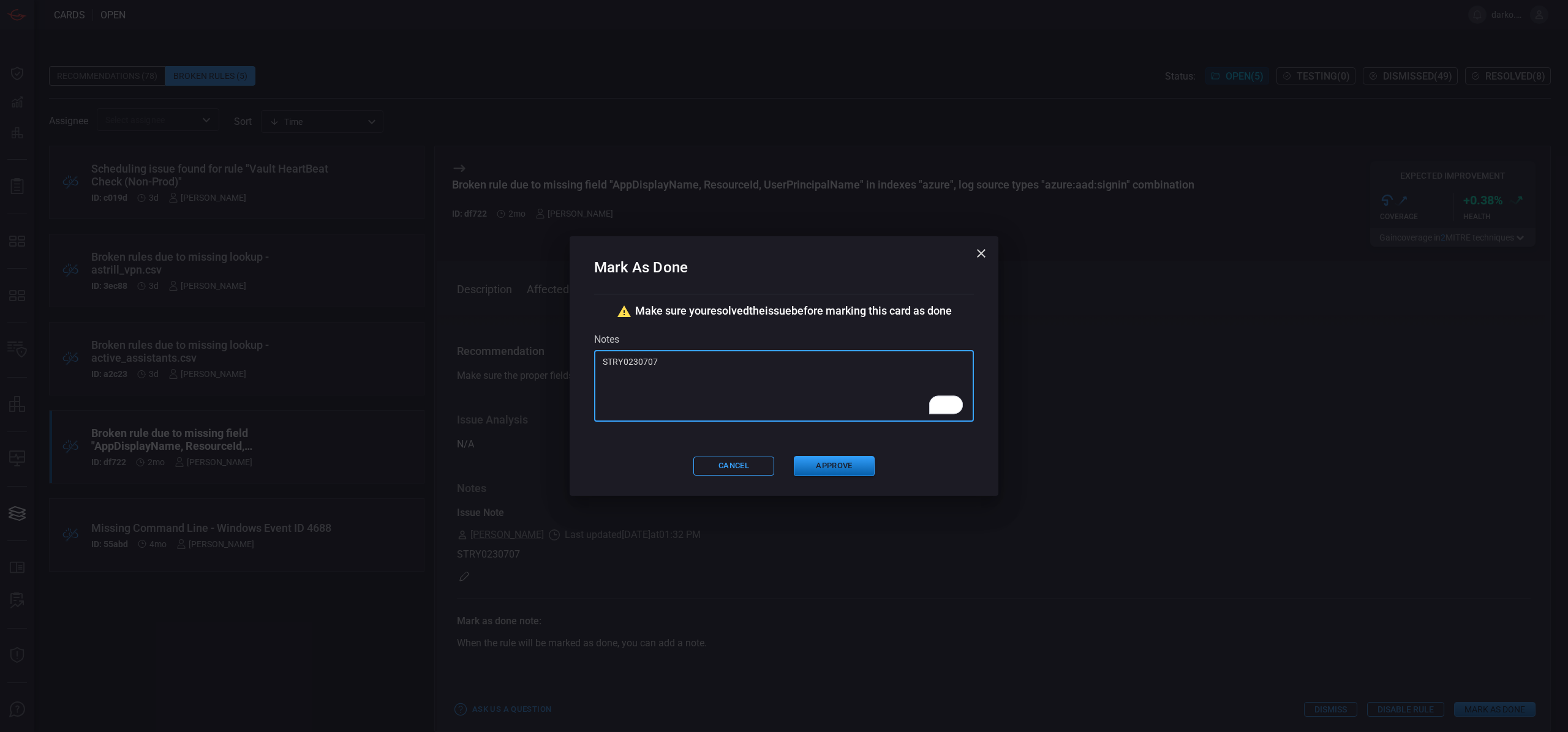
type textarea "STRY0230707"
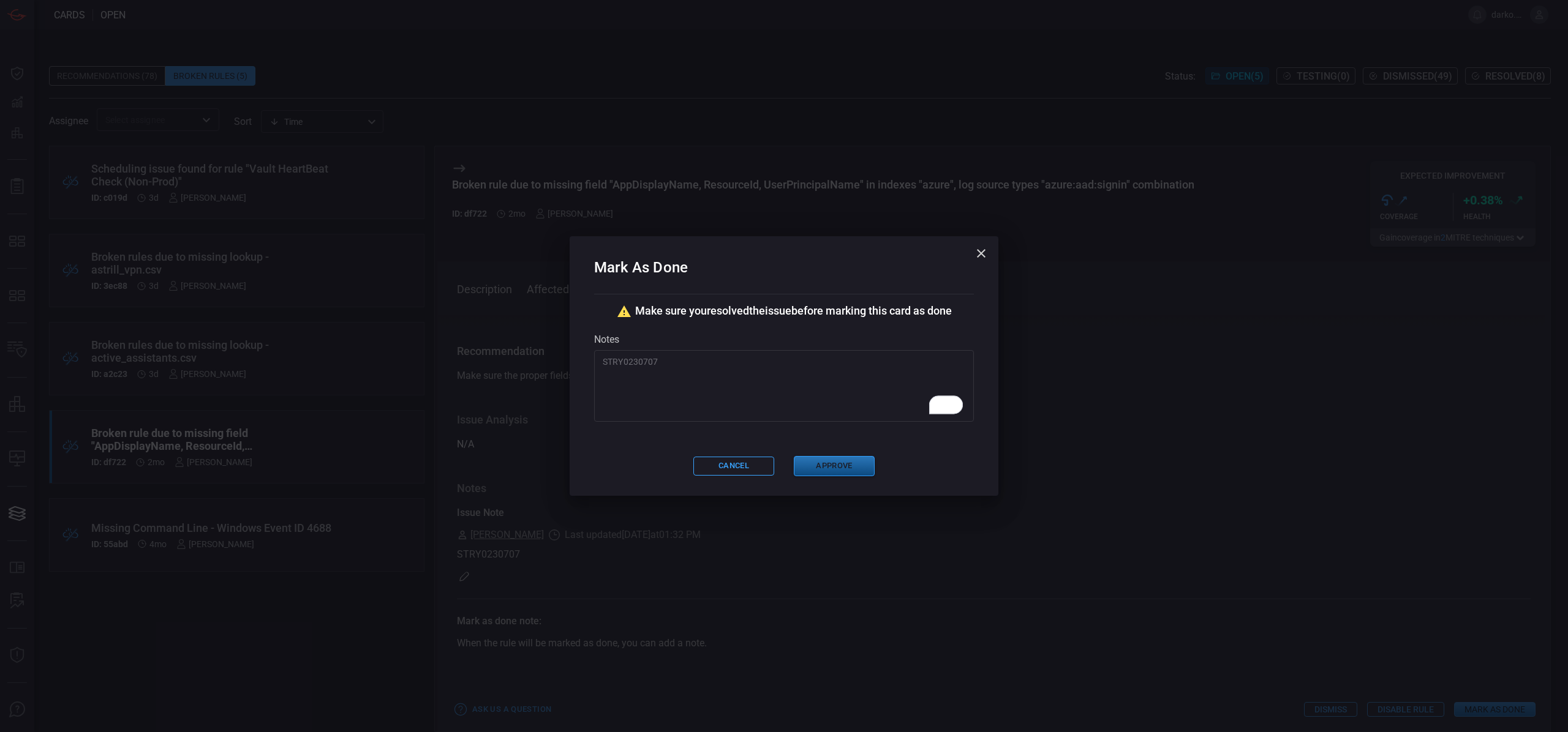
click at [836, 461] on button "Approve" at bounding box center [834, 466] width 81 height 20
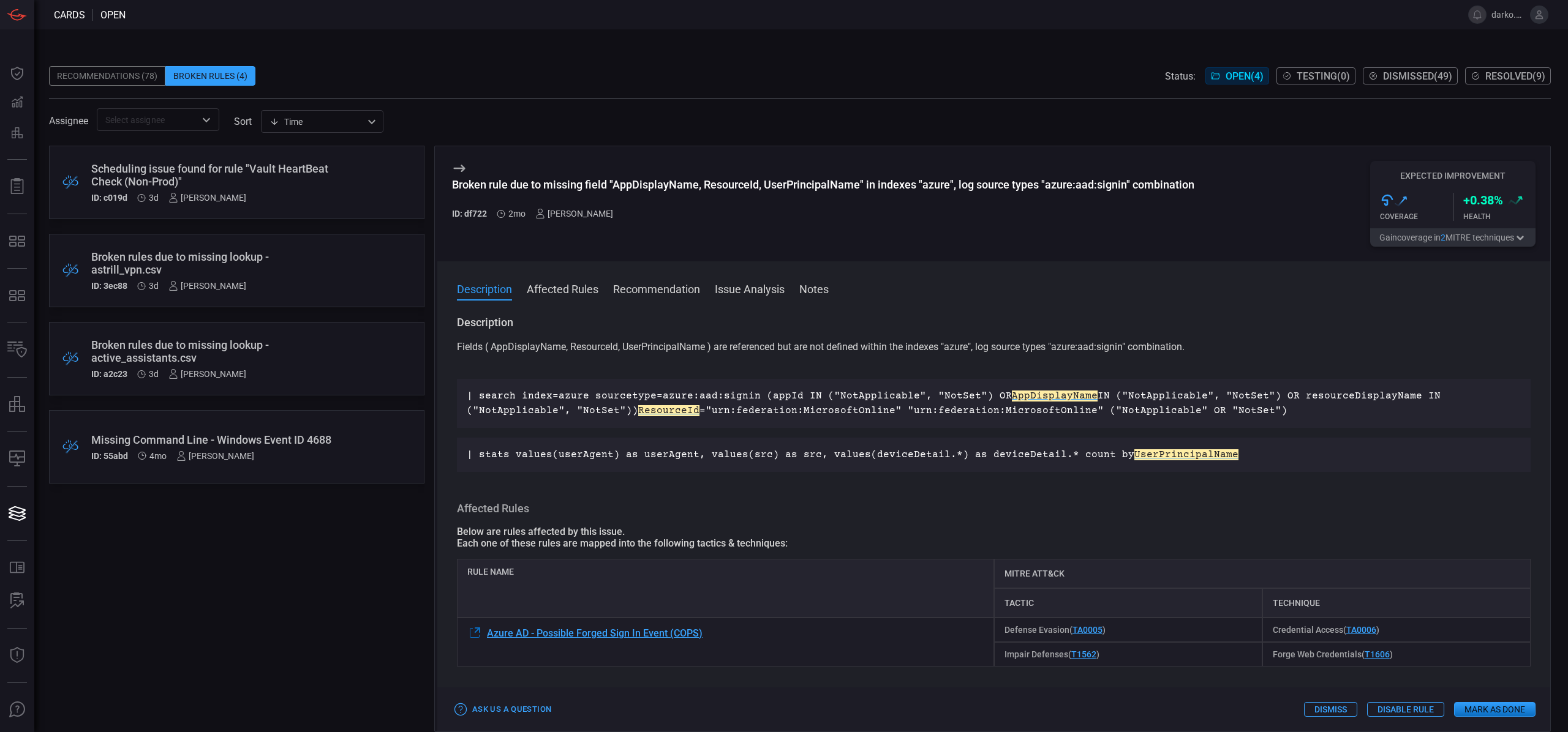
click at [319, 273] on div "Broken rules due to missing lookup - astrill_vpn.csv" at bounding box center [213, 263] width 244 height 25
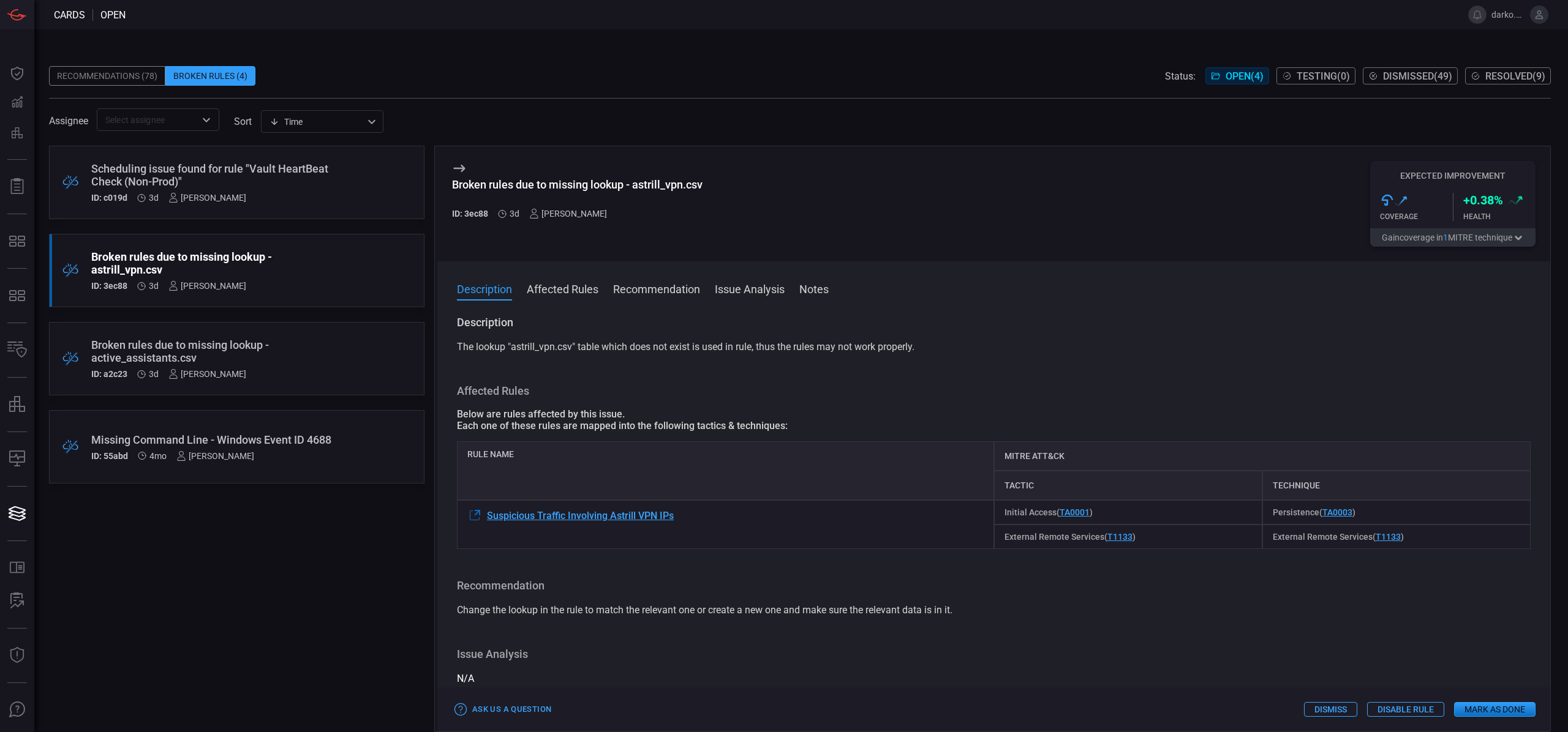
click at [221, 172] on div "Scheduling issue found for rule "Vault HeartBeat Check (Non-Prod)"" at bounding box center [213, 175] width 244 height 25
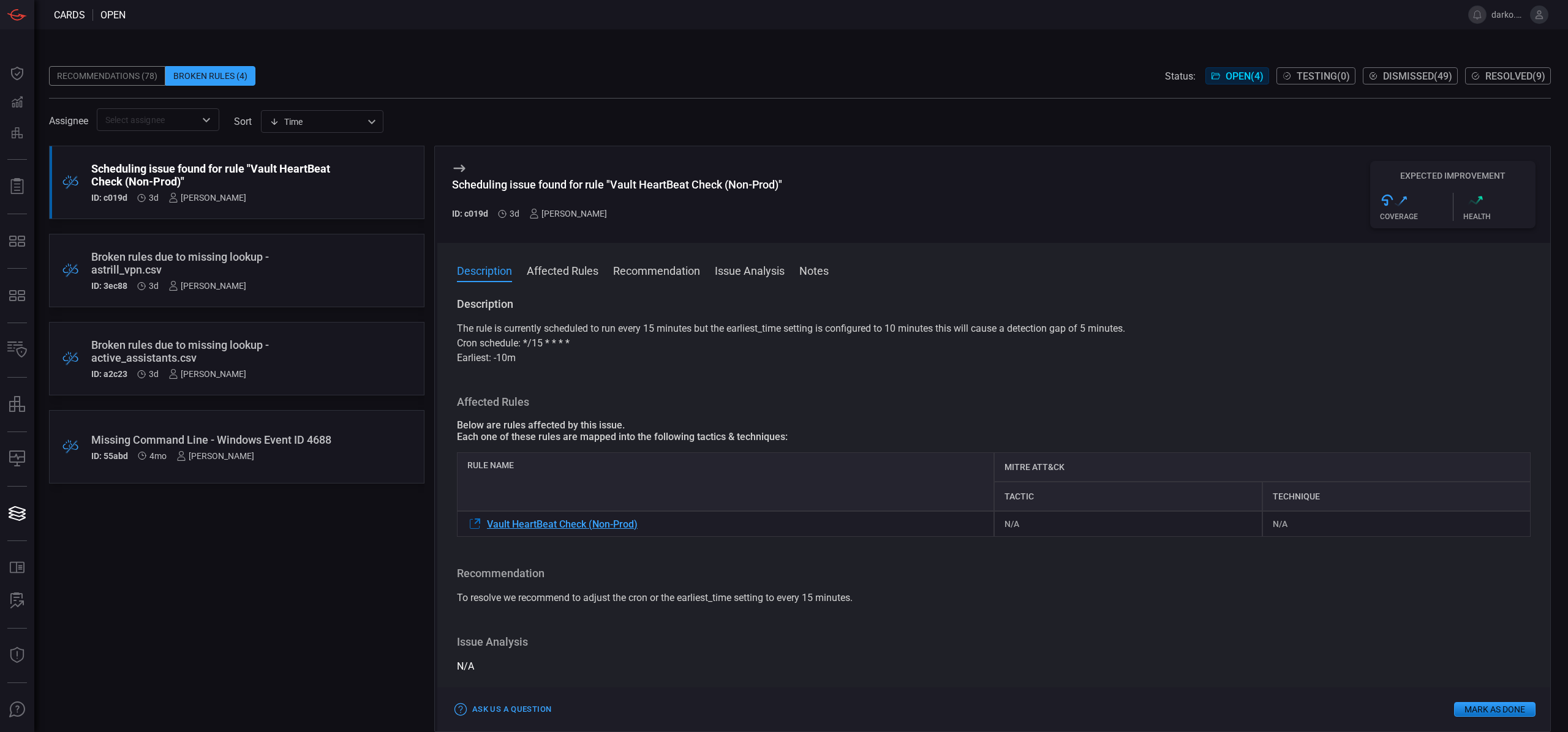
click at [300, 339] on div "Broken rules due to missing lookup - active_assistants.csv" at bounding box center [213, 351] width 244 height 25
